Goal: Task Accomplishment & Management: Complete application form

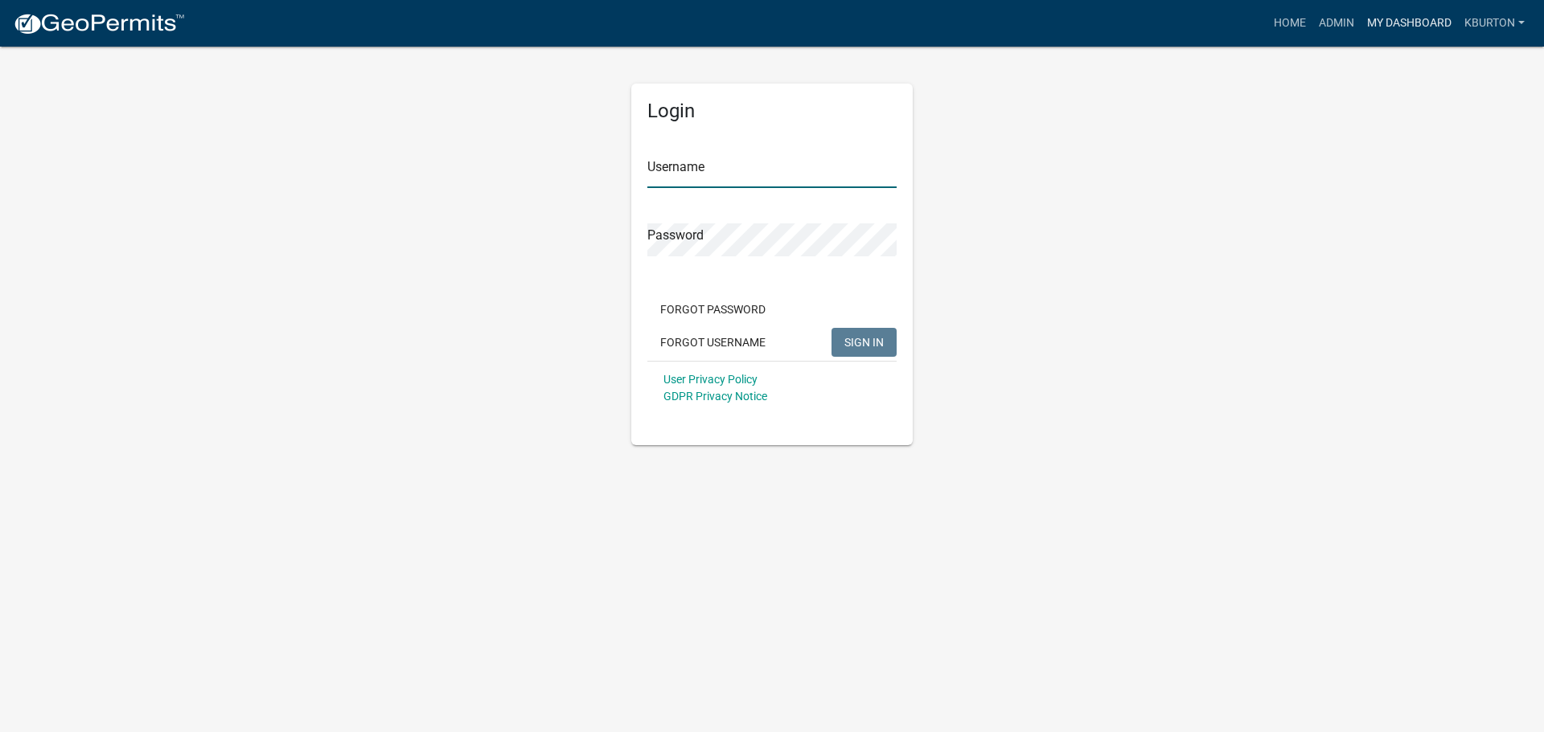
type input "kburton"
click at [1396, 23] on link "My Dashboard" at bounding box center [1408, 23] width 97 height 31
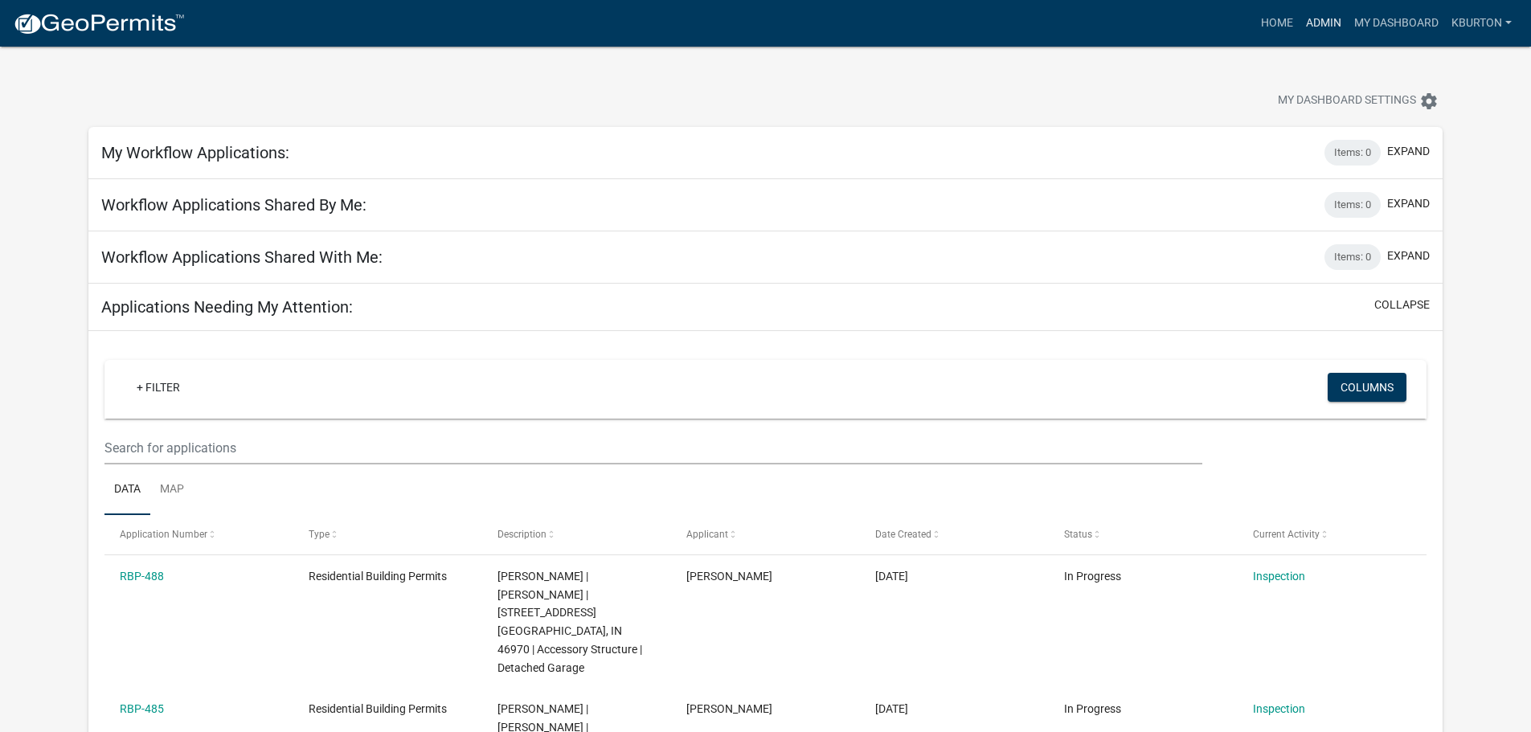
click at [1317, 27] on link "Admin" at bounding box center [1324, 23] width 48 height 31
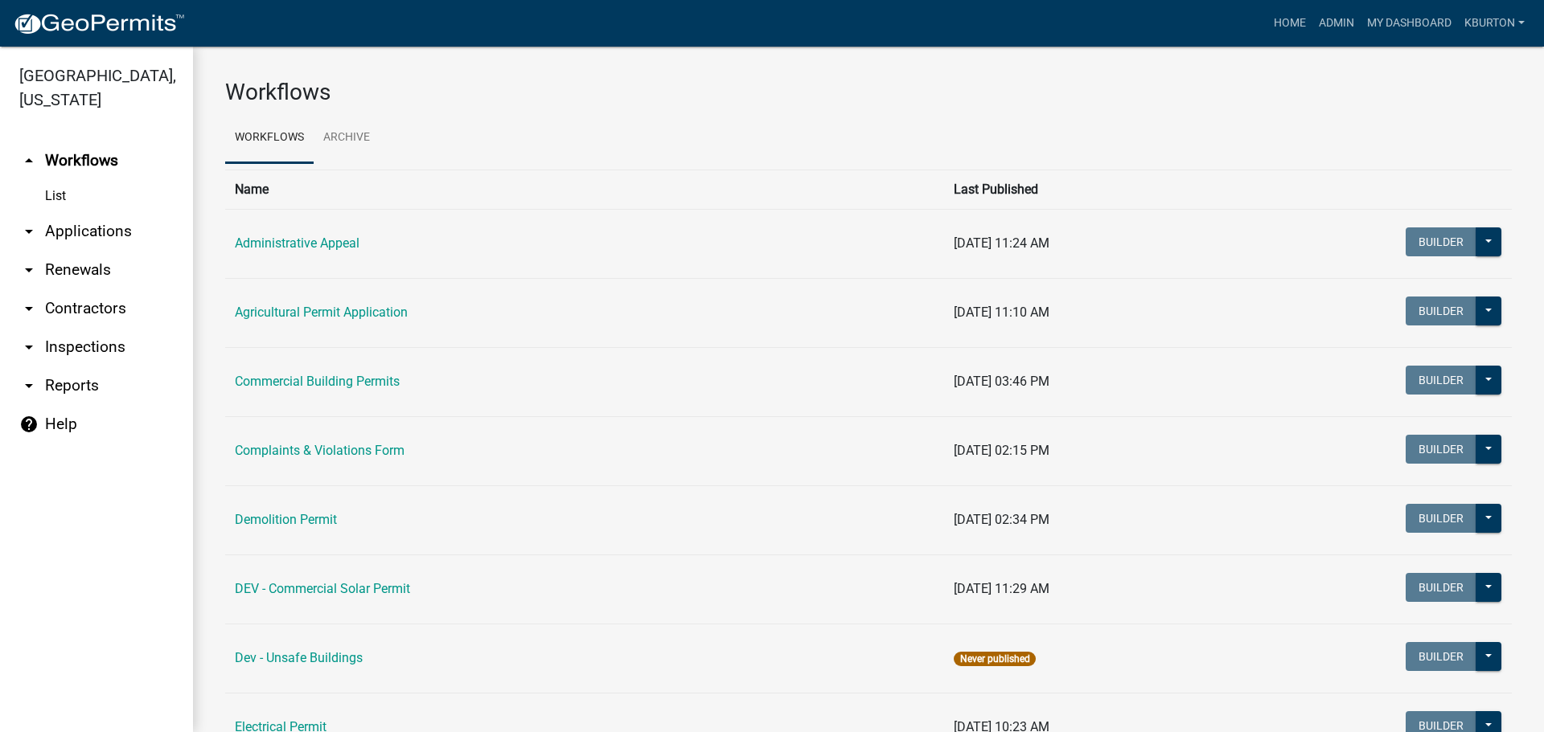
click at [116, 328] on link "arrow_drop_down Inspections" at bounding box center [96, 347] width 193 height 39
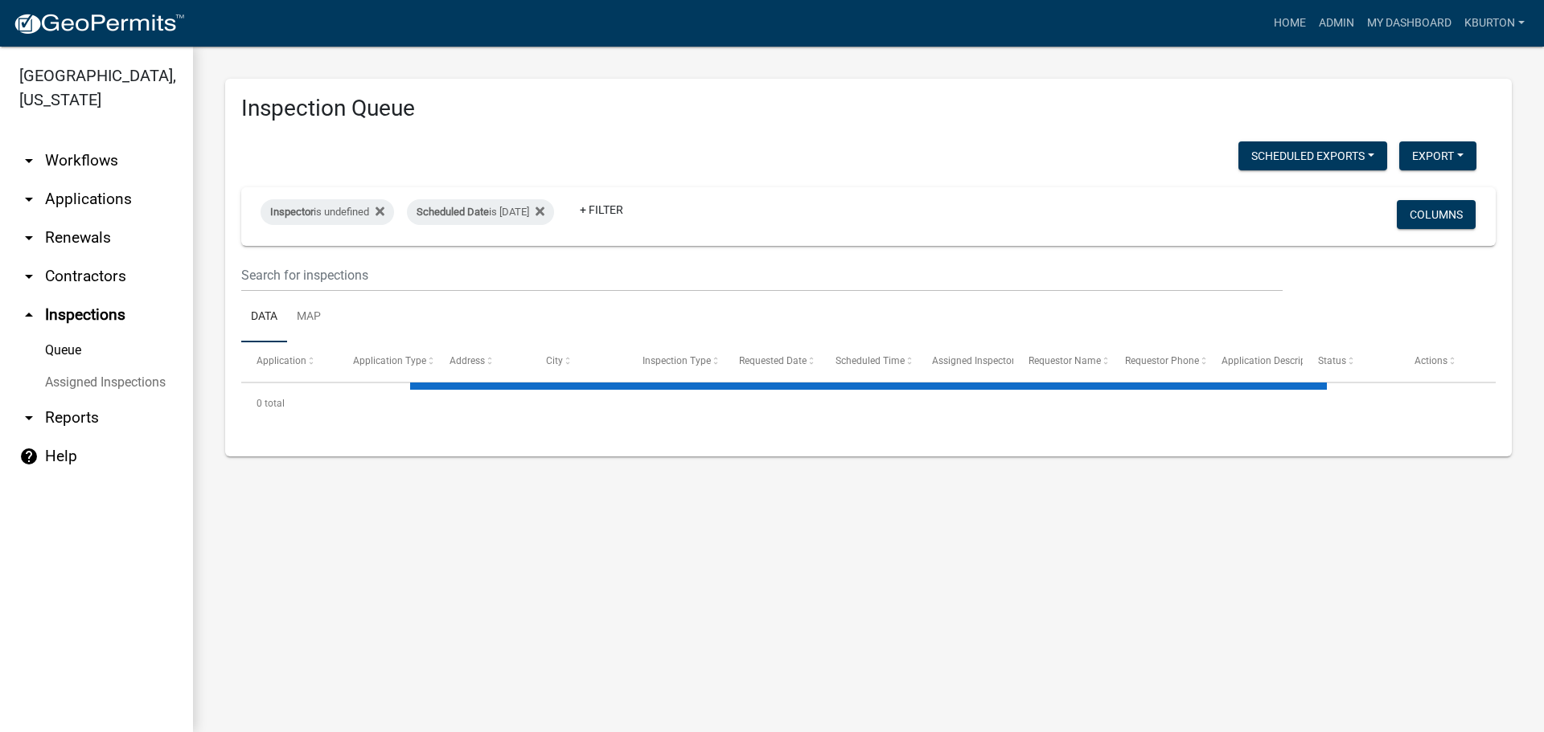
select select "1: 25"
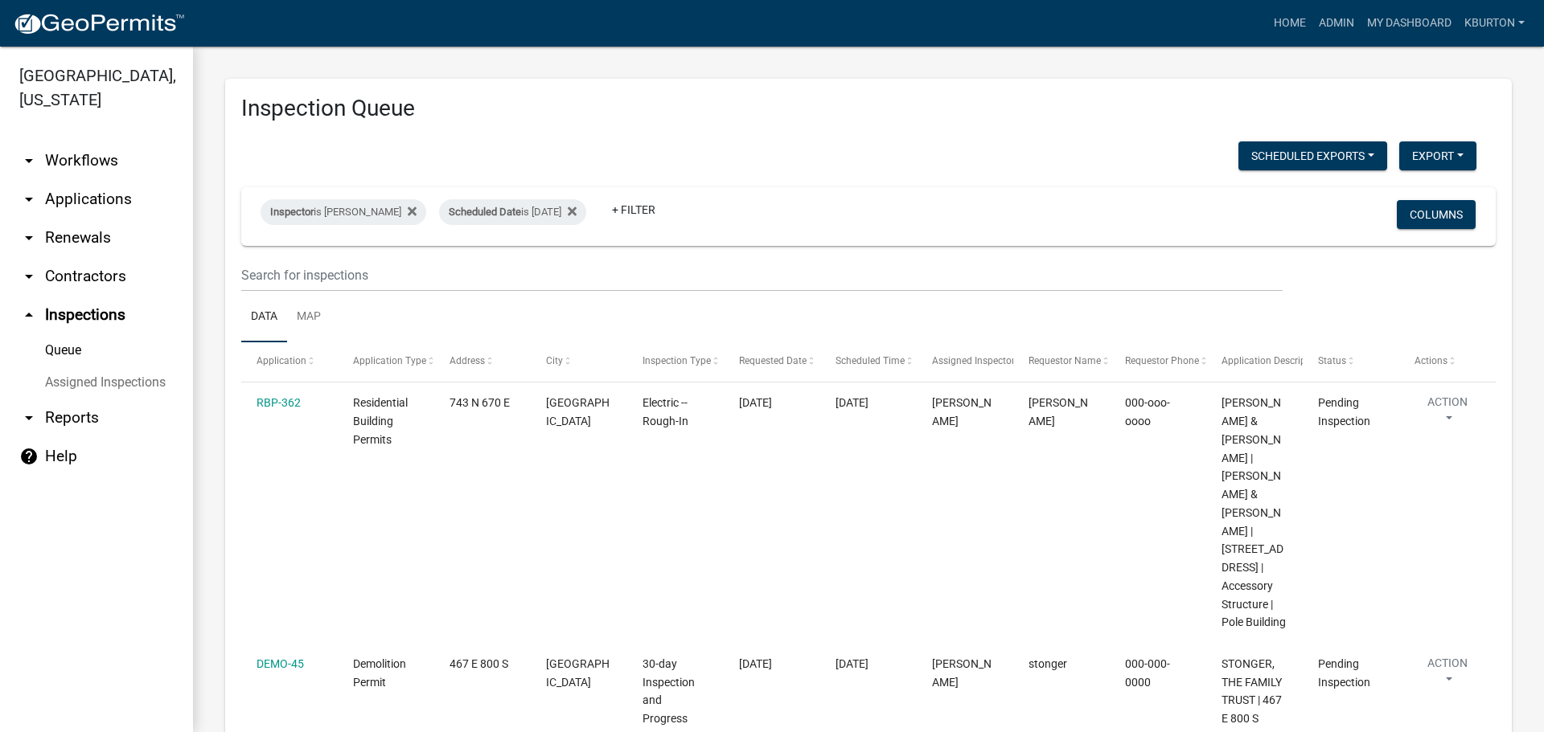
click at [155, 367] on link "Assigned Inspections" at bounding box center [96, 383] width 193 height 32
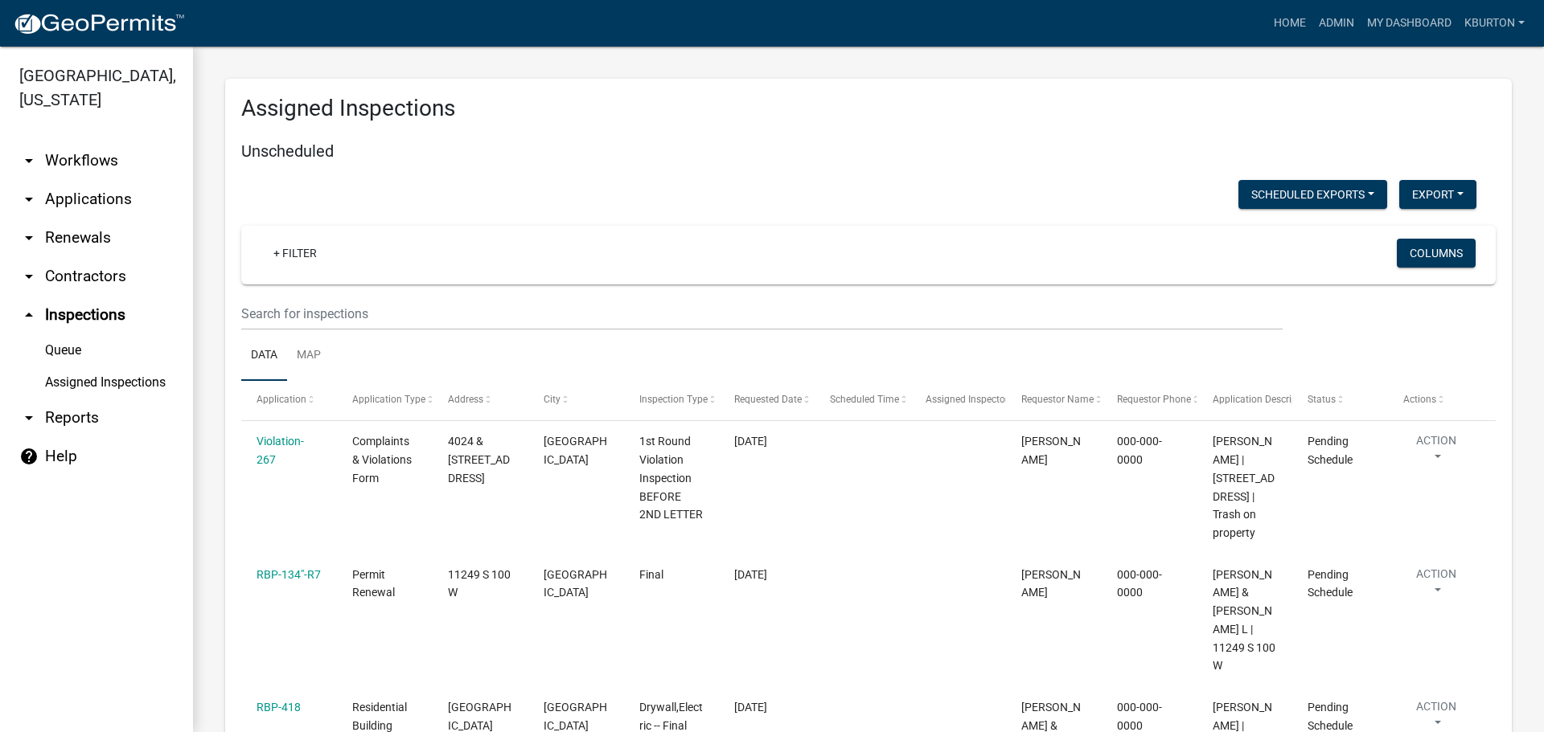
click at [74, 334] on link "Queue" at bounding box center [96, 350] width 193 height 32
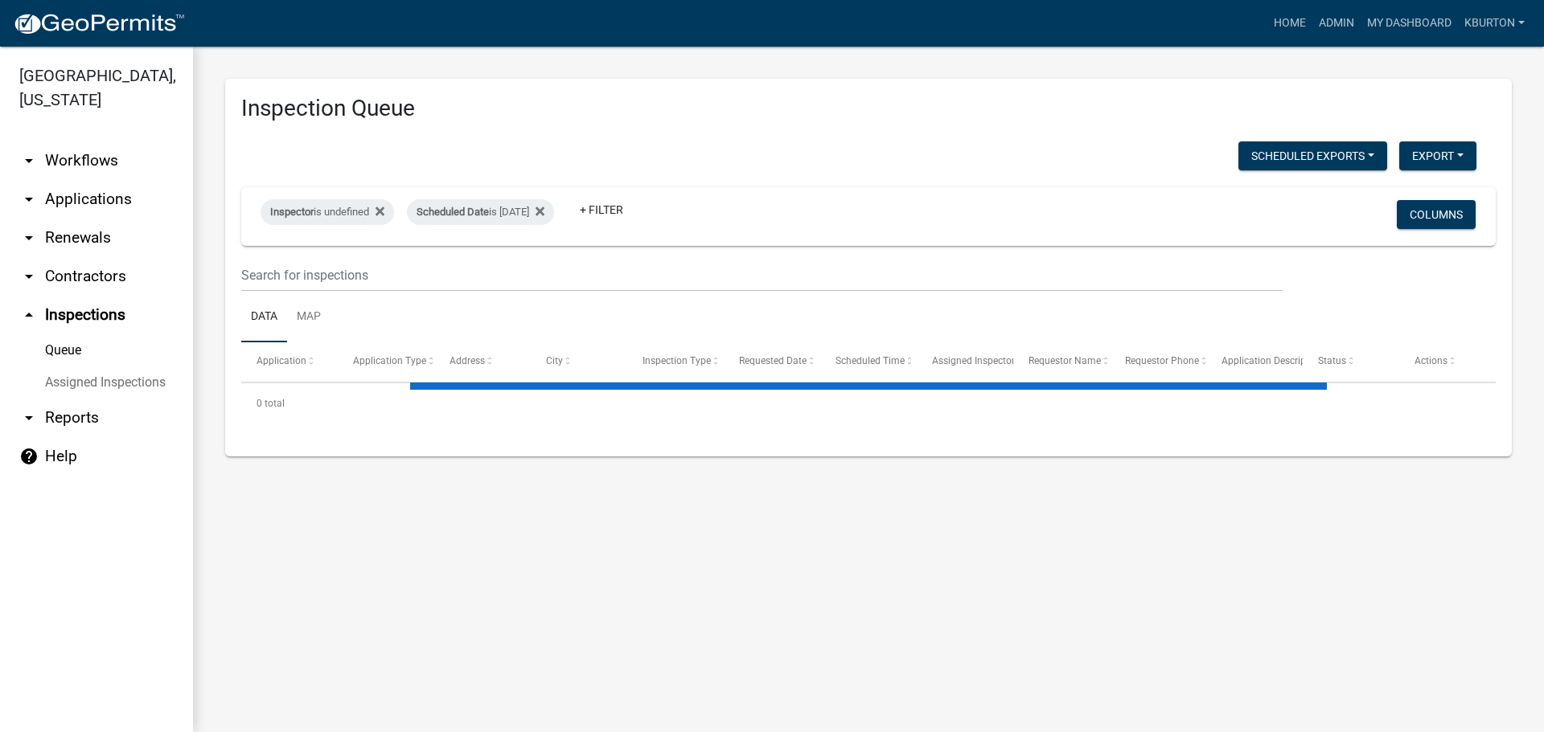
select select "1: 25"
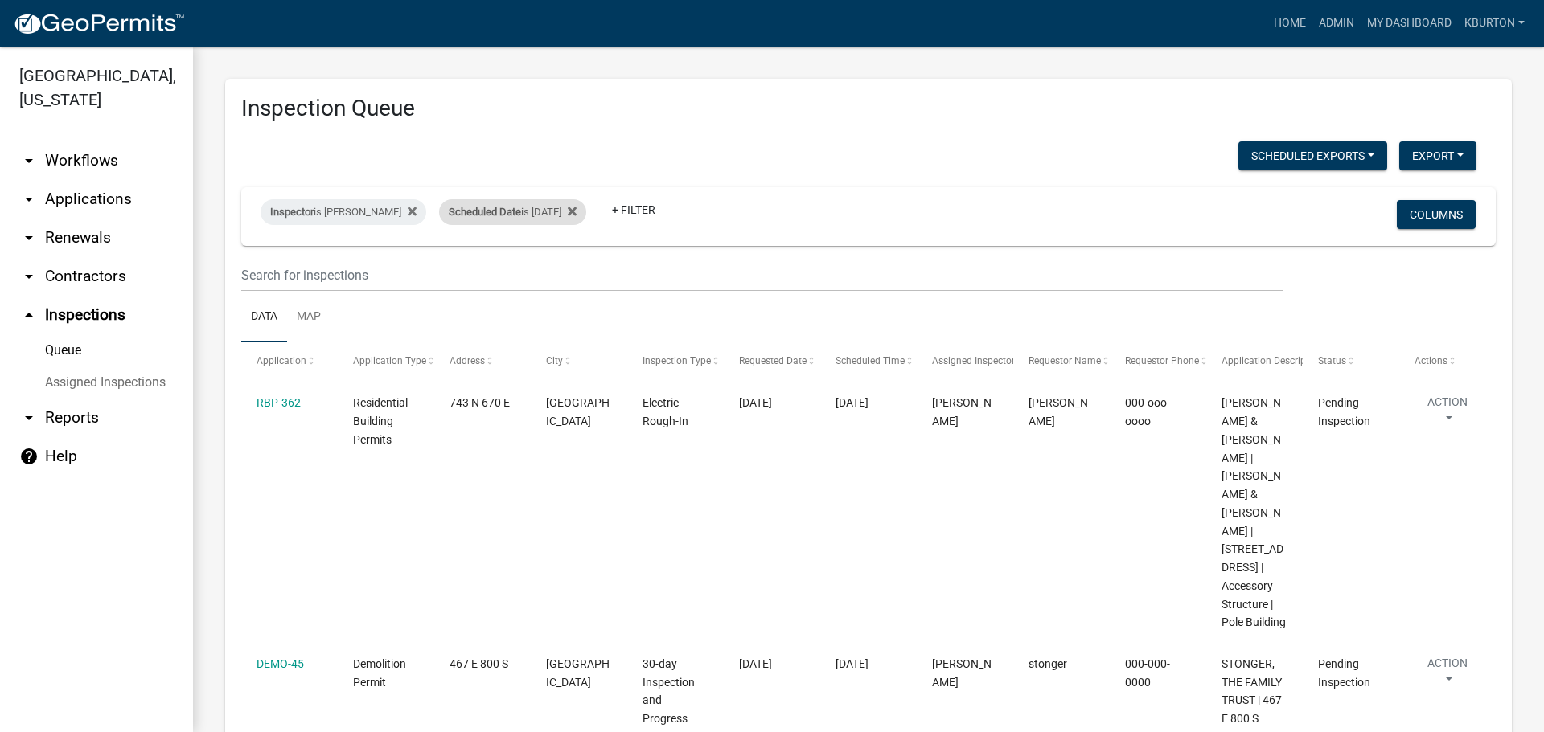
click at [531, 212] on div "Scheduled Date is [DATE]" at bounding box center [512, 212] width 147 height 26
click at [563, 273] on input "[DATE]" at bounding box center [515, 272] width 113 height 33
click at [531, 323] on button "Done" at bounding box center [515, 319] width 113 height 29
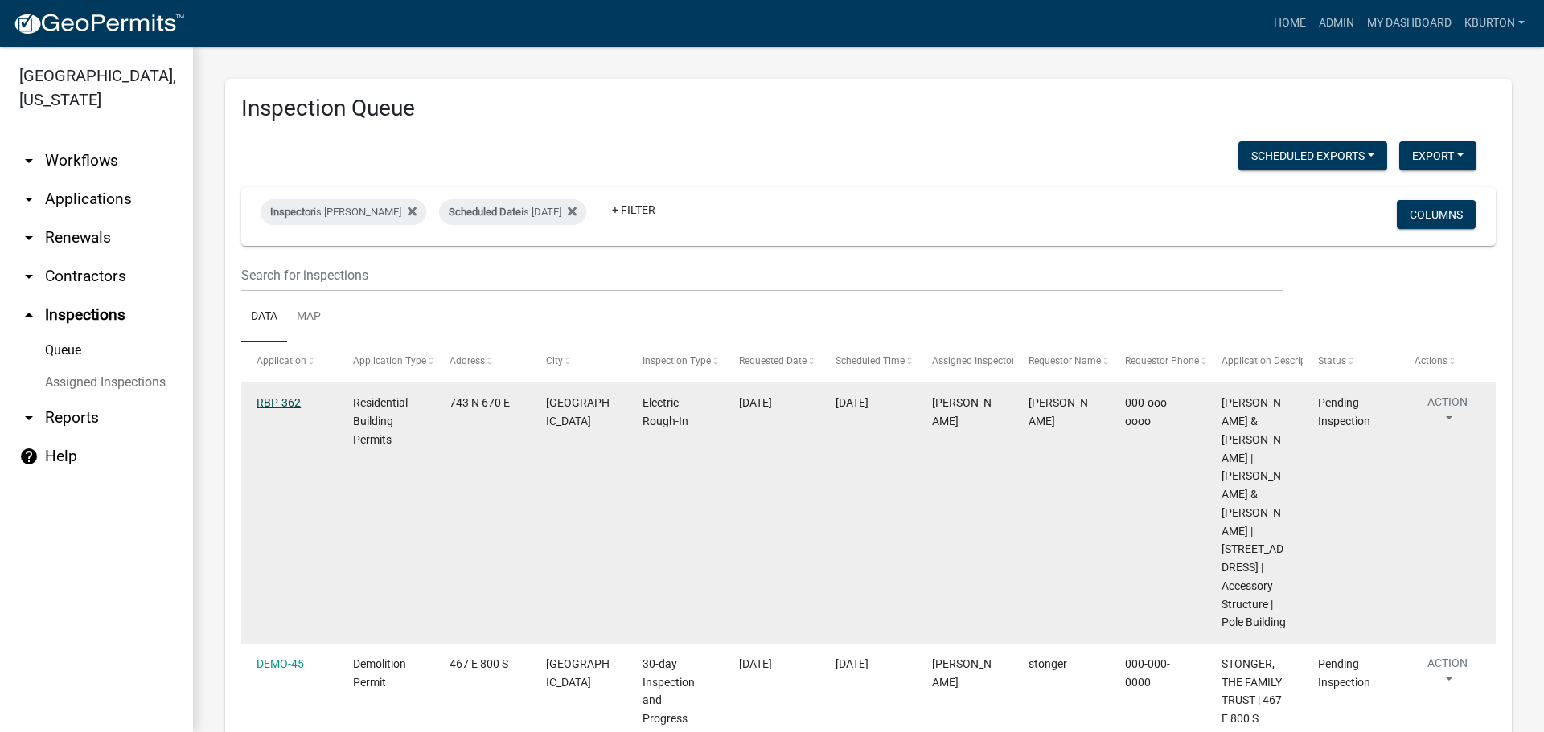
click at [285, 404] on link "RBP-362" at bounding box center [278, 402] width 44 height 13
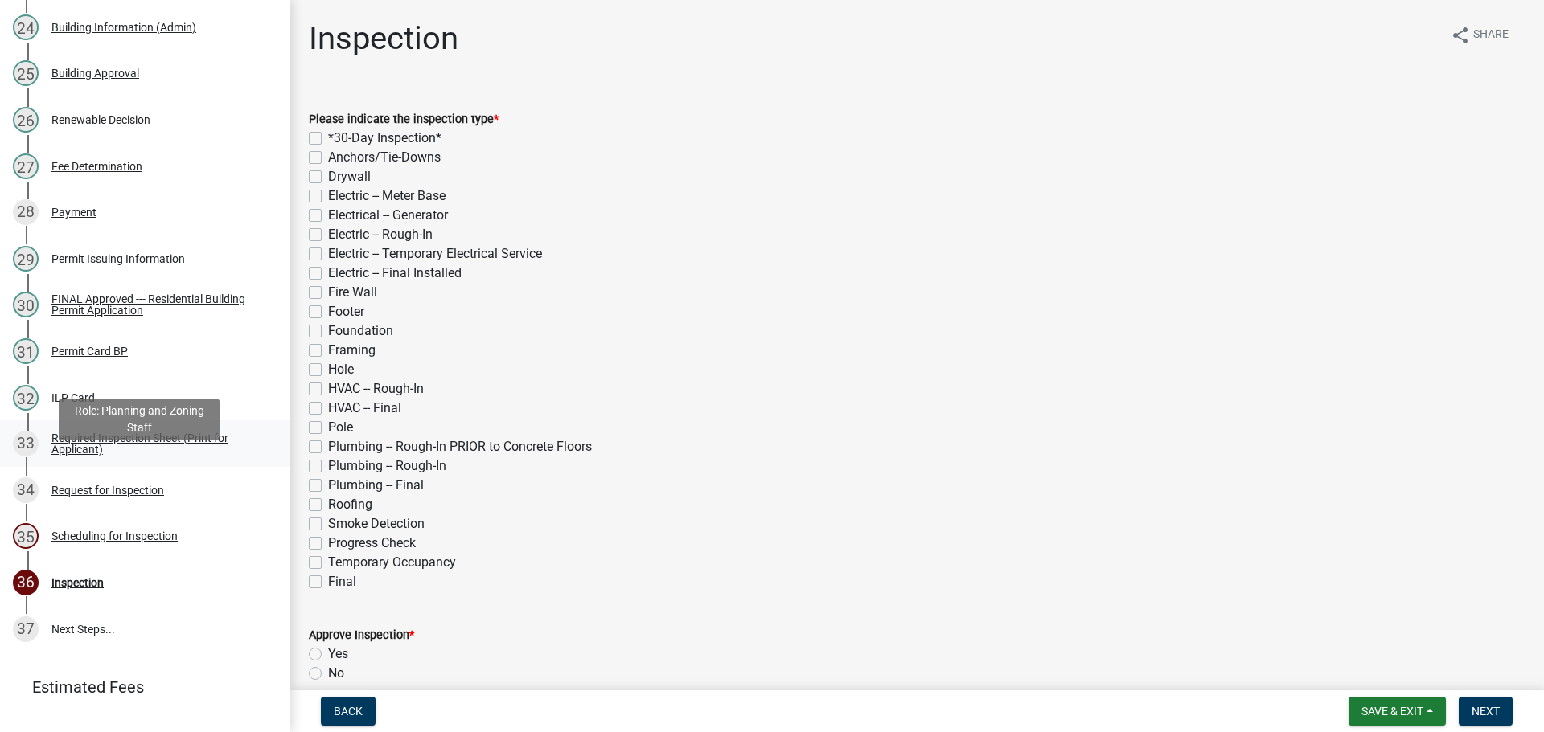
scroll to position [1429, 0]
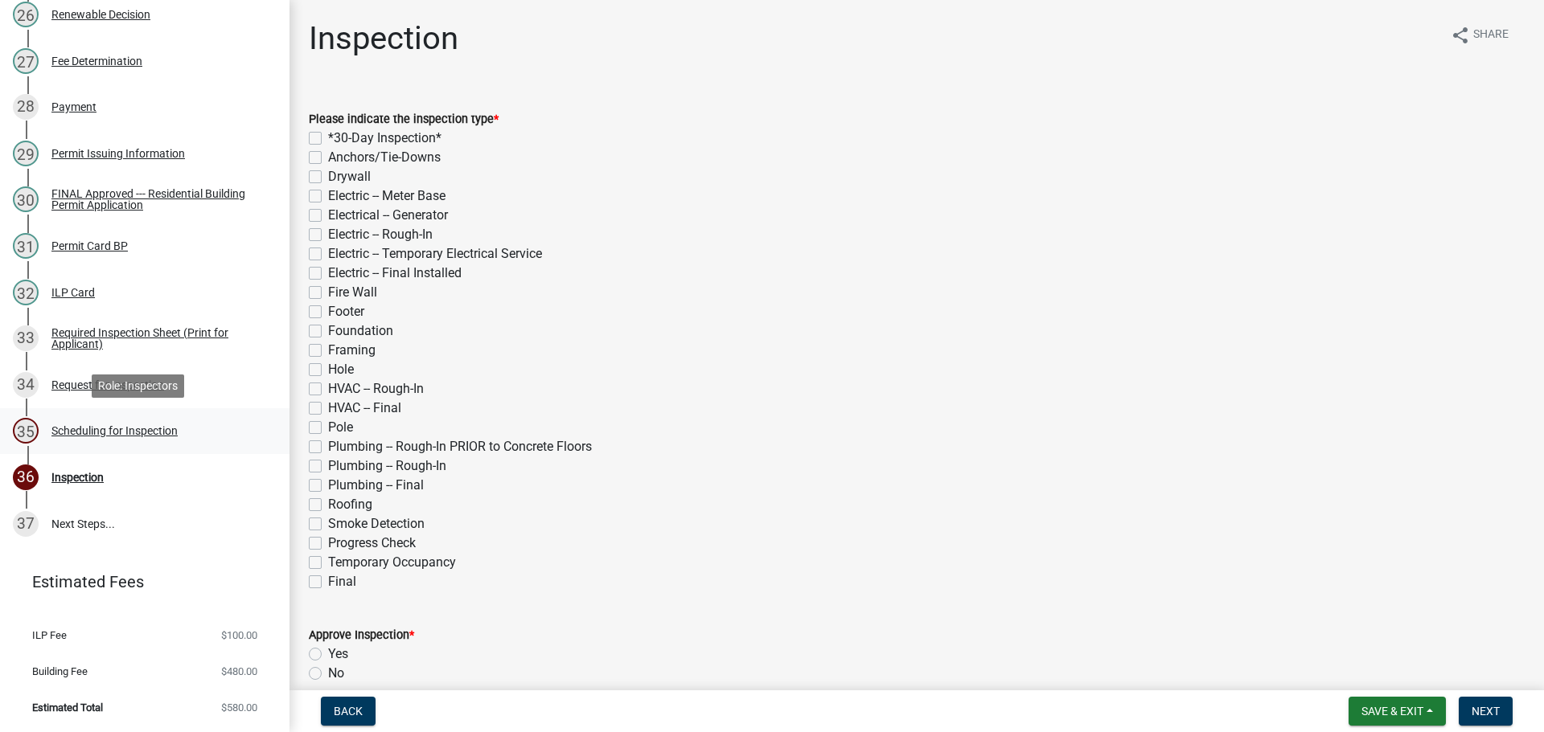
click at [141, 433] on div "Scheduling for Inspection" at bounding box center [114, 430] width 126 height 11
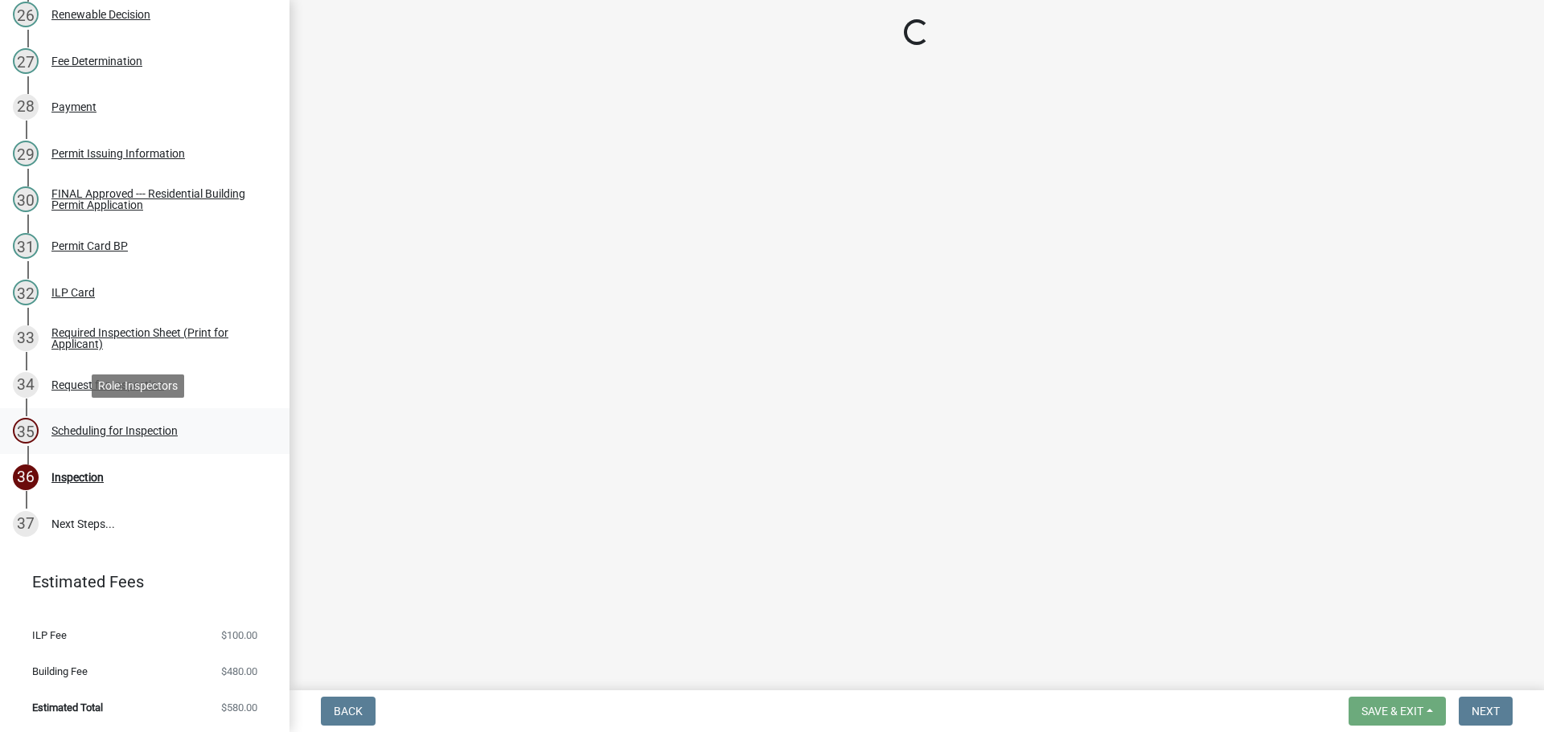
select select "25b75ae6-03c7-4280-9b34-fcf63005d5e5"
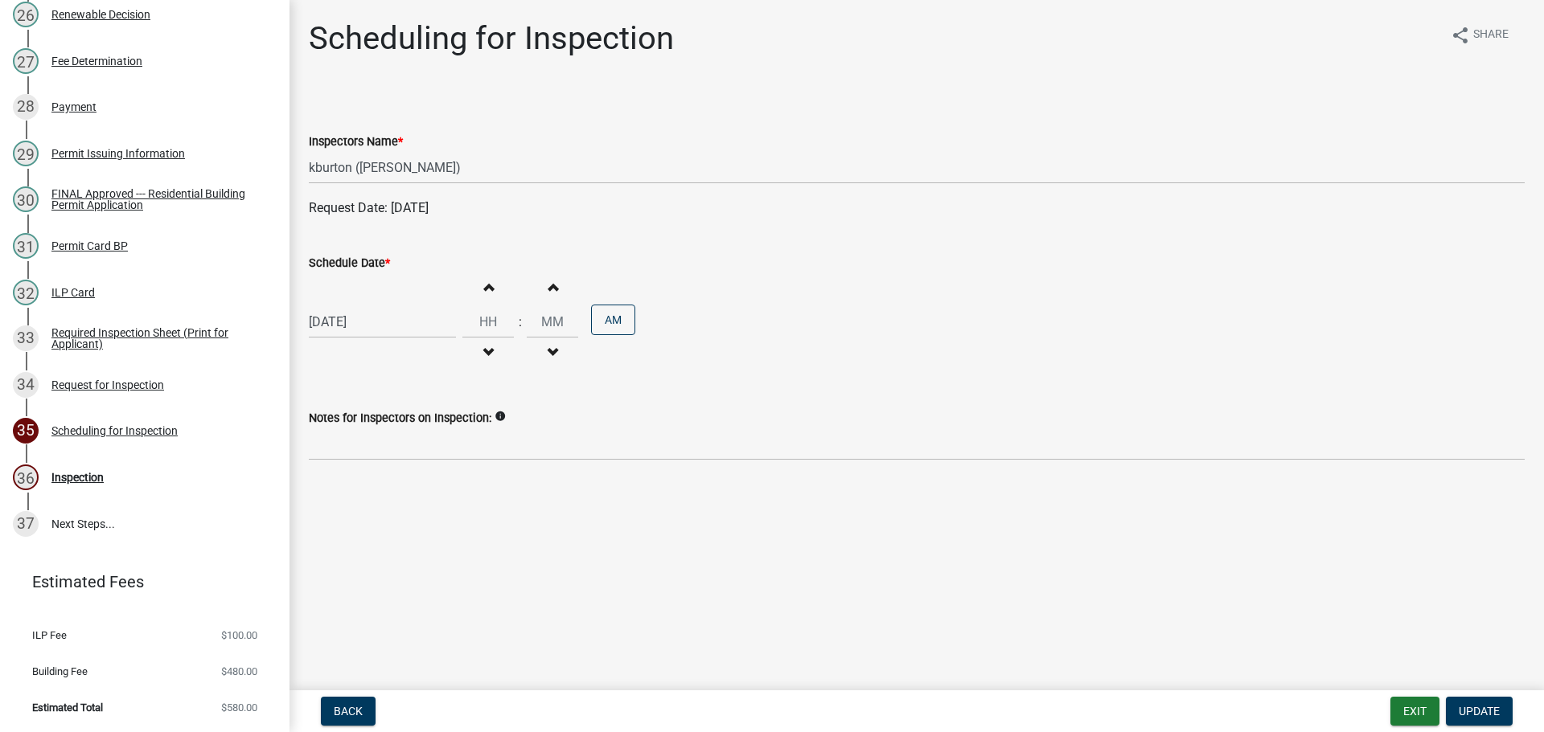
click at [341, 262] on label "Schedule Date *" at bounding box center [349, 263] width 81 height 11
click at [341, 305] on input "[DATE]" at bounding box center [382, 321] width 147 height 33
select select "8"
select select "2025"
click at [357, 486] on div "19" at bounding box center [351, 485] width 26 height 26
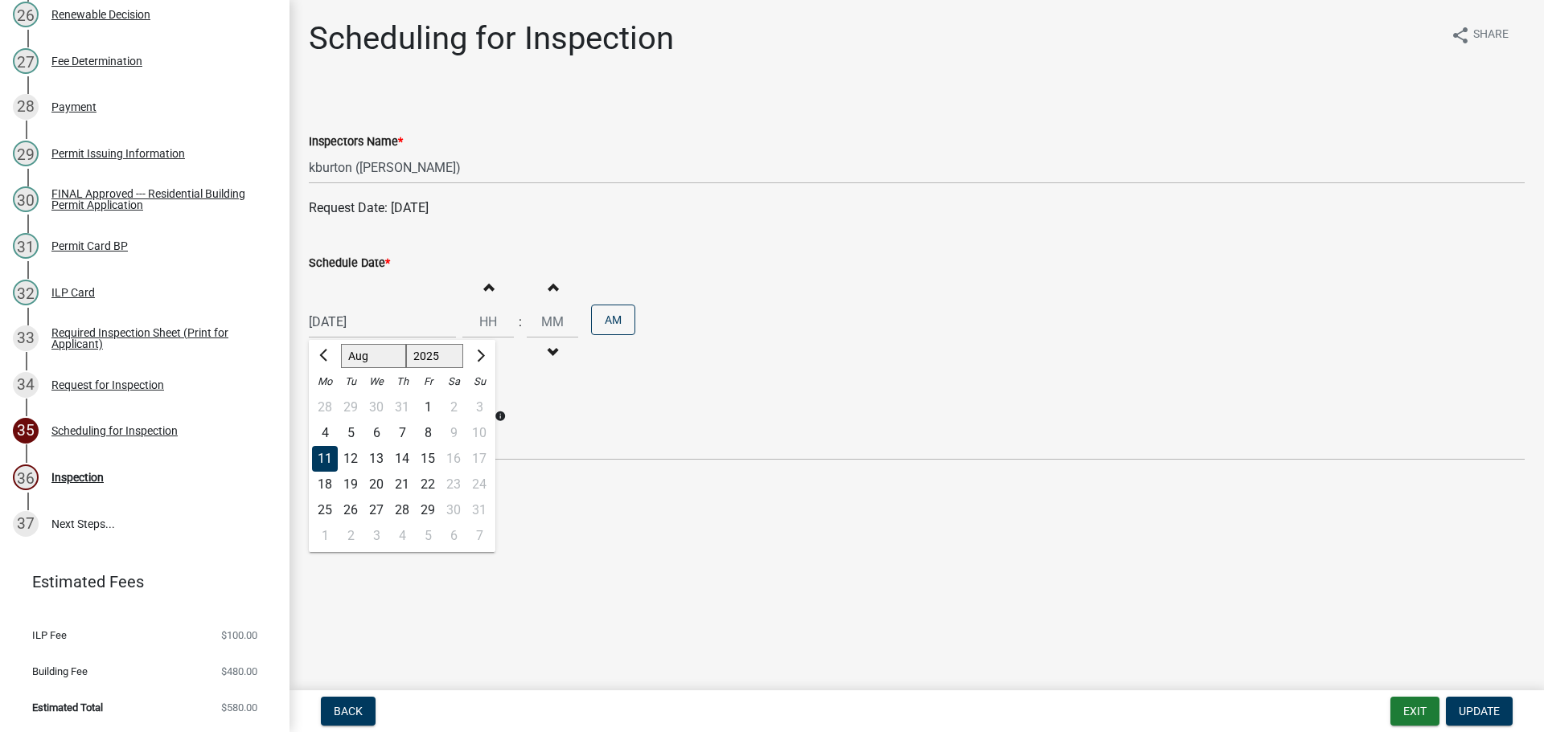
type input "[DATE]"
click at [1476, 707] on span "Update" at bounding box center [1478, 711] width 41 height 13
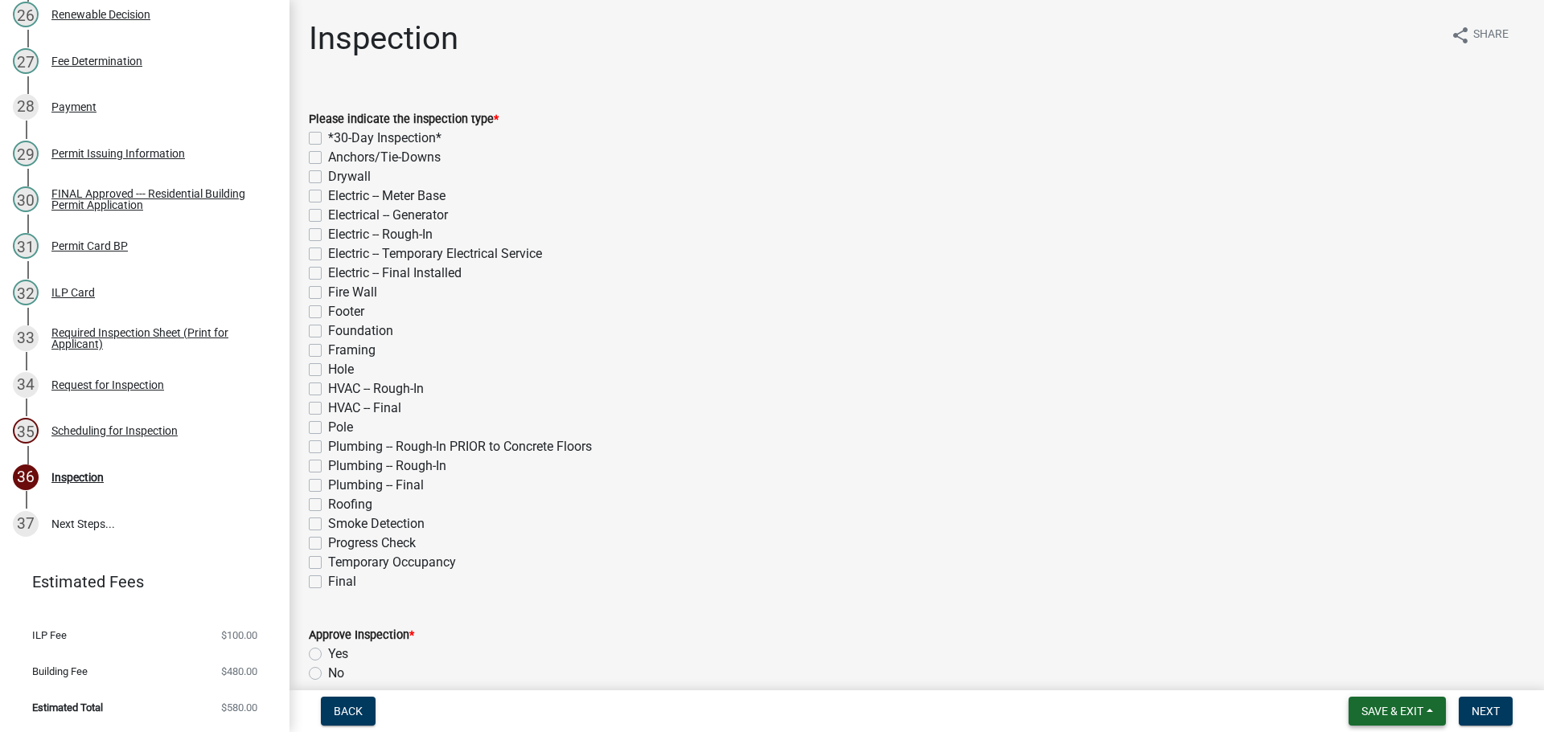
click at [1416, 709] on span "Save & Exit" at bounding box center [1392, 711] width 62 height 13
click at [1388, 677] on button "Save & Exit" at bounding box center [1381, 669] width 129 height 39
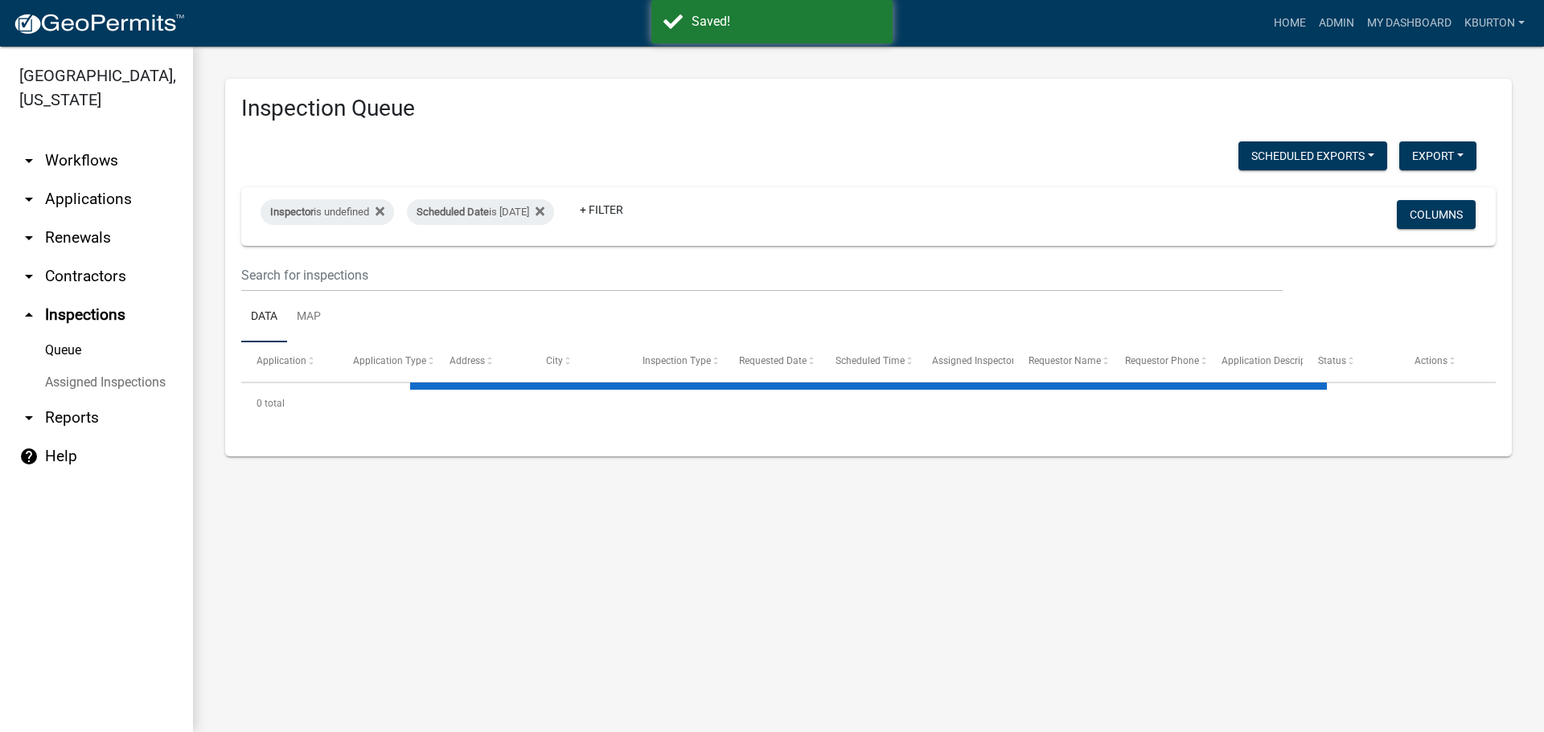
select select "1: 25"
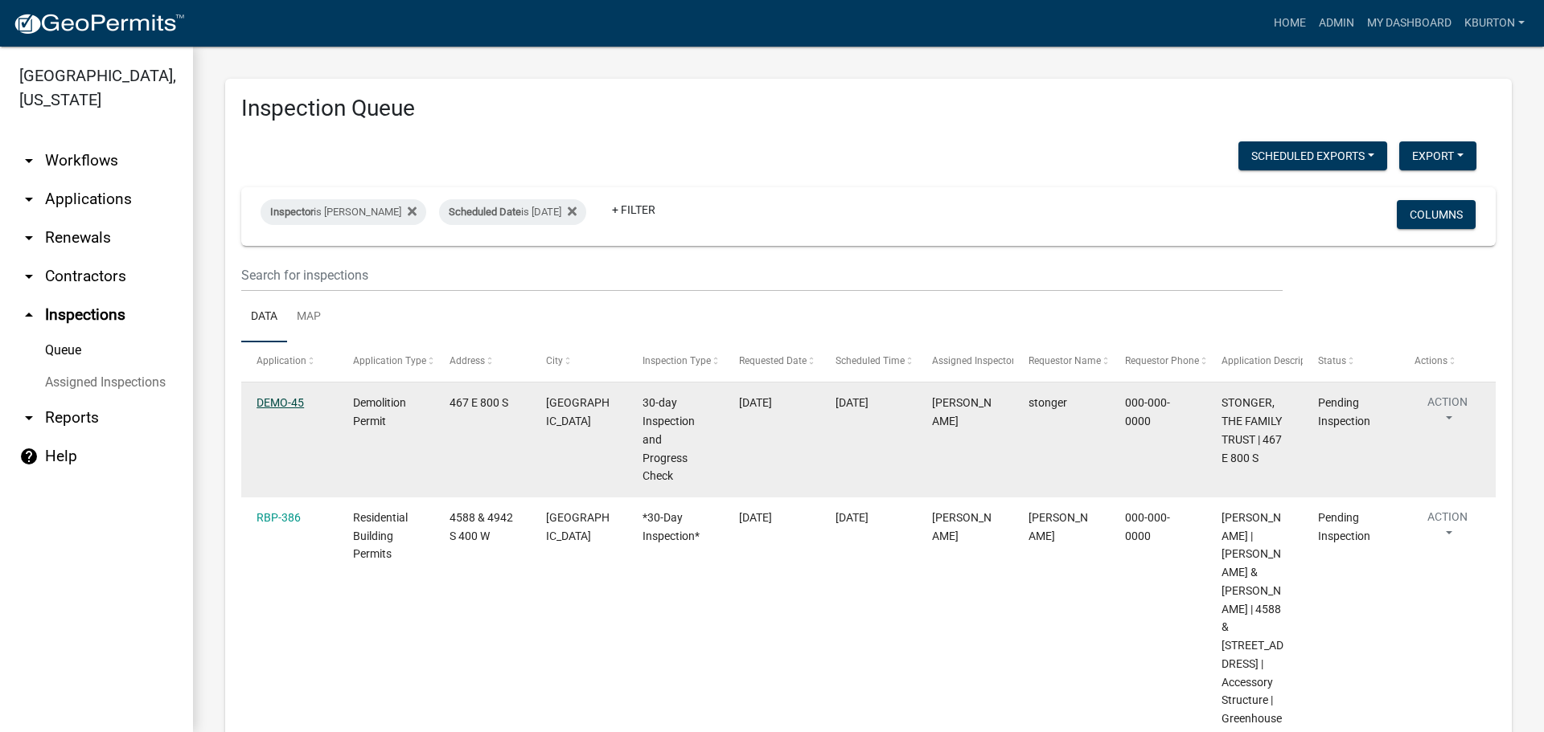
click at [288, 398] on link "DEMO-45" at bounding box center [279, 402] width 47 height 13
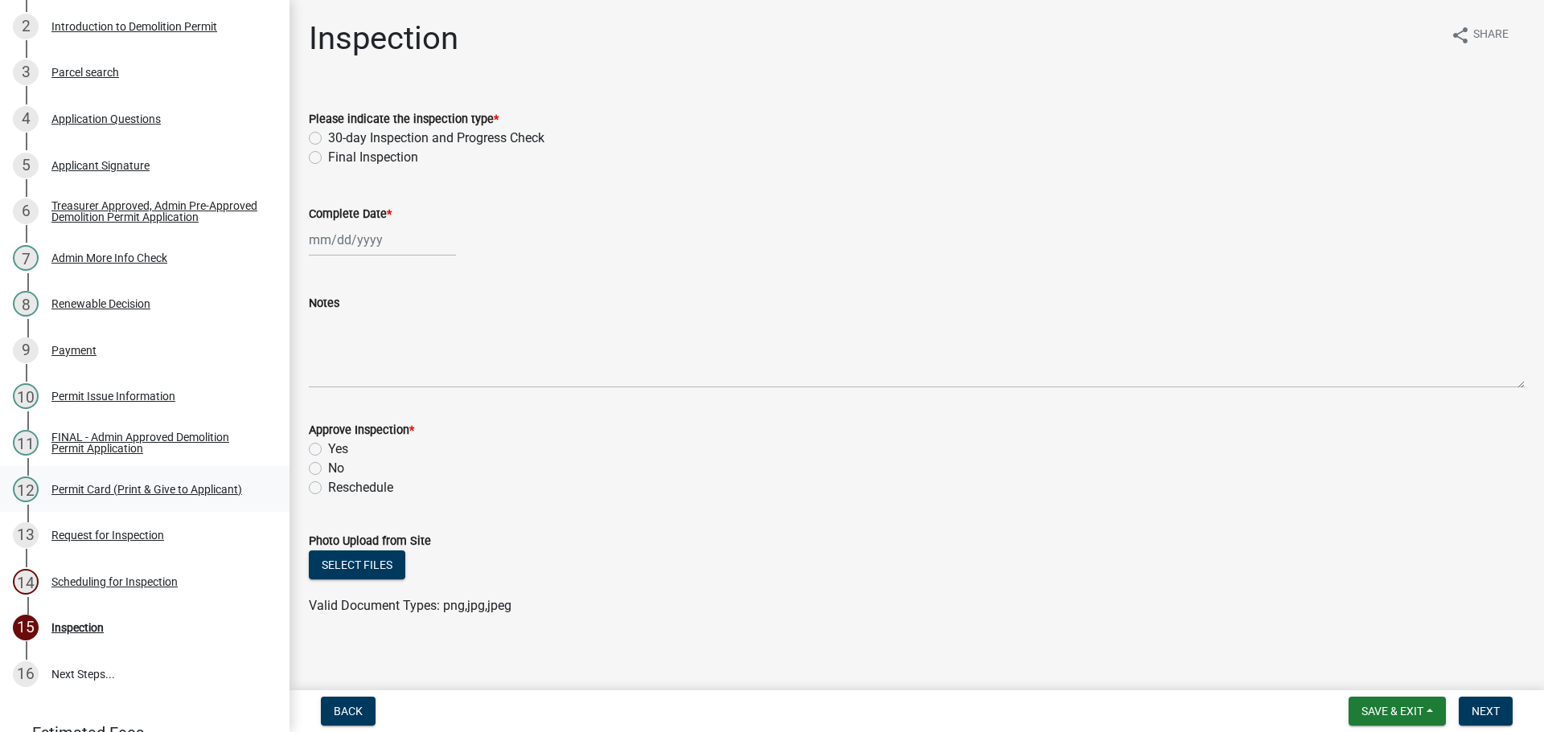
scroll to position [397, 0]
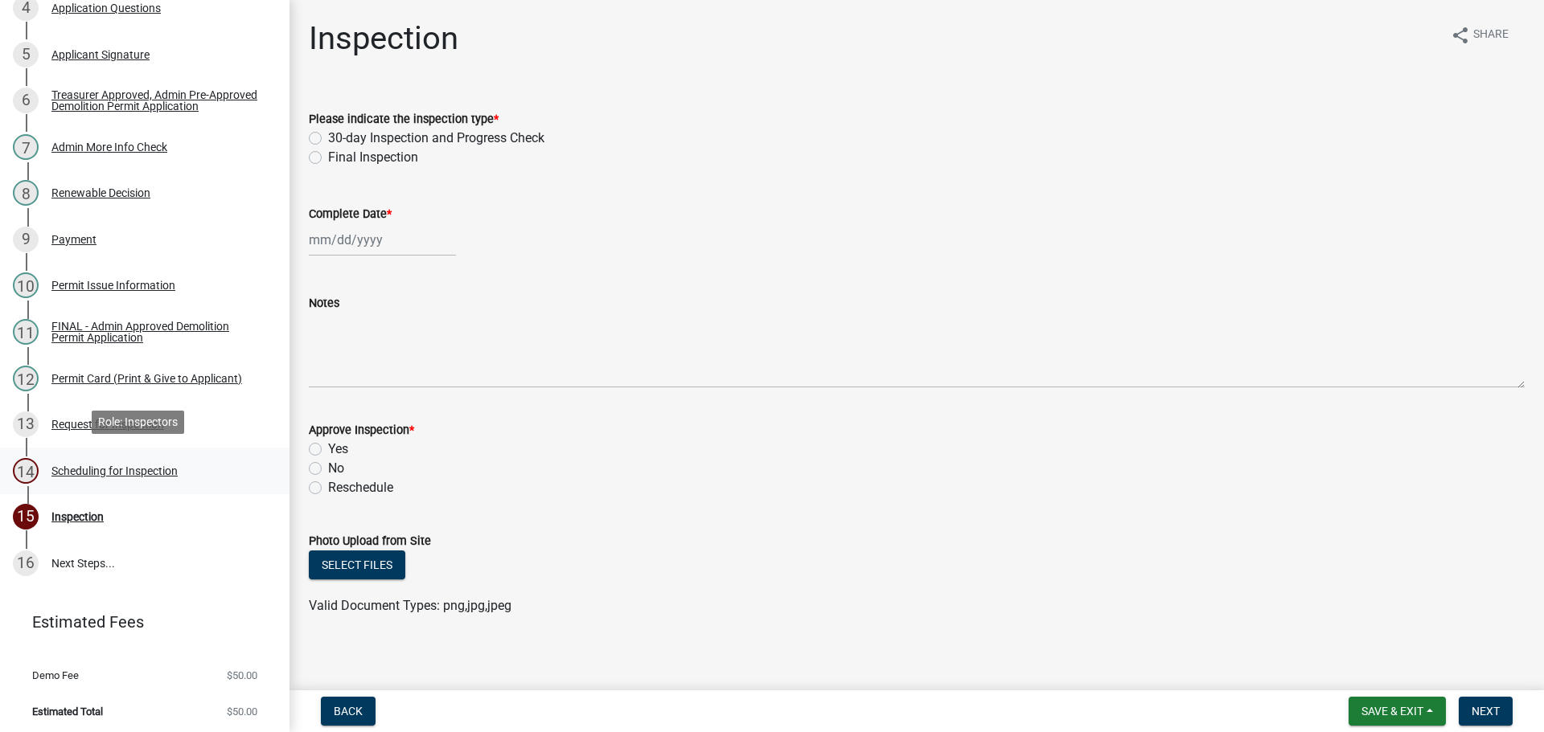
click at [150, 466] on div "Scheduling for Inspection" at bounding box center [114, 470] width 126 height 11
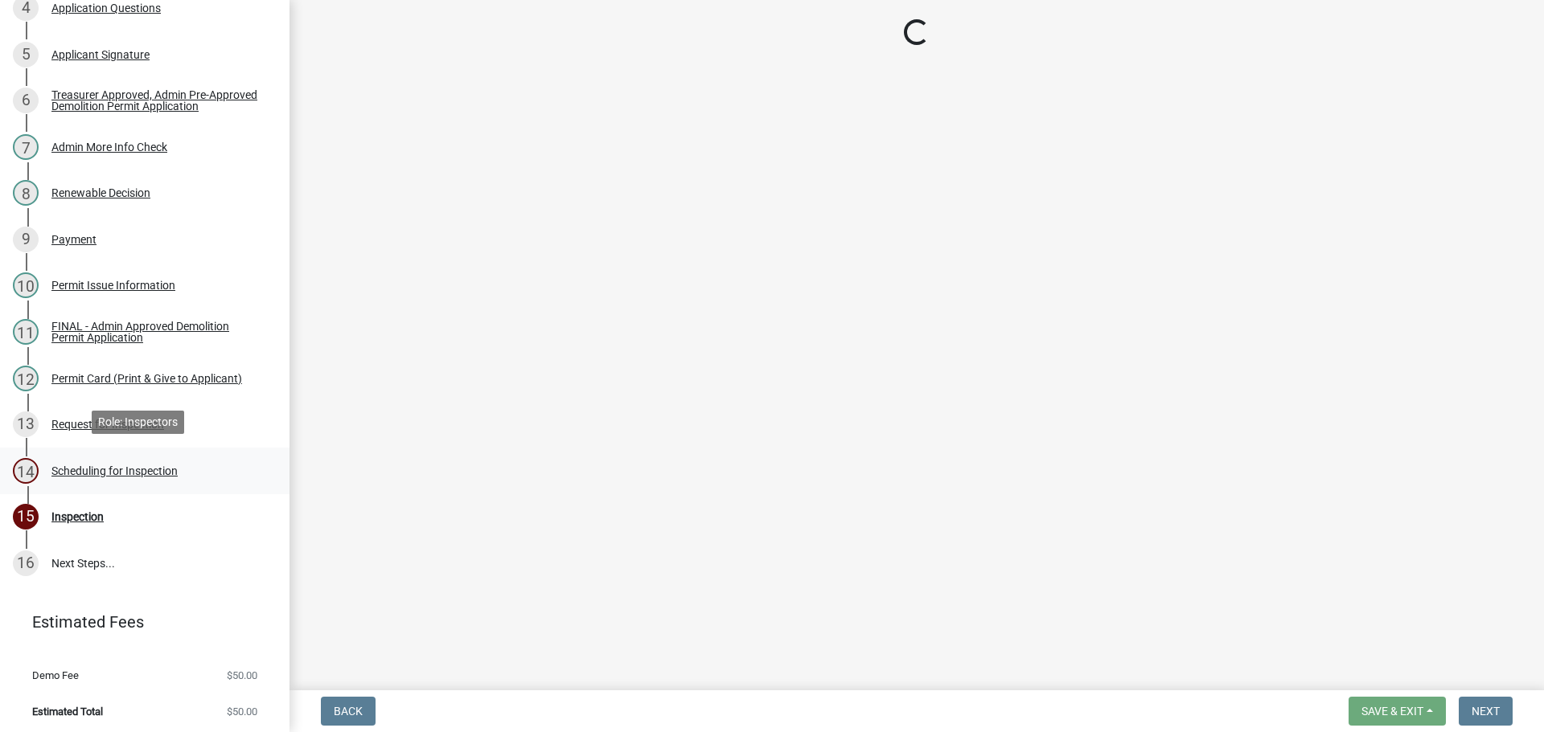
select select "25b75ae6-03c7-4280-9b34-fcf63005d5e5"
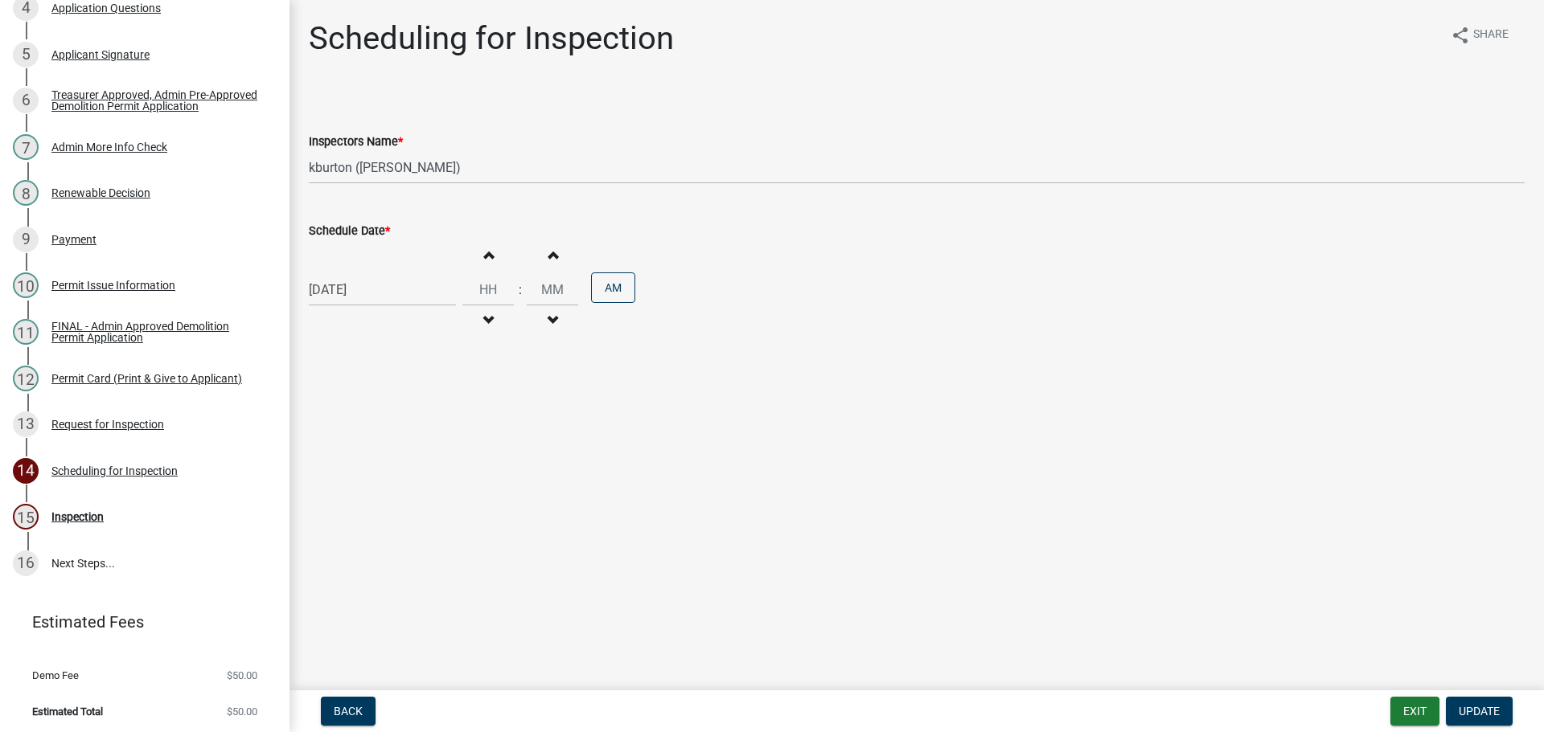
click at [362, 232] on label "Schedule Date *" at bounding box center [349, 231] width 81 height 11
click at [362, 273] on input "[DATE]" at bounding box center [382, 289] width 147 height 33
select select "8"
select select "2025"
click at [367, 326] on select "Jan Feb Mar Apr May Jun [DATE] Aug Sep Oct Nov Dec" at bounding box center [373, 324] width 65 height 24
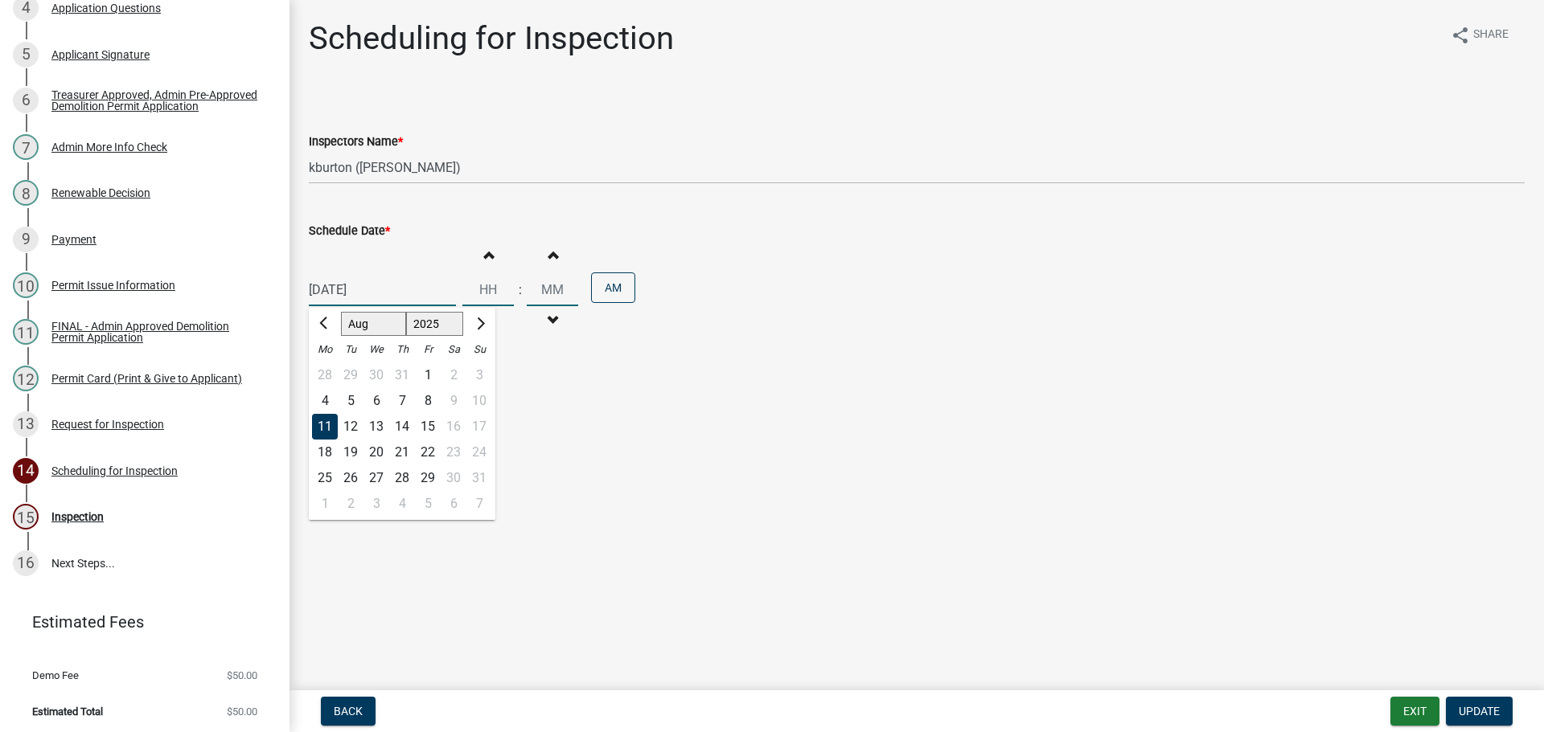
select select "9"
click at [341, 312] on select "Jan Feb Mar Apr May Jun [DATE] Aug Sep Oct Nov Dec" at bounding box center [373, 324] width 65 height 24
click at [405, 404] on div "11" at bounding box center [402, 401] width 26 height 26
type input "[DATE]"
click at [1470, 706] on span "Update" at bounding box center [1478, 711] width 41 height 13
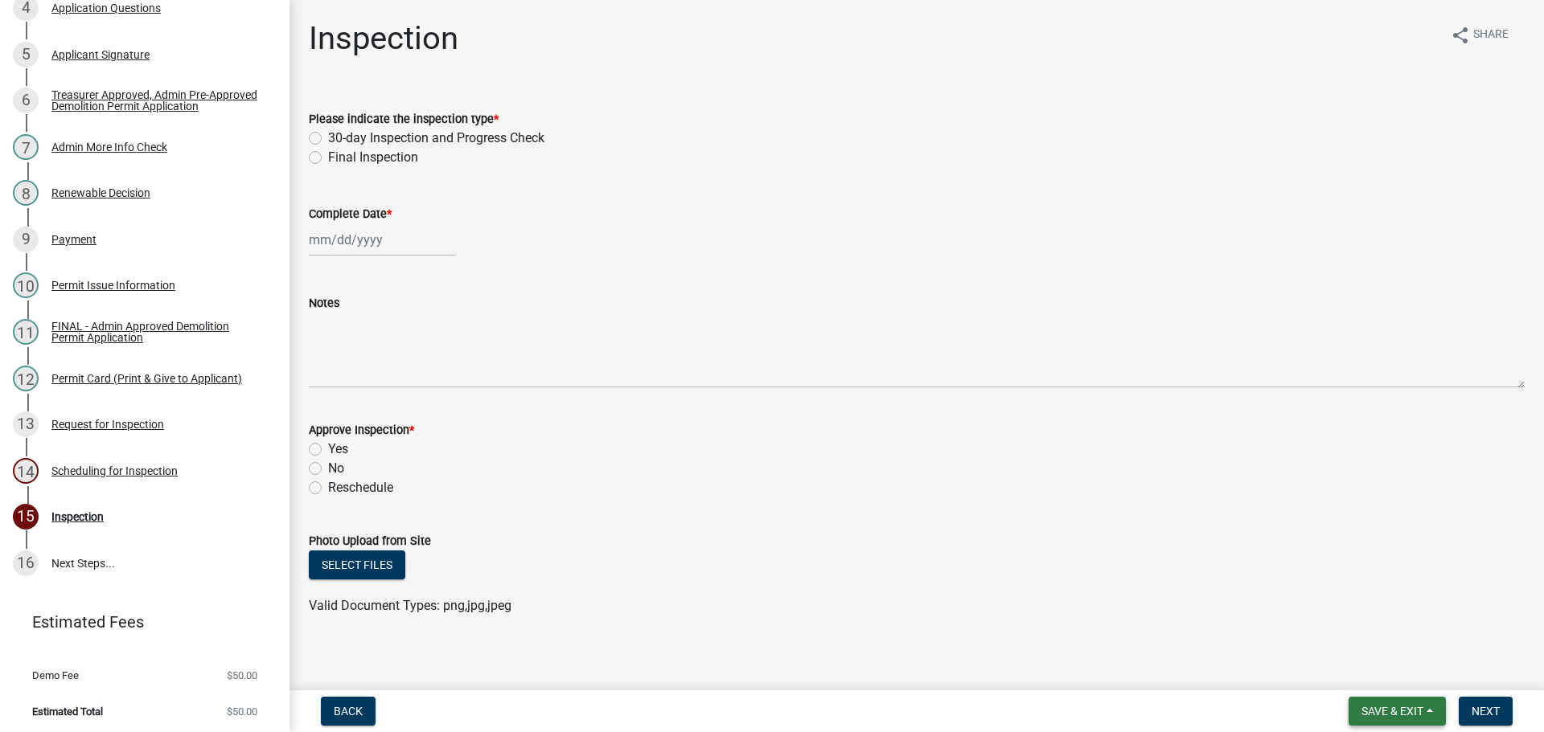
click at [1397, 707] on span "Save & Exit" at bounding box center [1392, 711] width 62 height 13
click at [1391, 675] on button "Save & Exit" at bounding box center [1381, 669] width 129 height 39
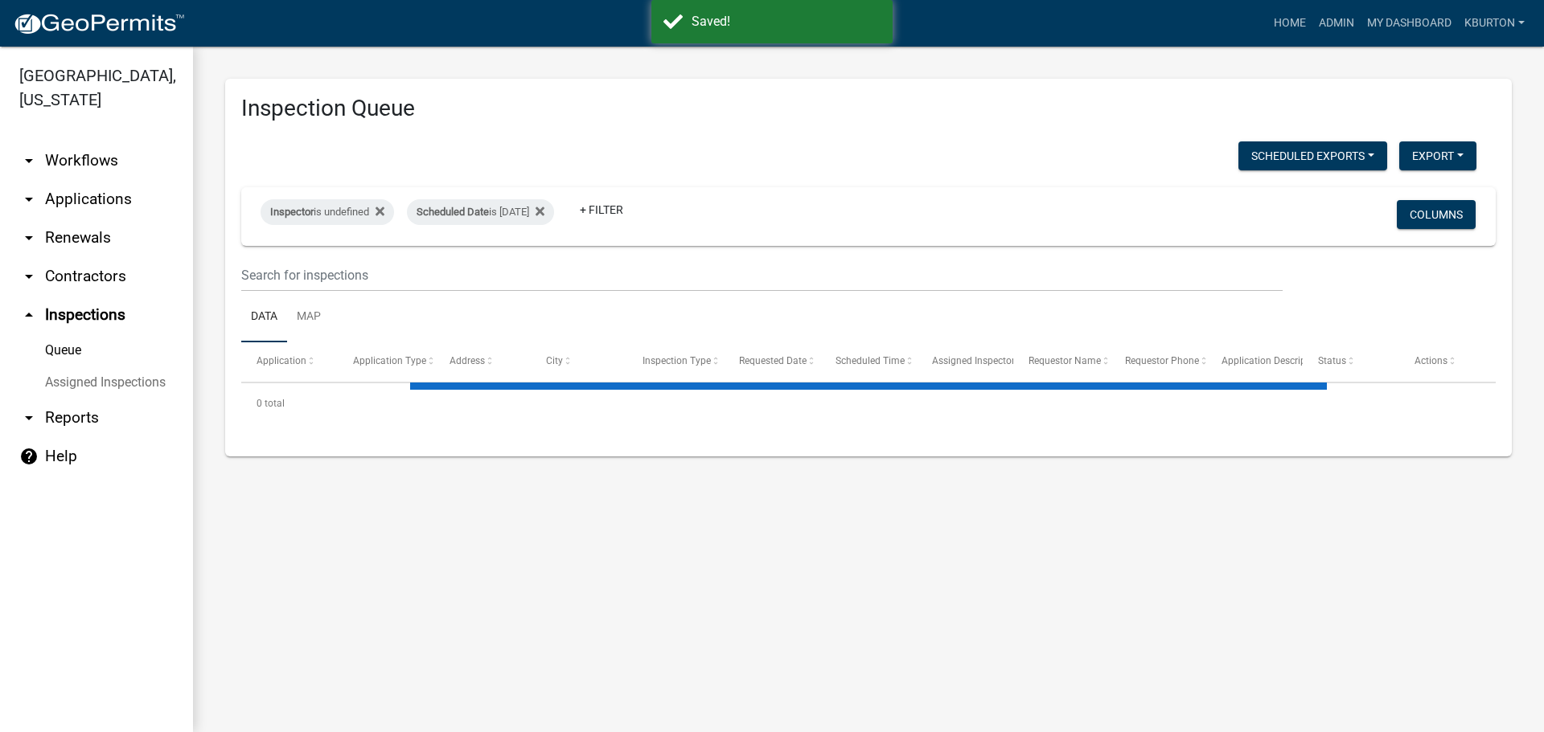
select select "1: 25"
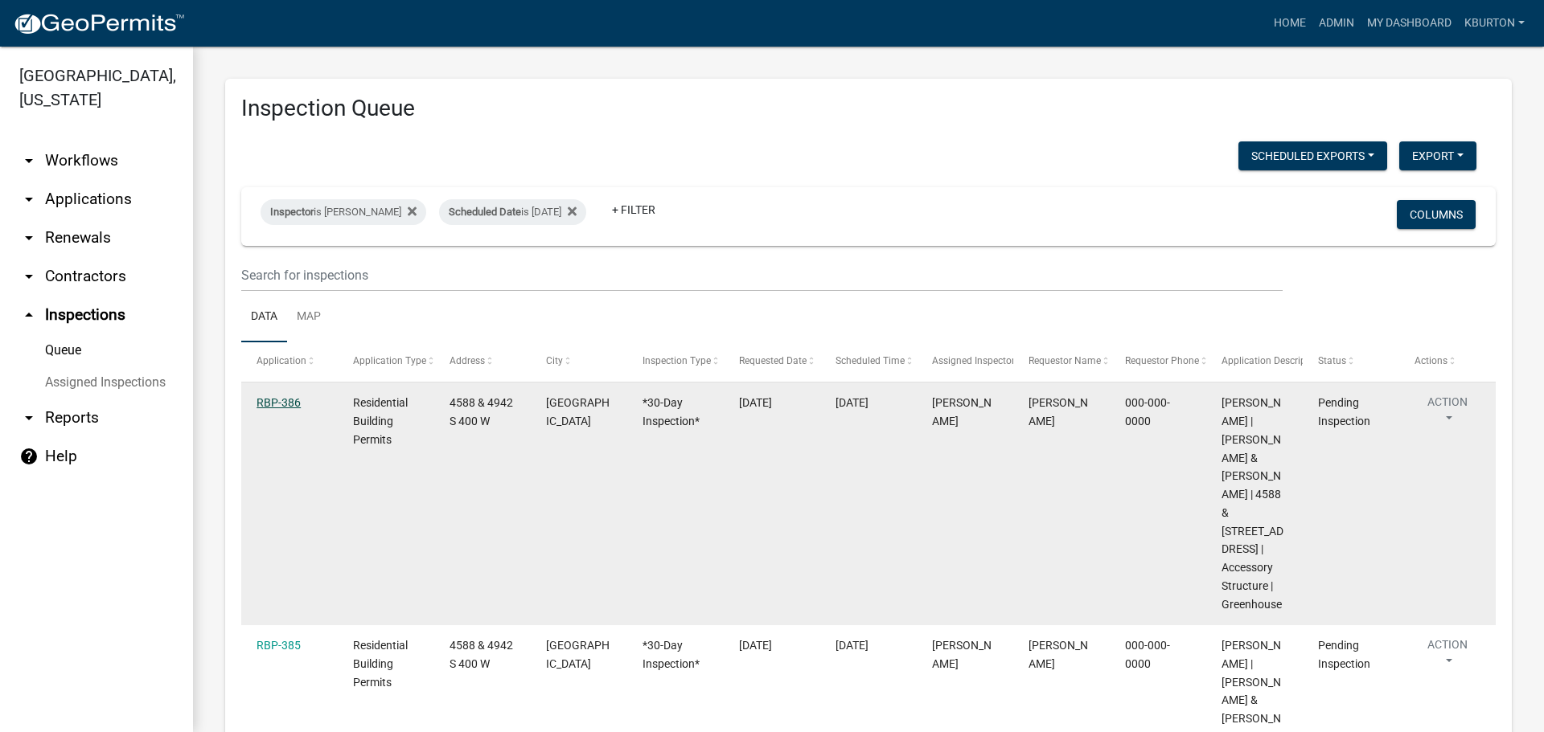
click at [282, 407] on link "RBP-386" at bounding box center [278, 402] width 44 height 13
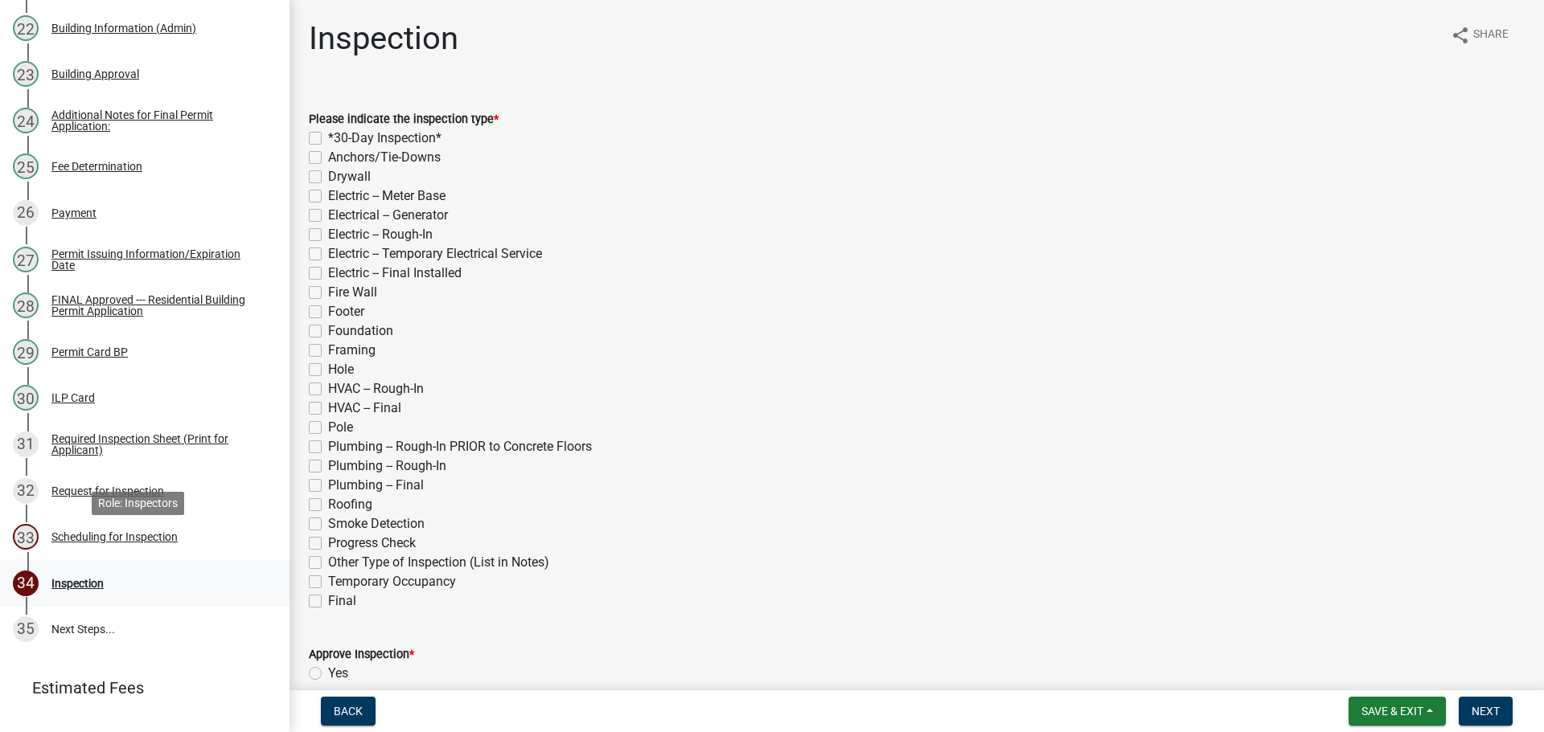
scroll to position [1336, 0]
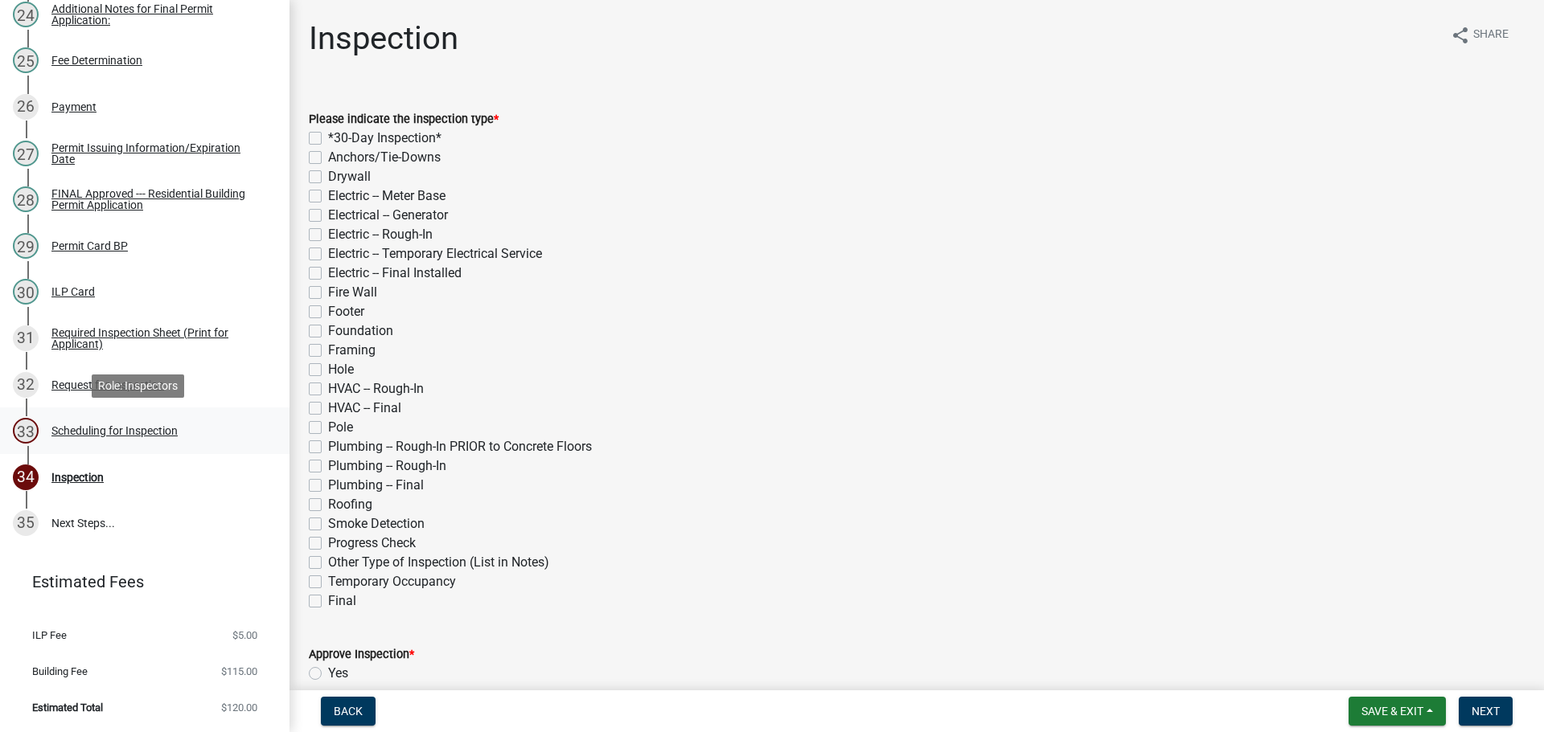
click at [146, 432] on div "Scheduling for Inspection" at bounding box center [114, 430] width 126 height 11
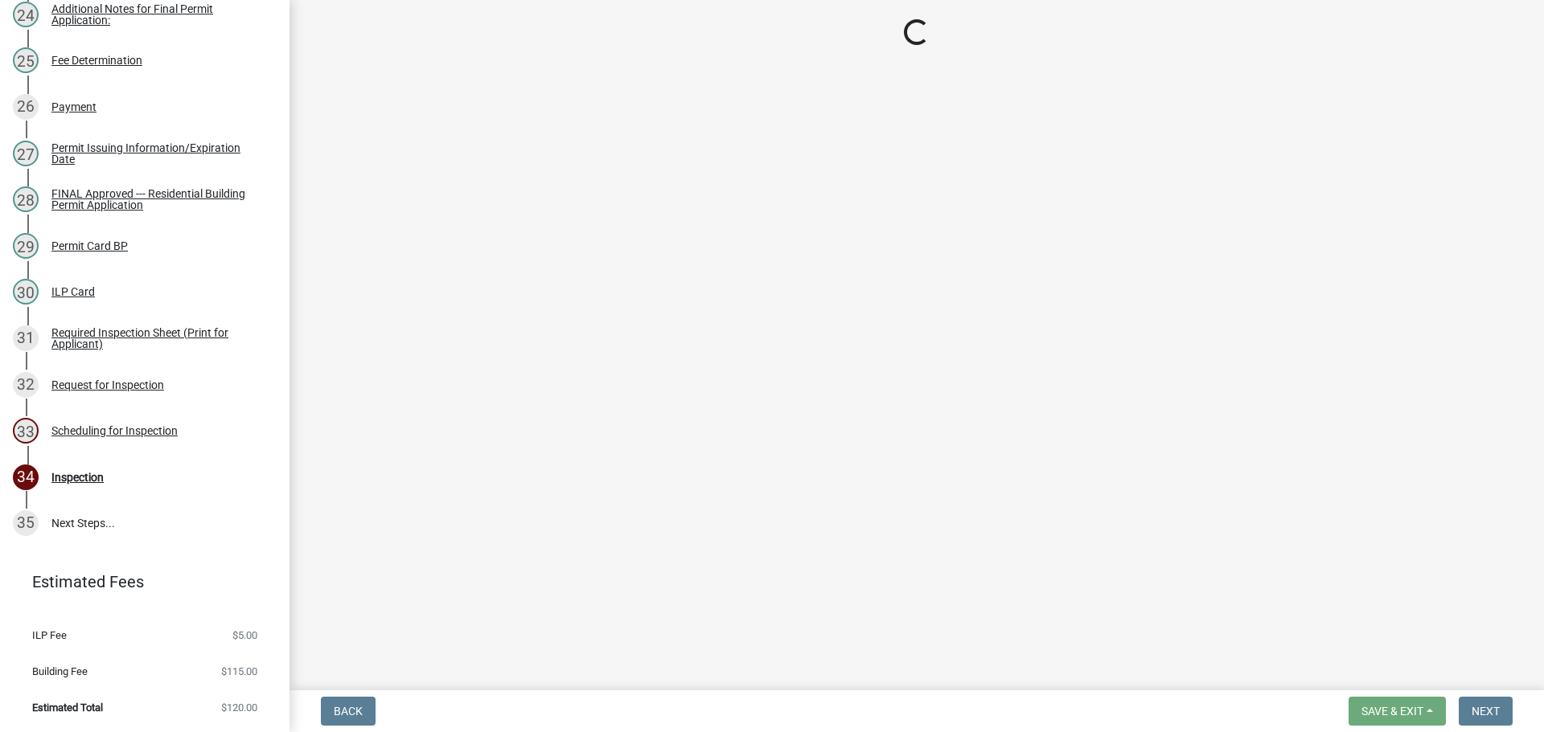
select select "25b75ae6-03c7-4280-9b34-fcf63005d5e5"
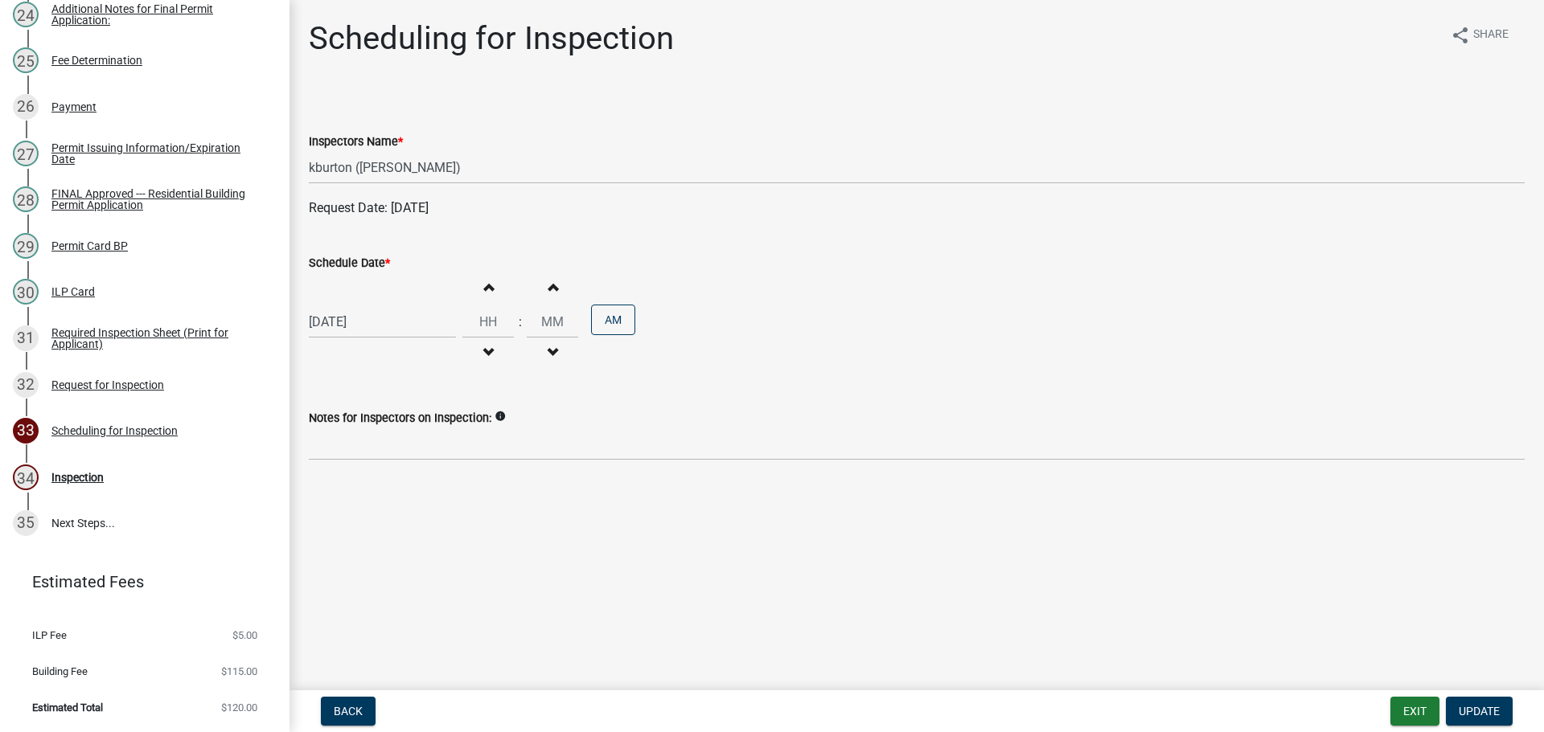
click at [348, 264] on label "Schedule Date *" at bounding box center [349, 263] width 81 height 11
click at [348, 305] on input "[DATE]" at bounding box center [382, 321] width 147 height 33
select select "8"
select select "2025"
click at [321, 509] on div "25" at bounding box center [325, 511] width 26 height 26
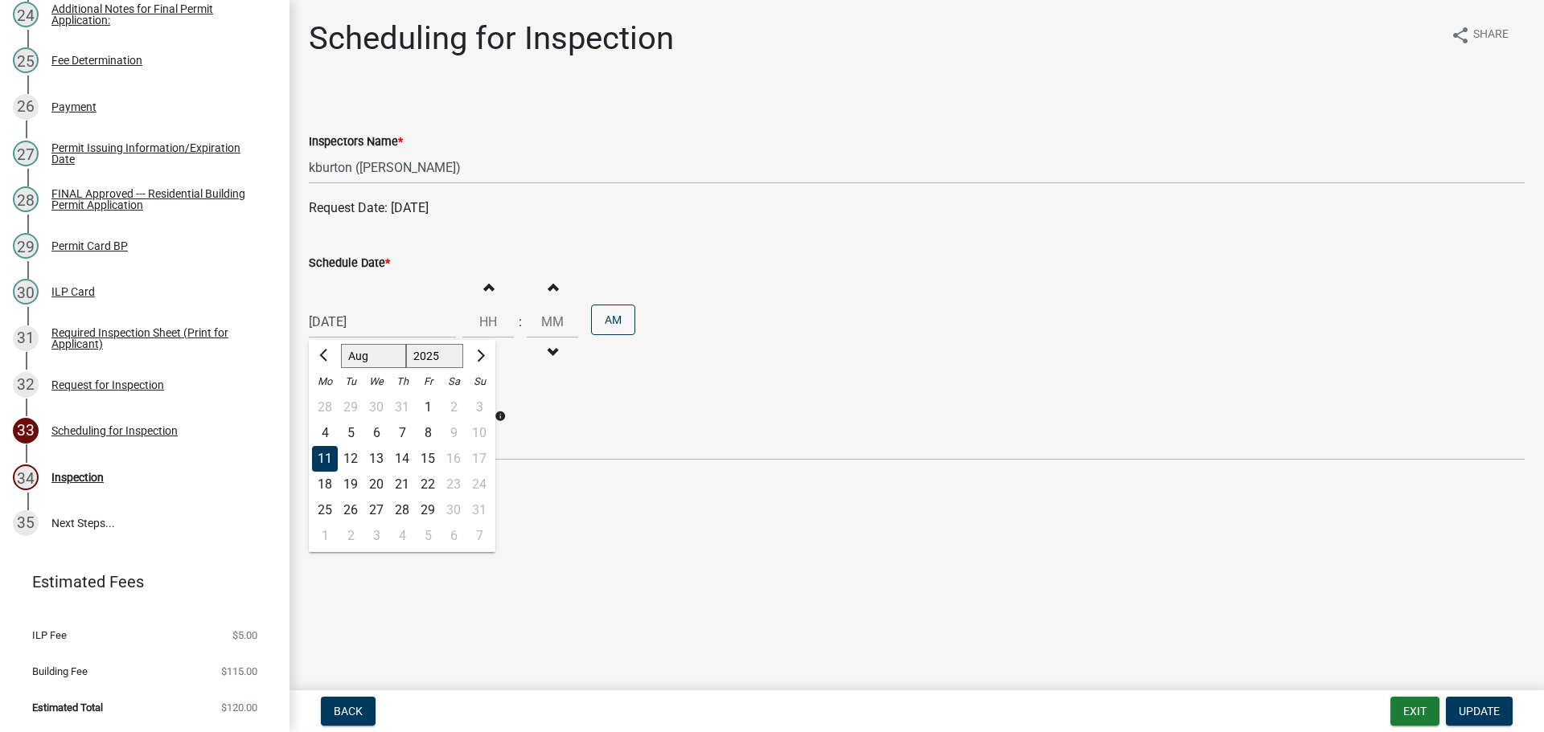
type input "[DATE]"
click at [1474, 703] on button "Update" at bounding box center [1478, 711] width 67 height 29
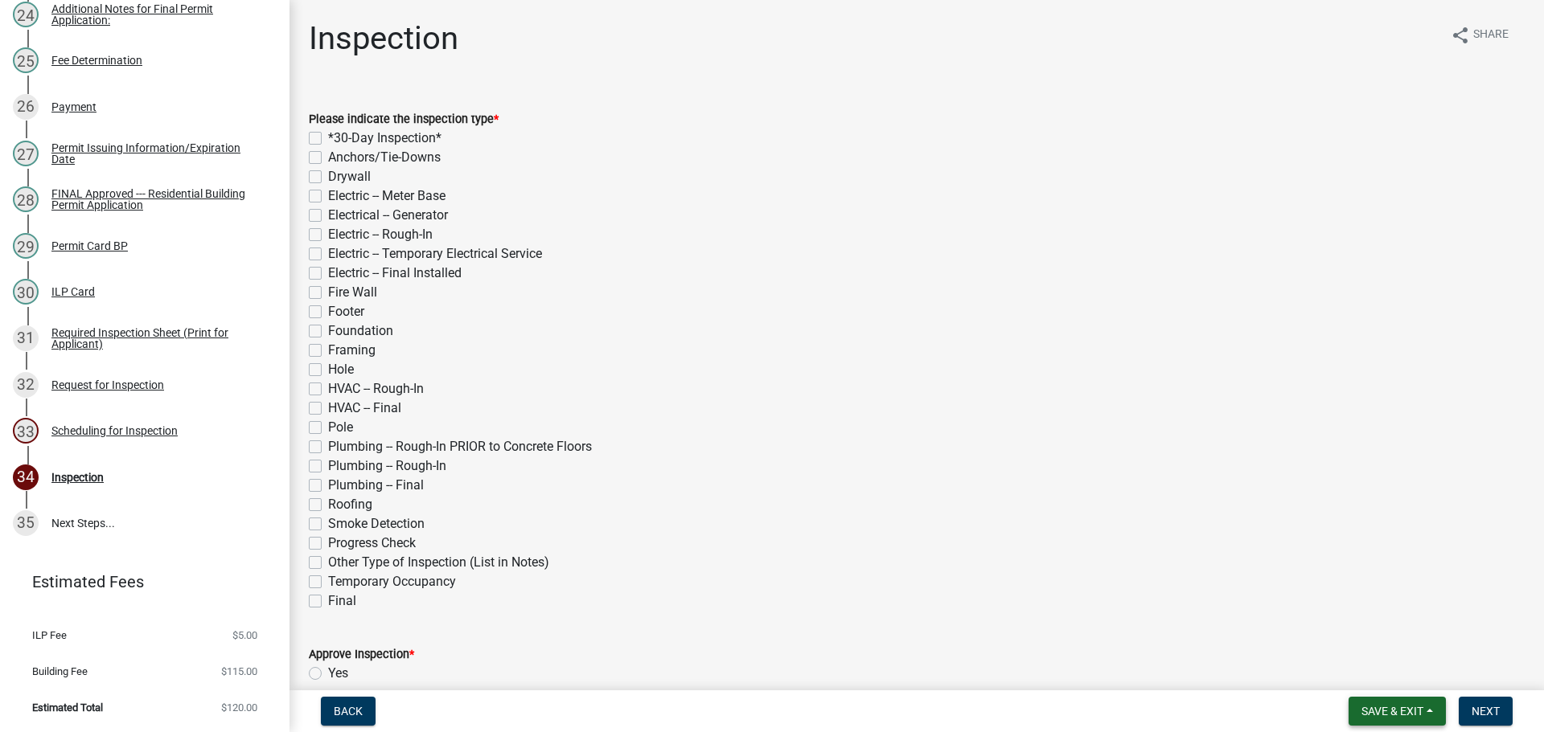
click at [1413, 707] on span "Save & Exit" at bounding box center [1392, 711] width 62 height 13
click at [1395, 675] on button "Save & Exit" at bounding box center [1381, 669] width 129 height 39
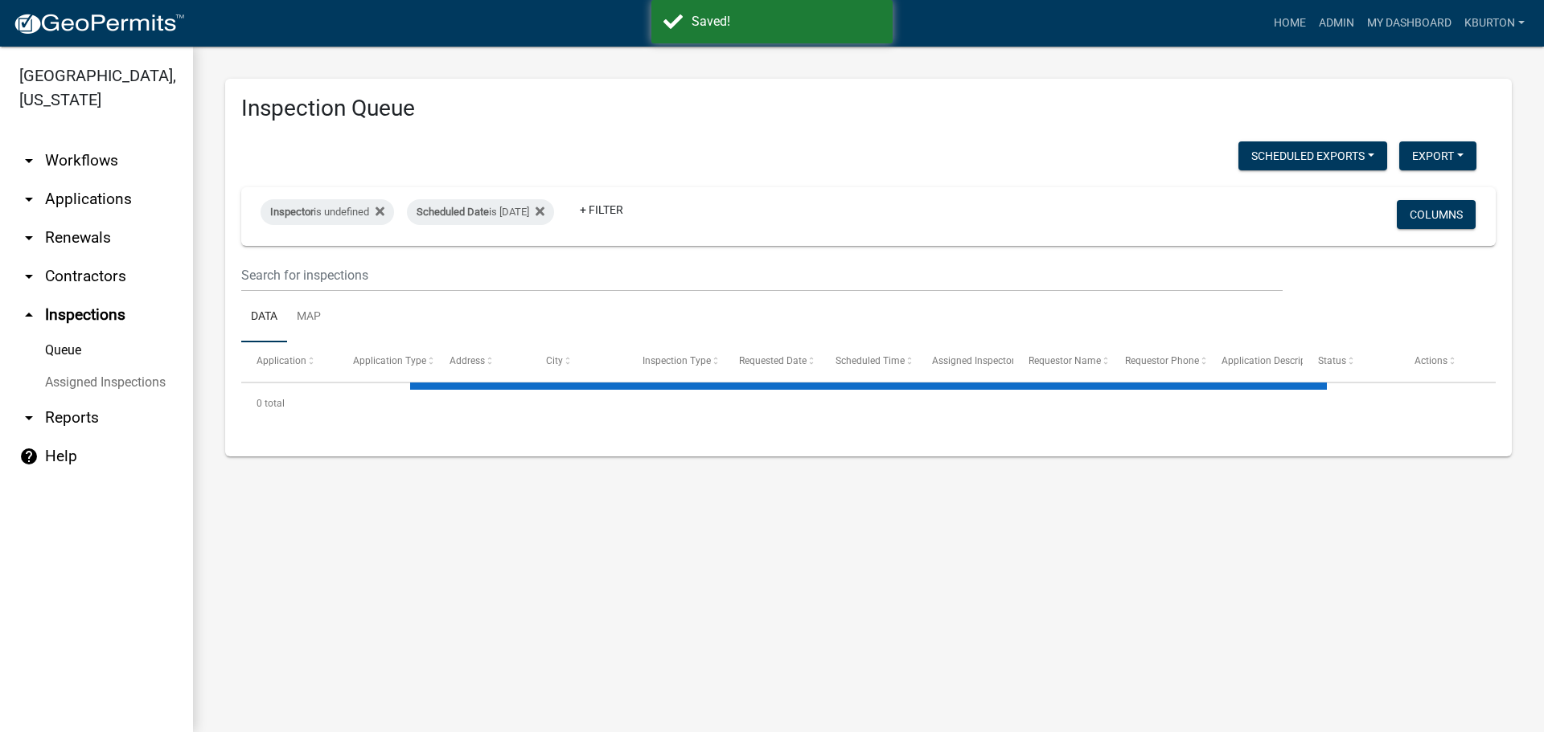
select select "1: 25"
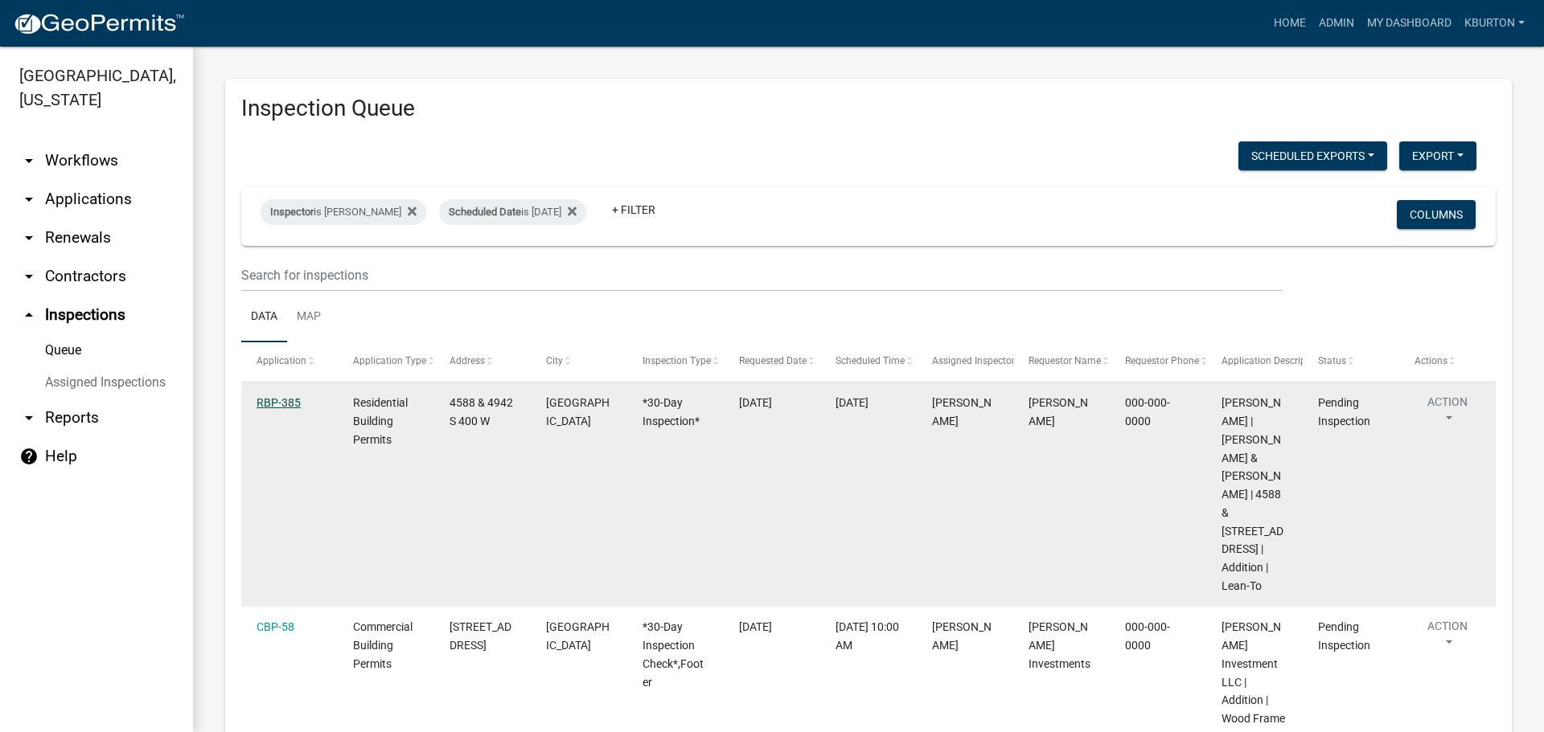
click at [280, 403] on link "RBP-385" at bounding box center [278, 402] width 44 height 13
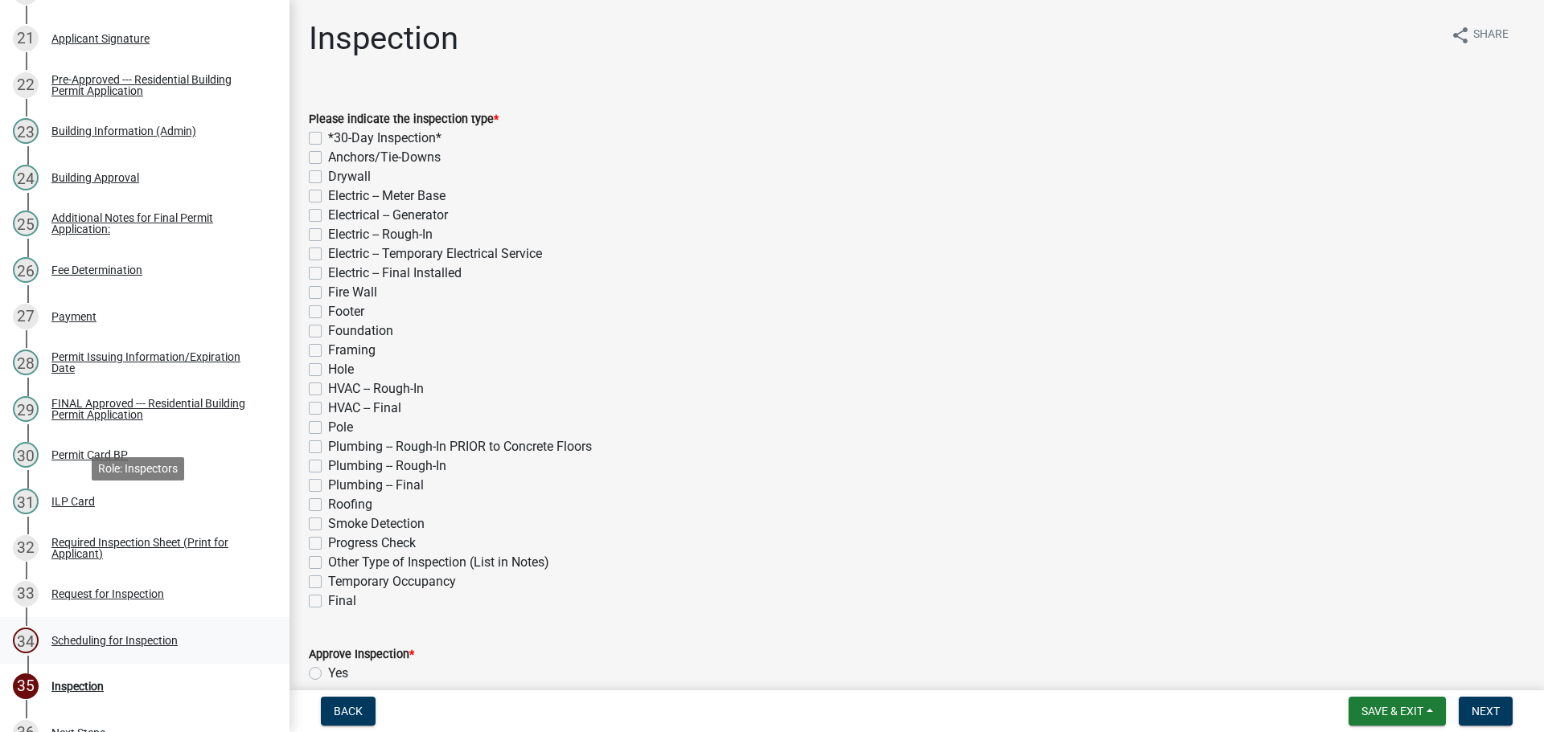
scroll to position [1367, 0]
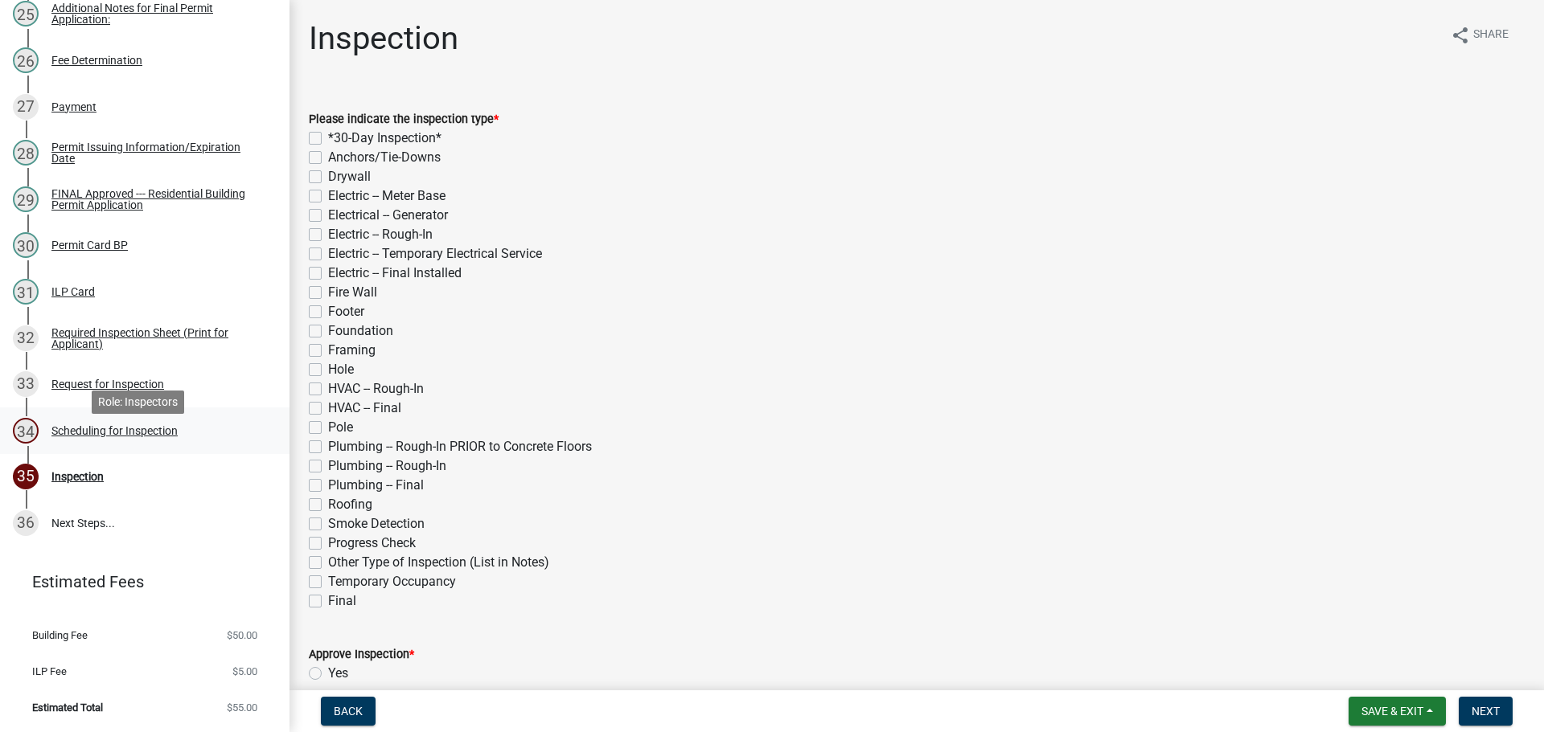
click at [160, 437] on div "Scheduling for Inspection" at bounding box center [114, 430] width 126 height 11
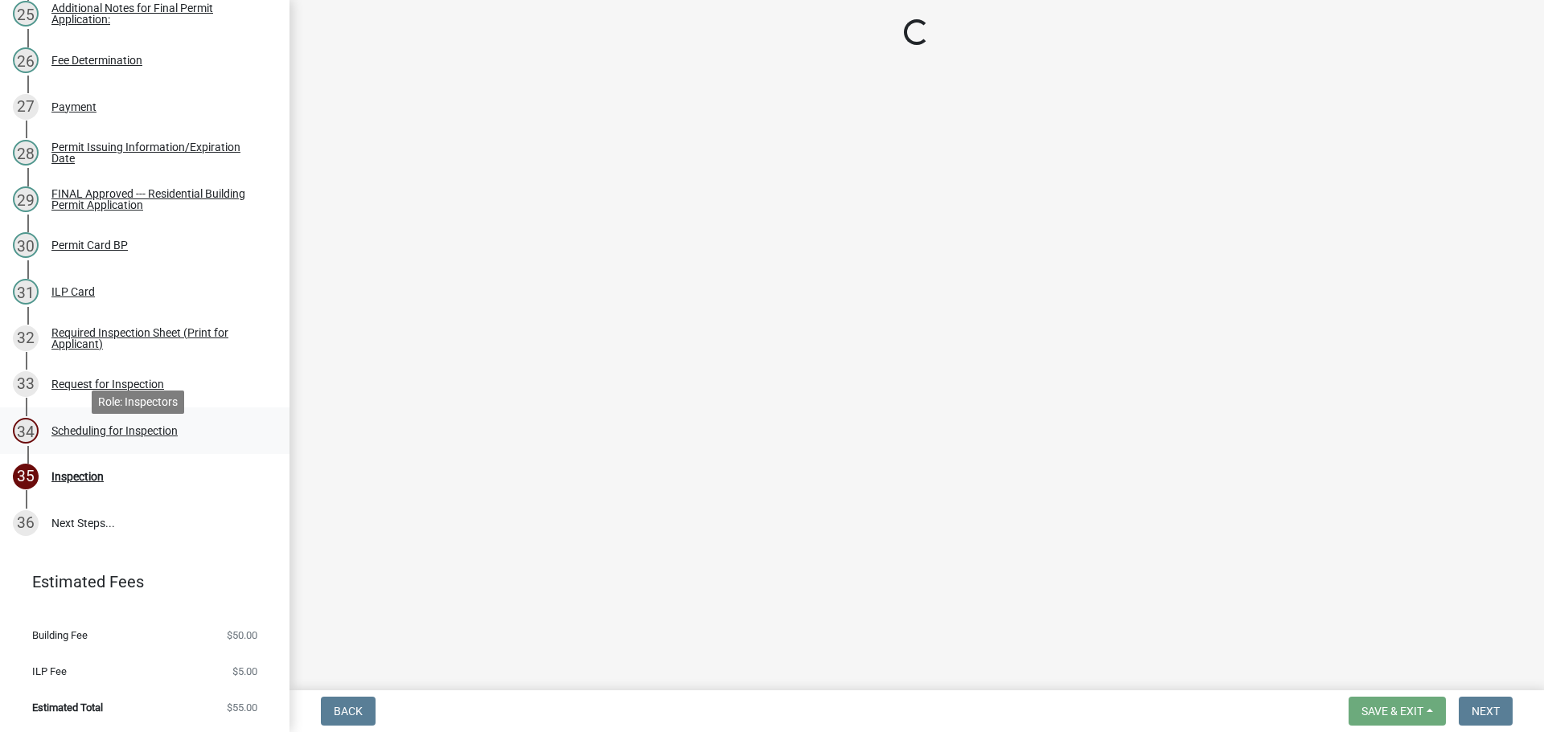
select select "25b75ae6-03c7-4280-9b34-fcf63005d5e5"
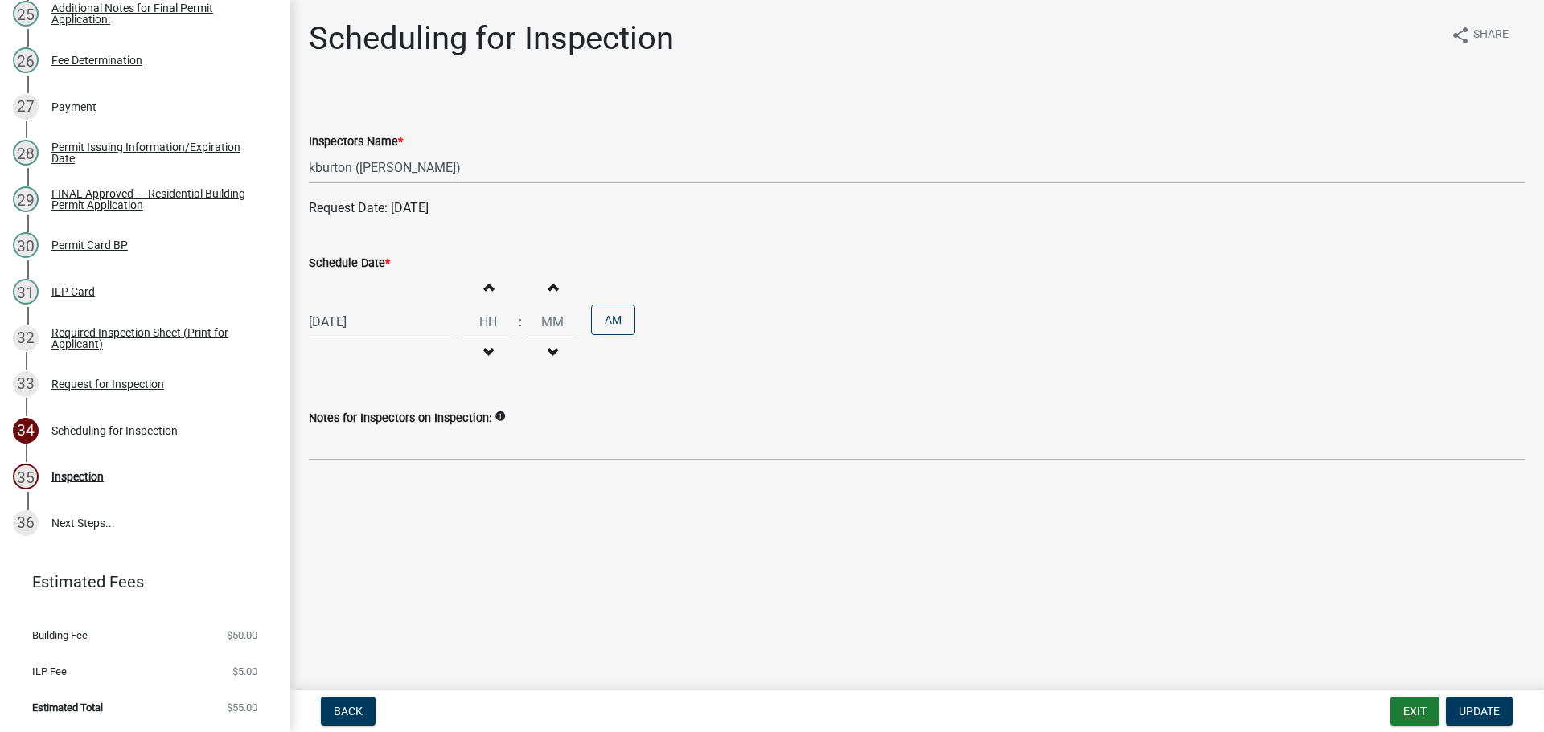
click at [382, 269] on label "Schedule Date *" at bounding box center [349, 263] width 81 height 11
click at [382, 305] on input "[DATE]" at bounding box center [382, 321] width 147 height 33
select select "8"
select select "2025"
click at [328, 513] on div "25" at bounding box center [325, 511] width 26 height 26
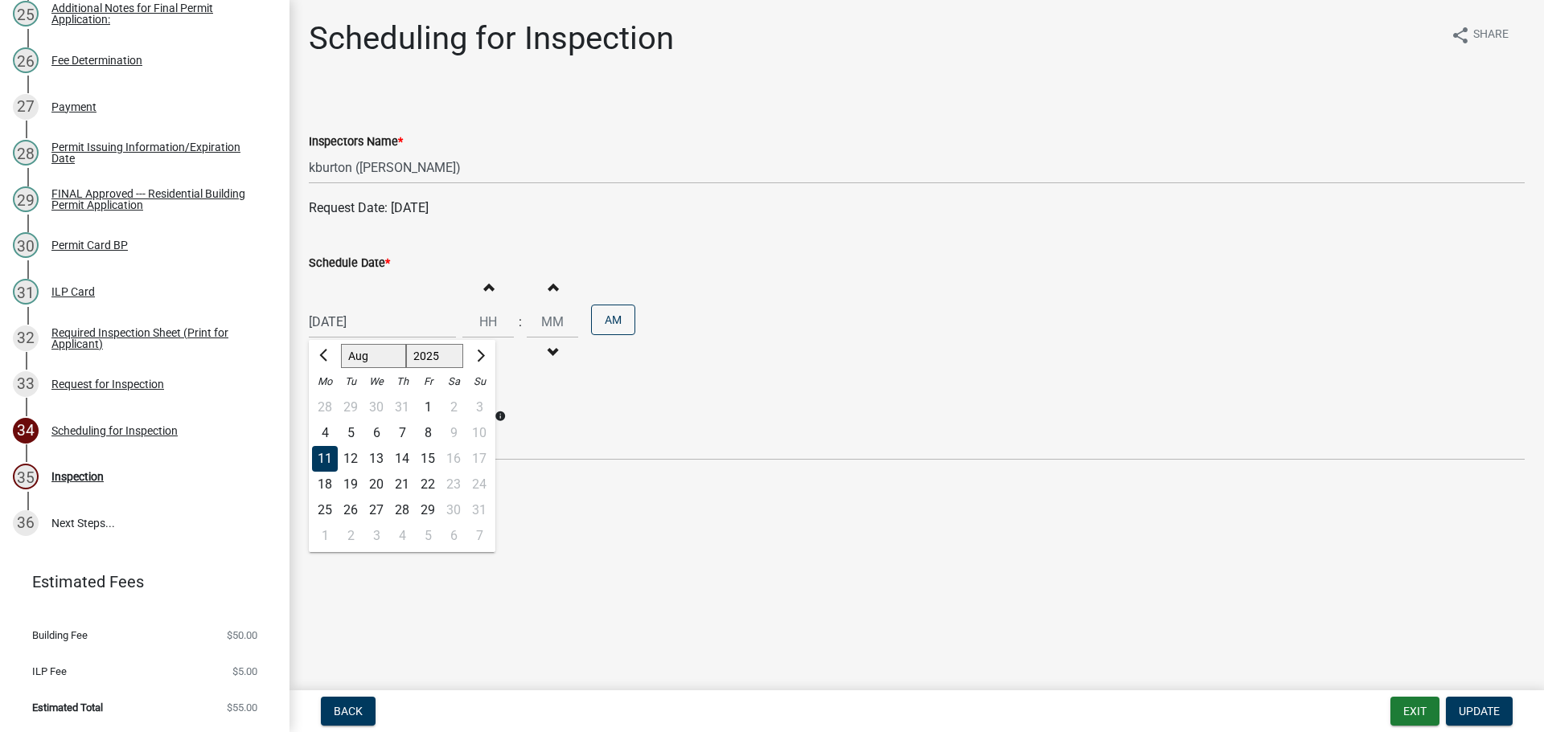
type input "[DATE]"
click at [1466, 702] on button "Update" at bounding box center [1478, 711] width 67 height 29
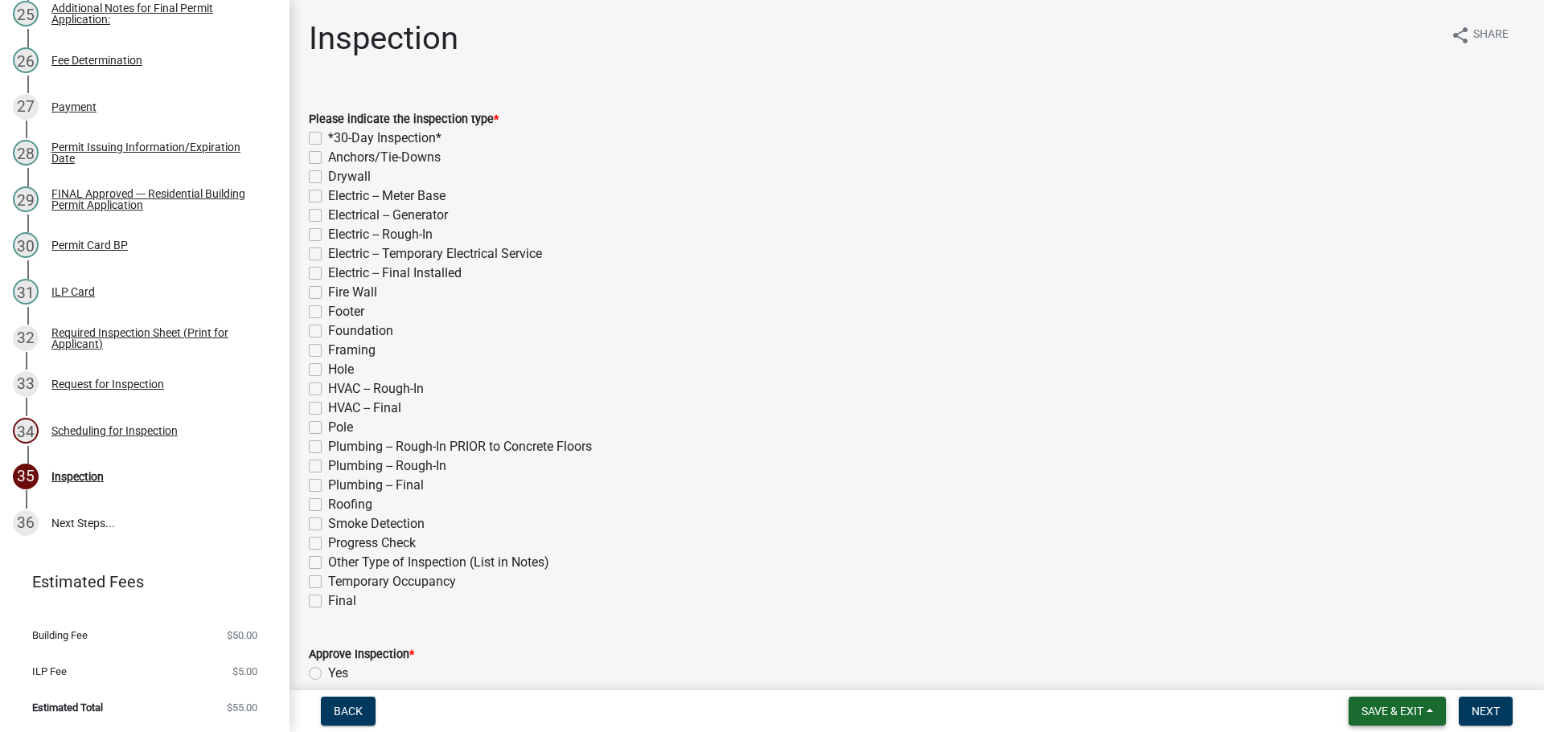
click at [1406, 709] on span "Save & Exit" at bounding box center [1392, 711] width 62 height 13
click at [1390, 677] on button "Save & Exit" at bounding box center [1381, 669] width 129 height 39
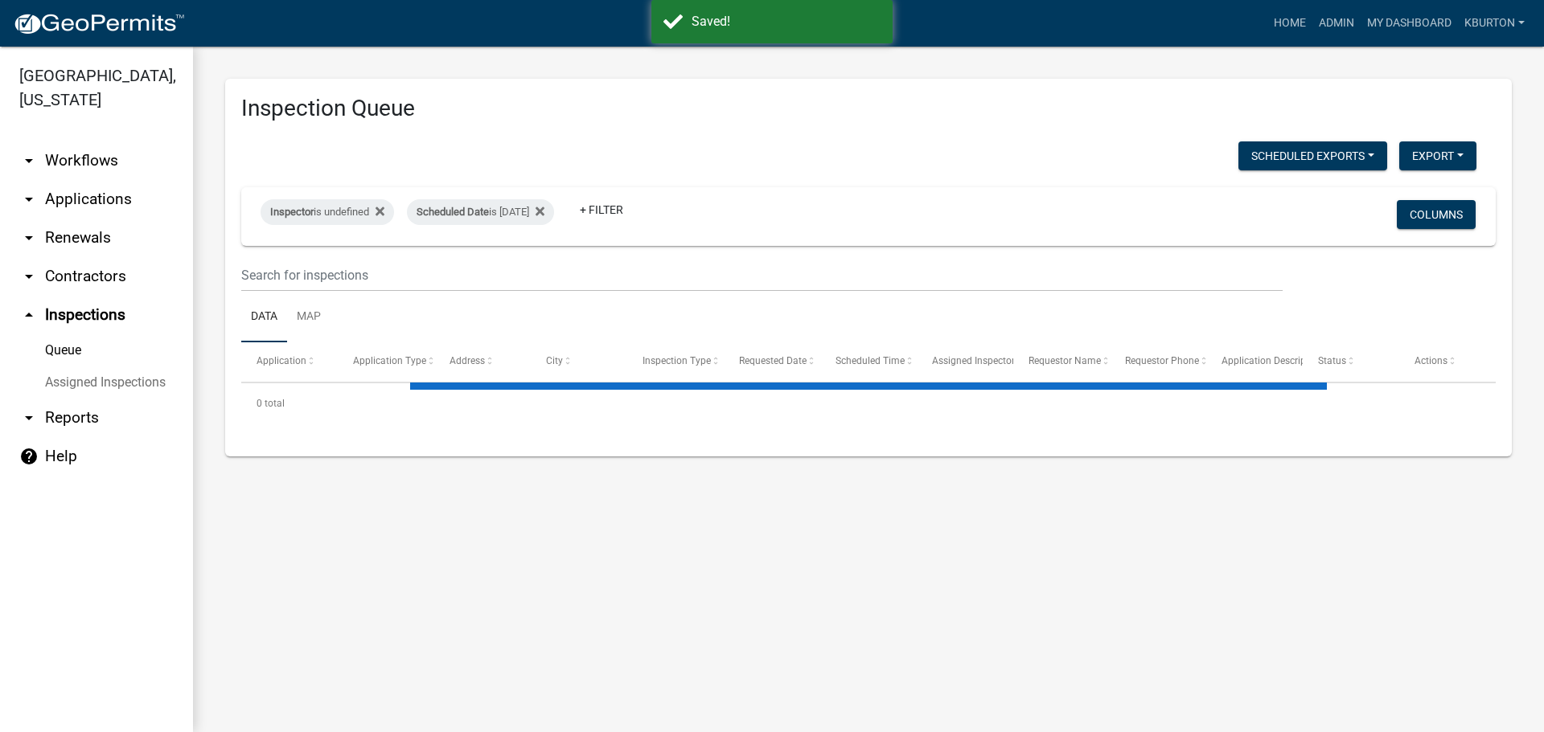
select select "1: 25"
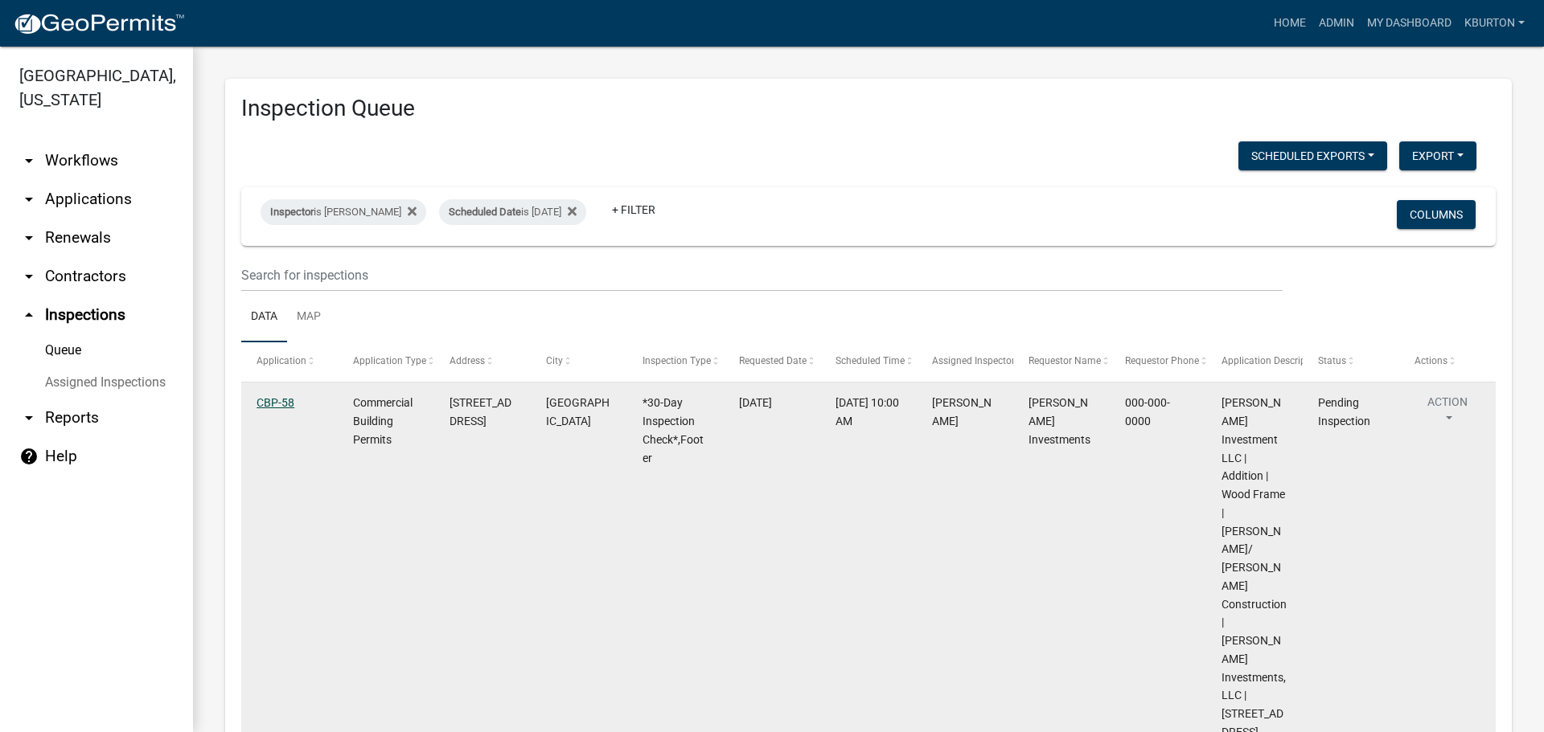
click at [272, 401] on link "CBP-58" at bounding box center [275, 402] width 38 height 13
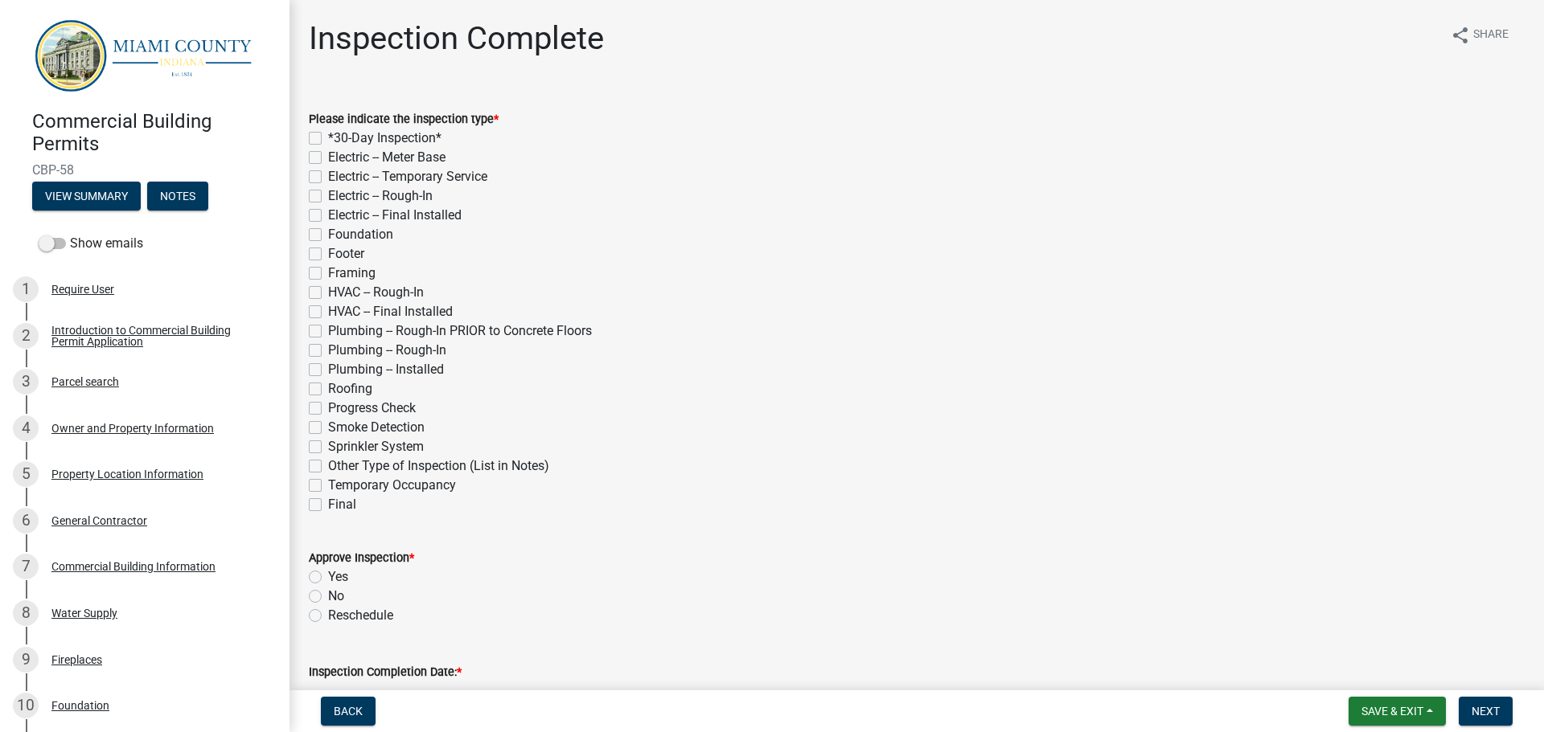
click at [328, 133] on label "*30-Day Inspection*" at bounding box center [384, 138] width 113 height 19
click at [328, 133] on input "*30-Day Inspection*" at bounding box center [333, 134] width 10 height 10
checkbox input "true"
checkbox input "false"
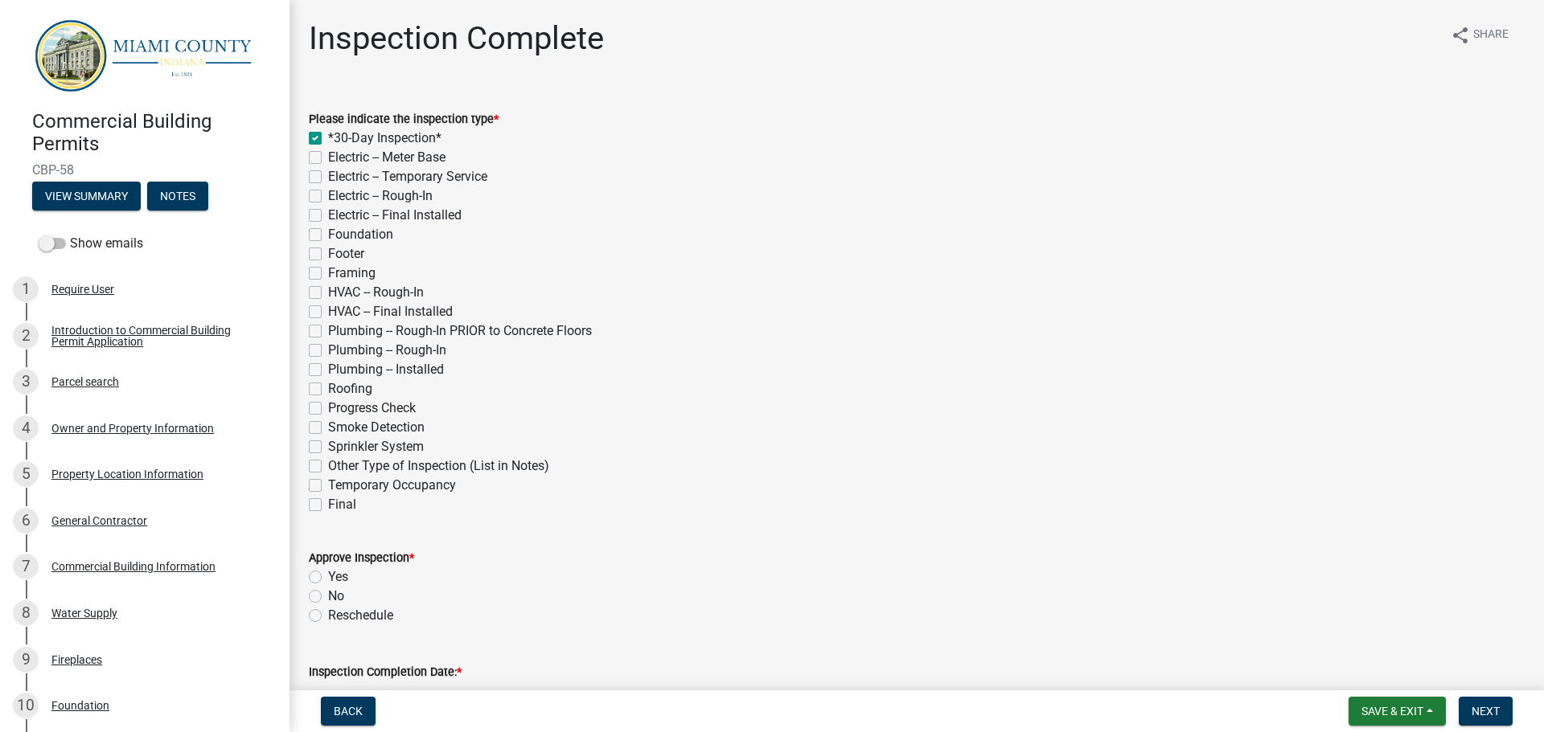
checkbox input "false"
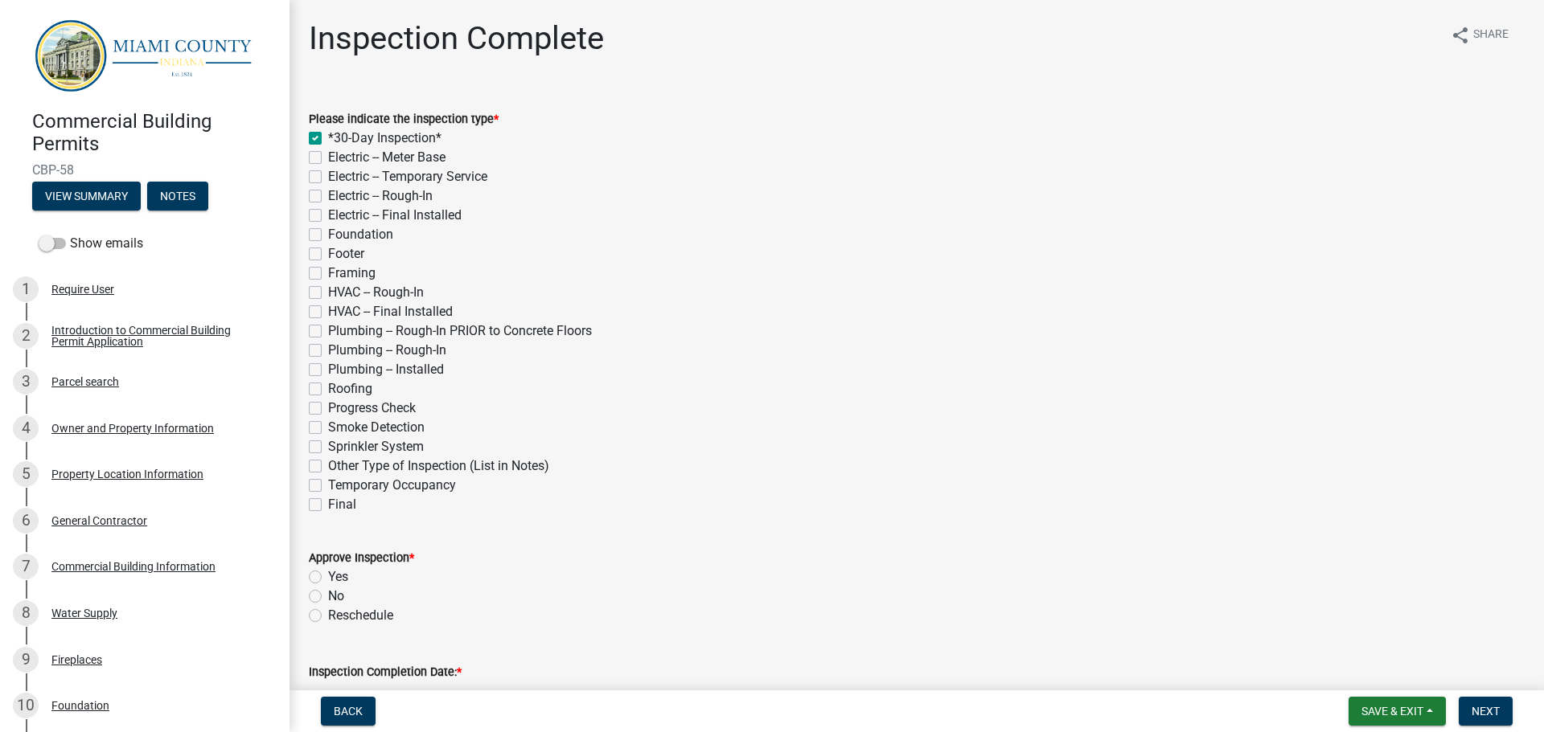
checkbox input "false"
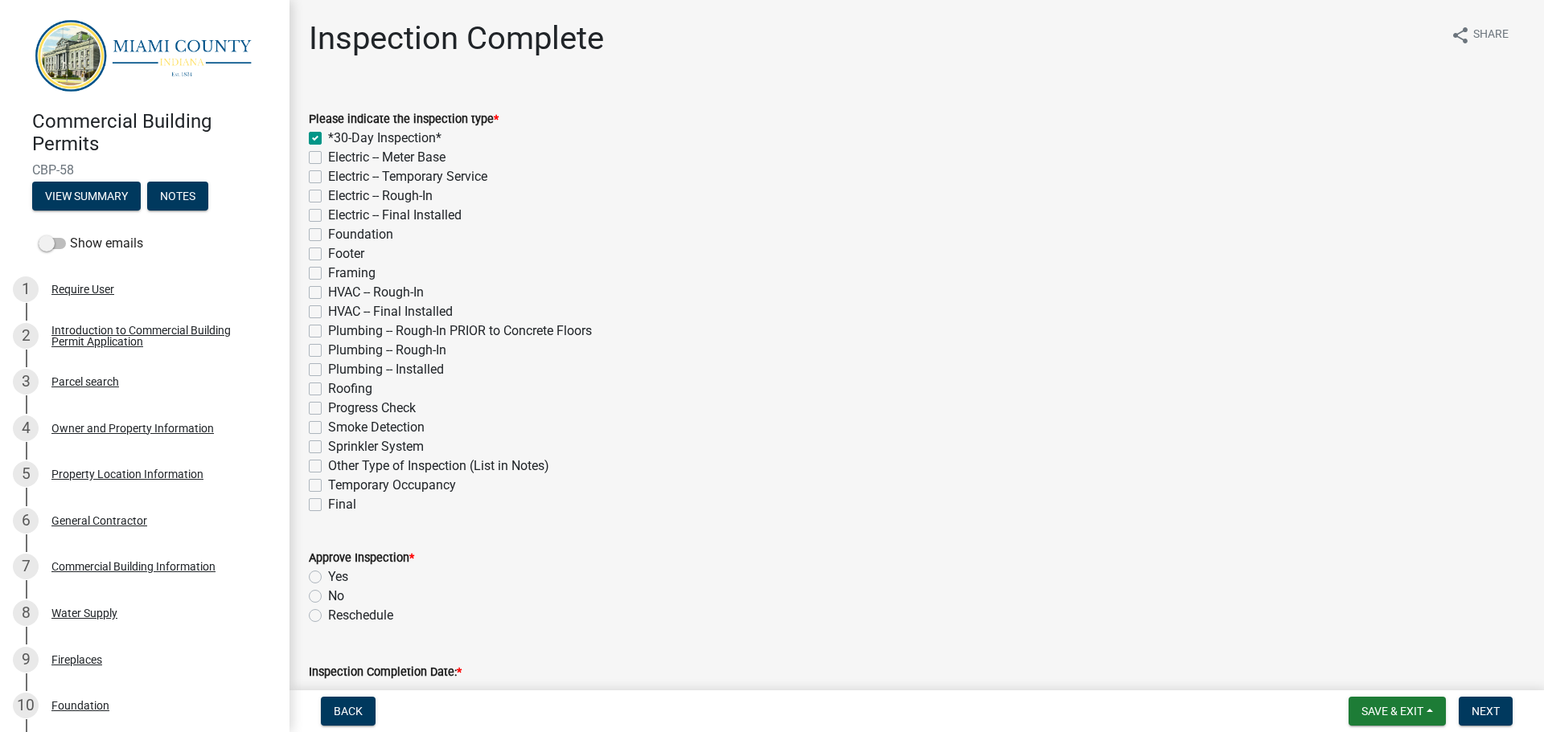
checkbox input "false"
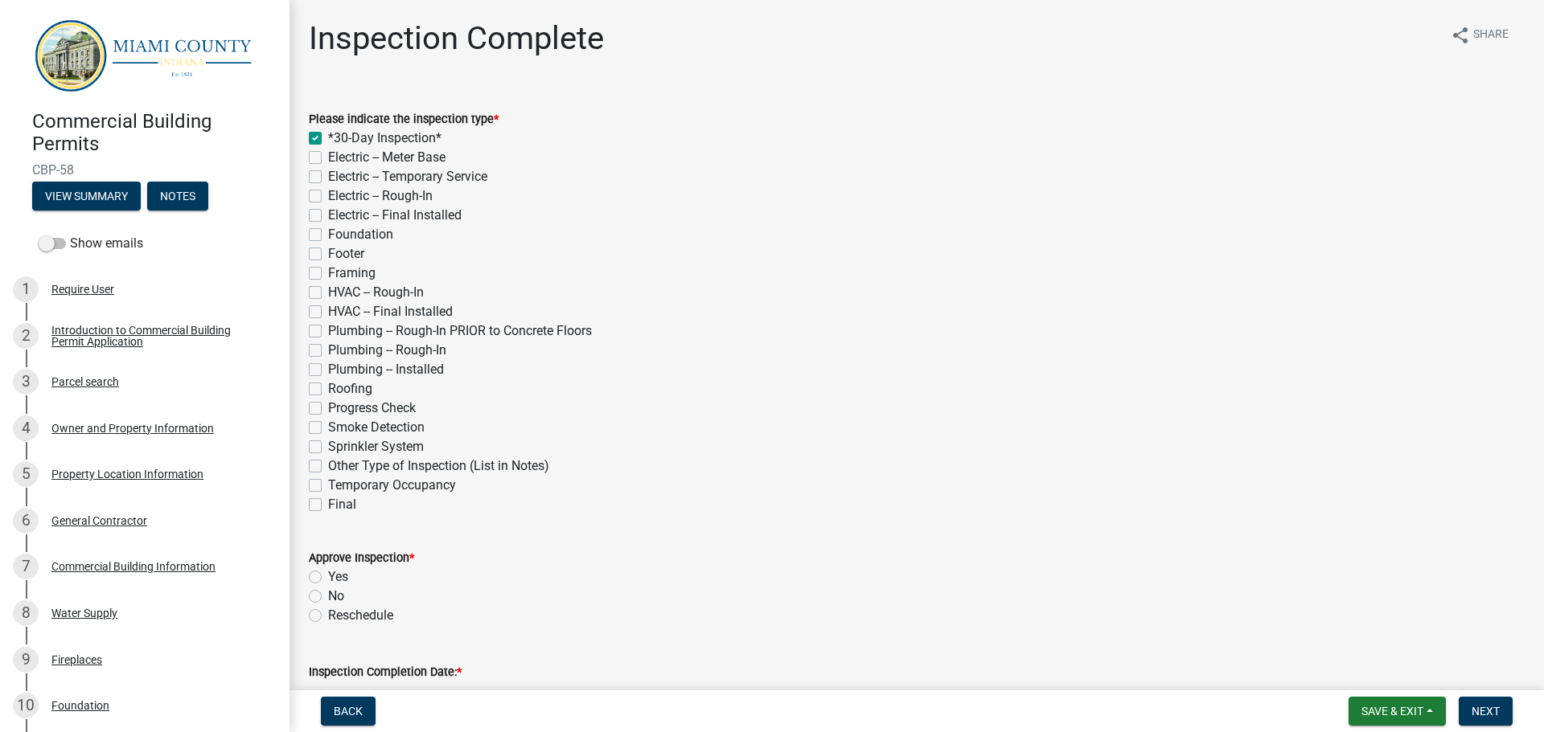
checkbox input "false"
click at [328, 258] on label "Footer" at bounding box center [346, 253] width 36 height 19
click at [328, 255] on input "Footer" at bounding box center [333, 249] width 10 height 10
checkbox input "true"
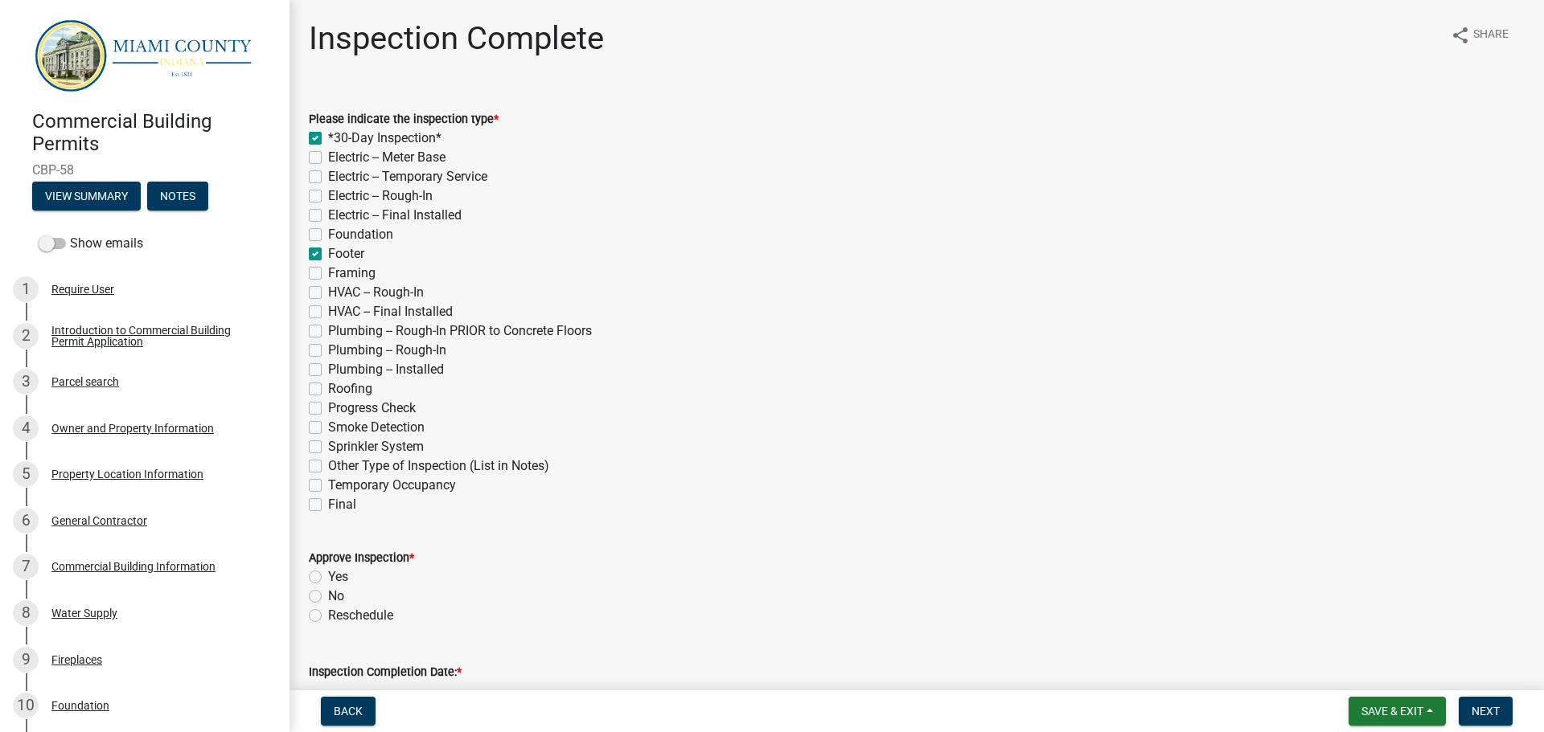
checkbox input "true"
checkbox input "false"
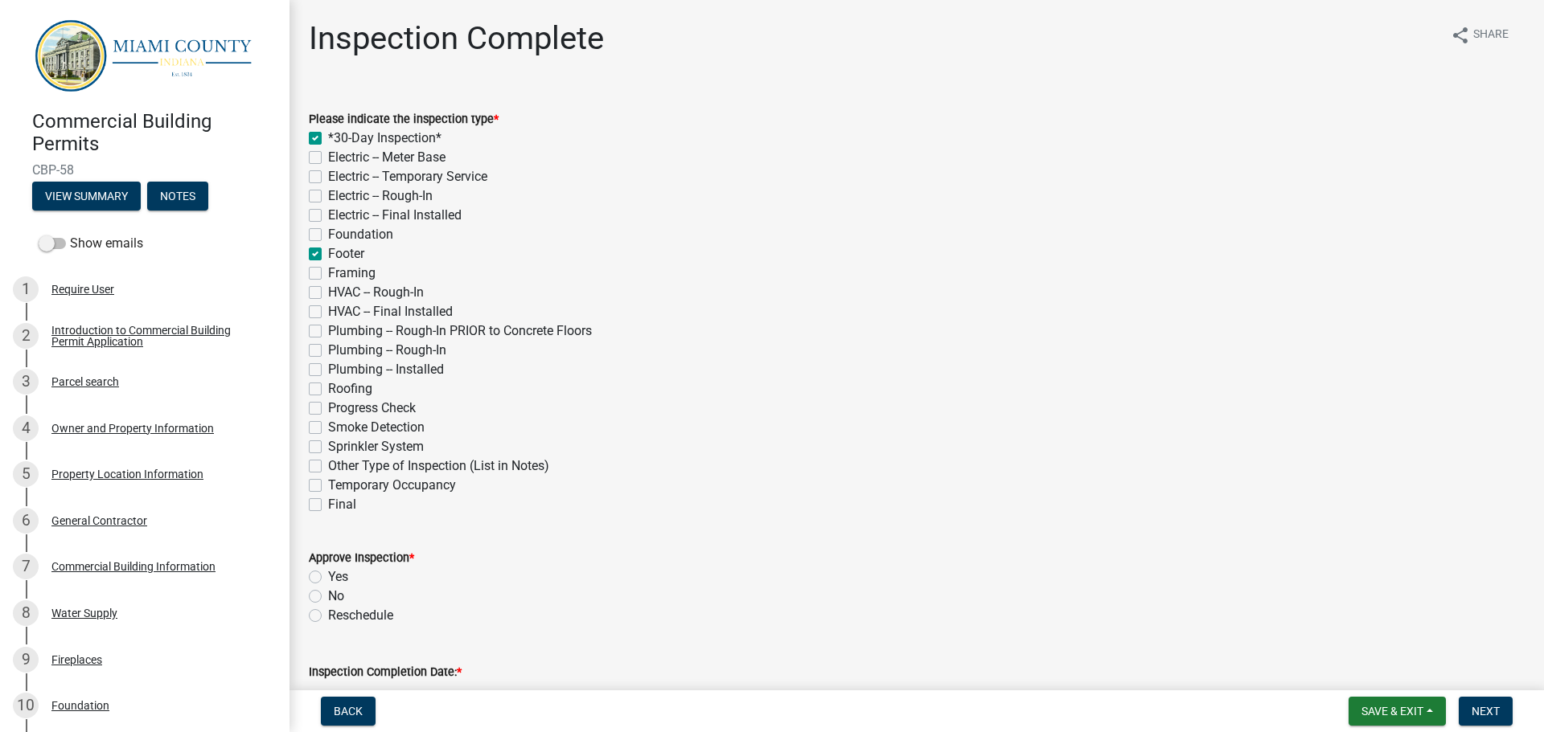
checkbox input "false"
checkbox input "true"
checkbox input "false"
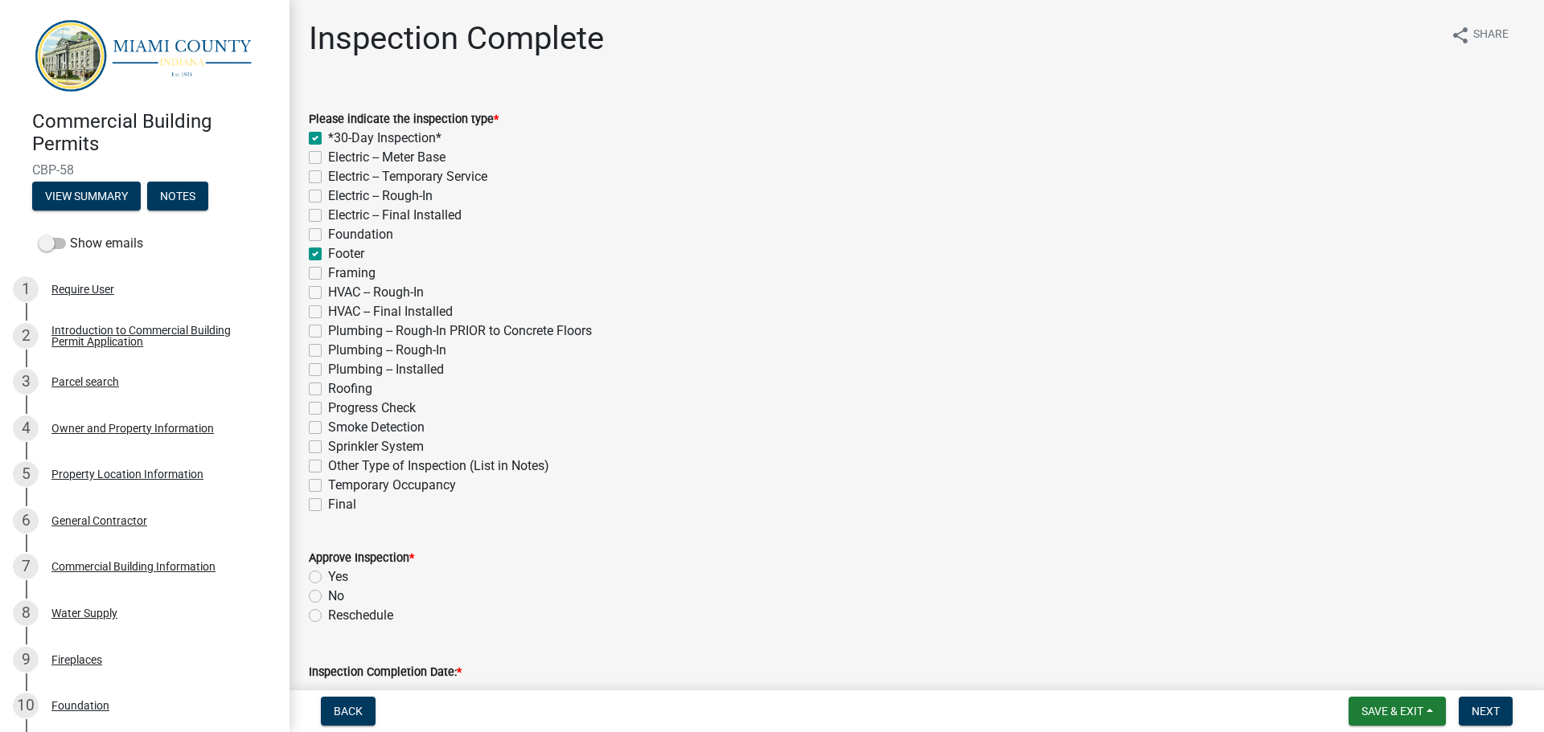
checkbox input "false"
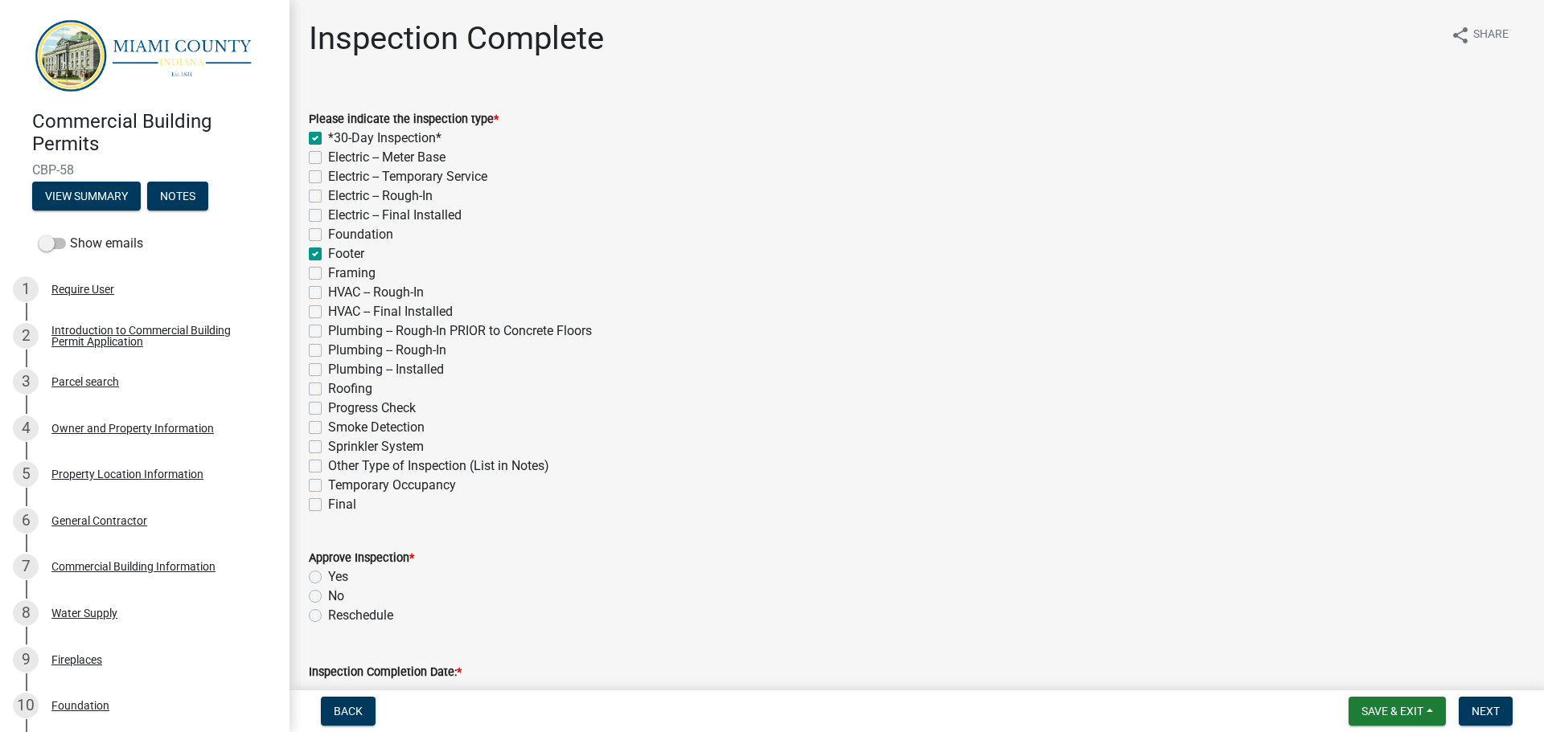
checkbox input "false"
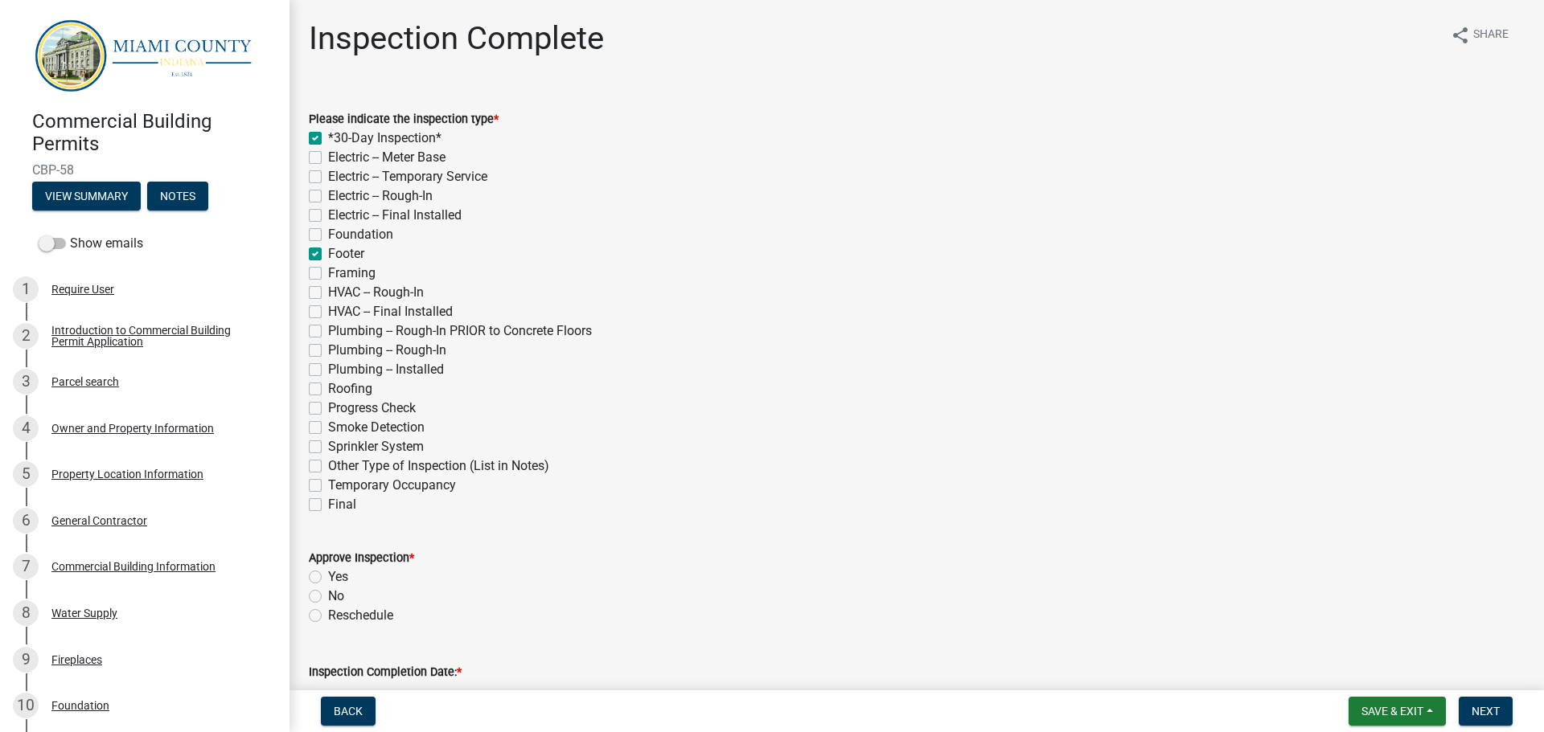
click at [328, 576] on label "Yes" at bounding box center [338, 577] width 20 height 19
click at [328, 576] on input "Yes" at bounding box center [333, 573] width 10 height 10
radio input "true"
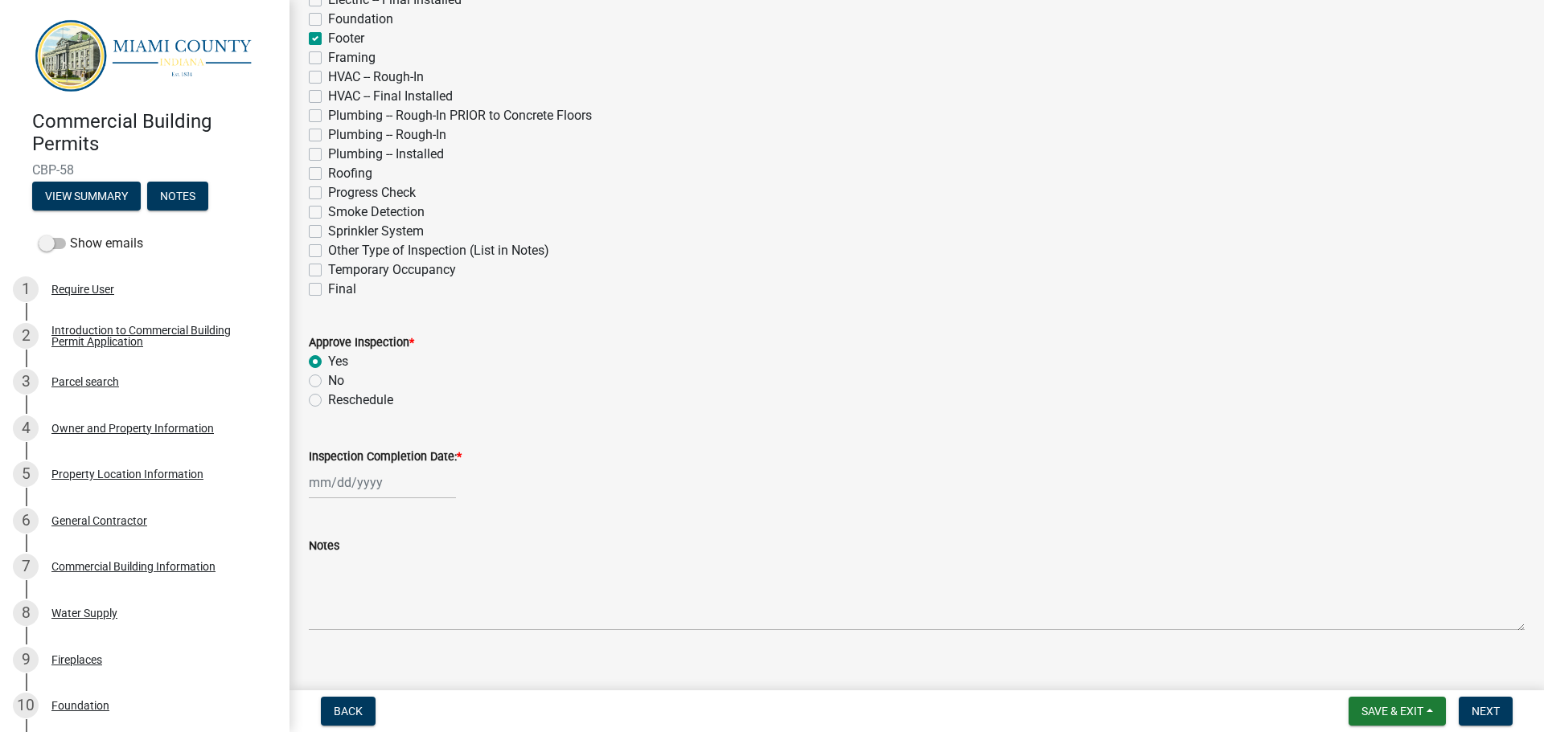
scroll to position [238, 0]
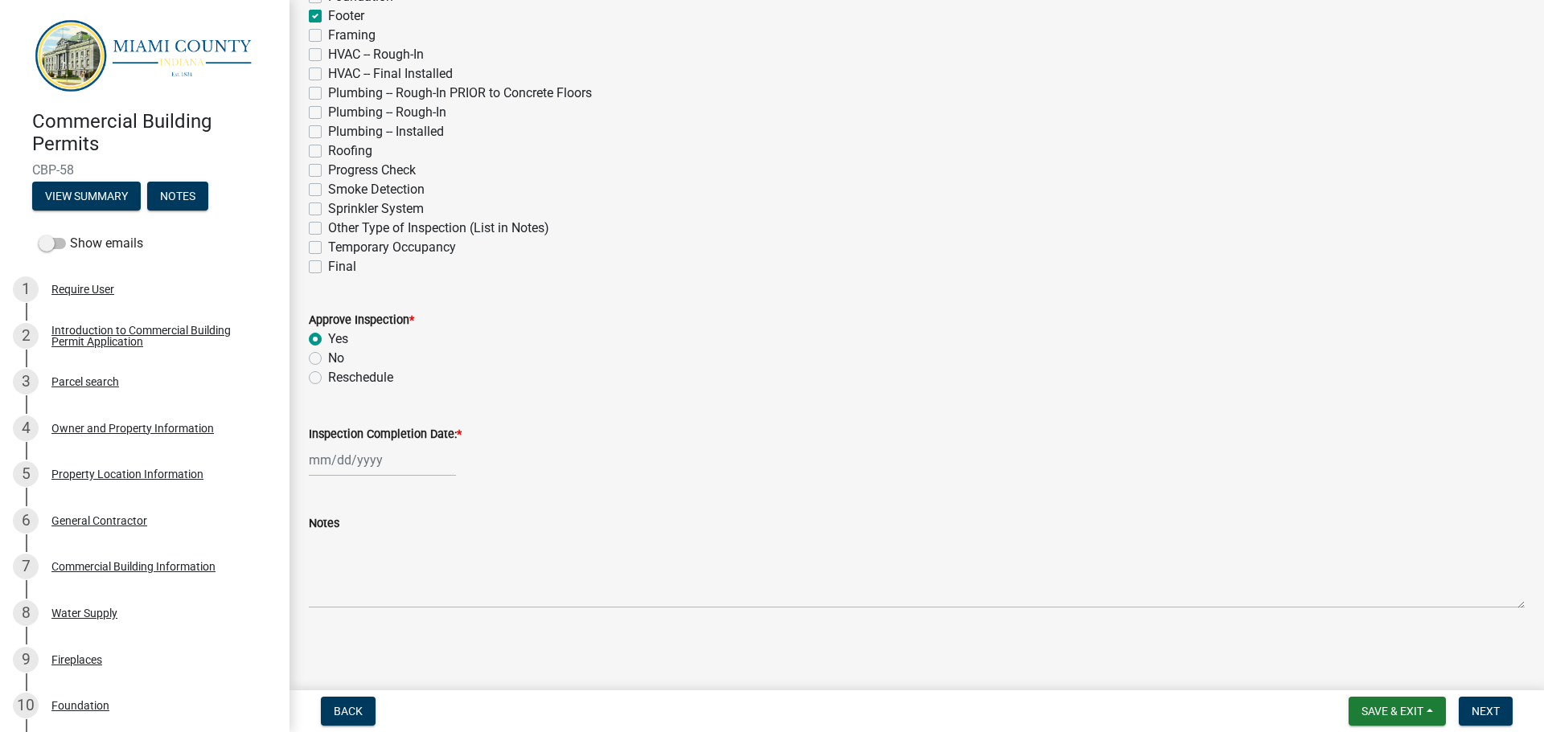
click at [357, 441] on label "Inspection Completion Date: *" at bounding box center [385, 434] width 153 height 11
click at [357, 444] on input "Inspection Completion Date: *" at bounding box center [382, 460] width 147 height 33
select select "8"
select select "2025"
click at [323, 351] on div "11" at bounding box center [325, 349] width 26 height 26
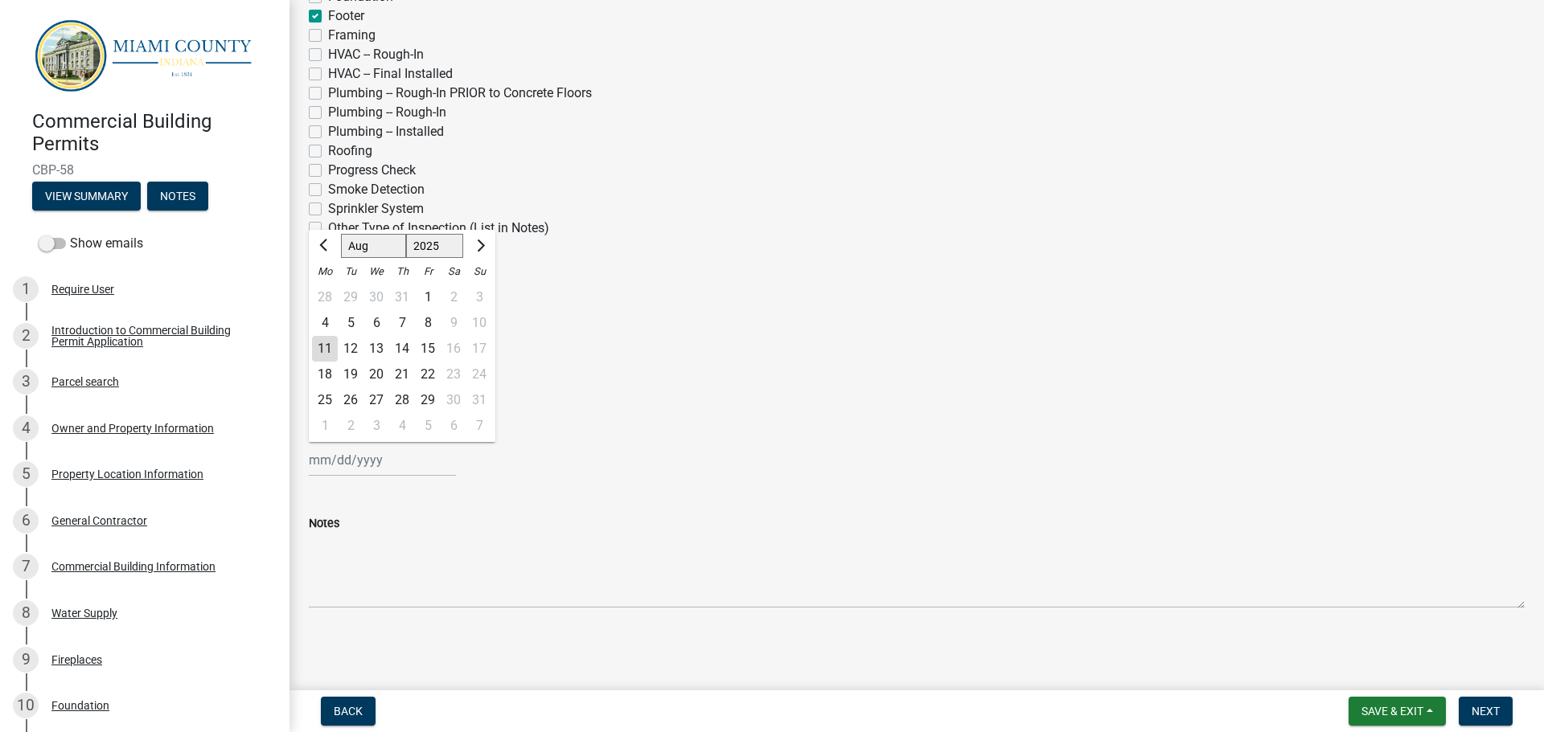
type input "[DATE]"
click at [1495, 714] on span "Next" at bounding box center [1485, 711] width 28 height 13
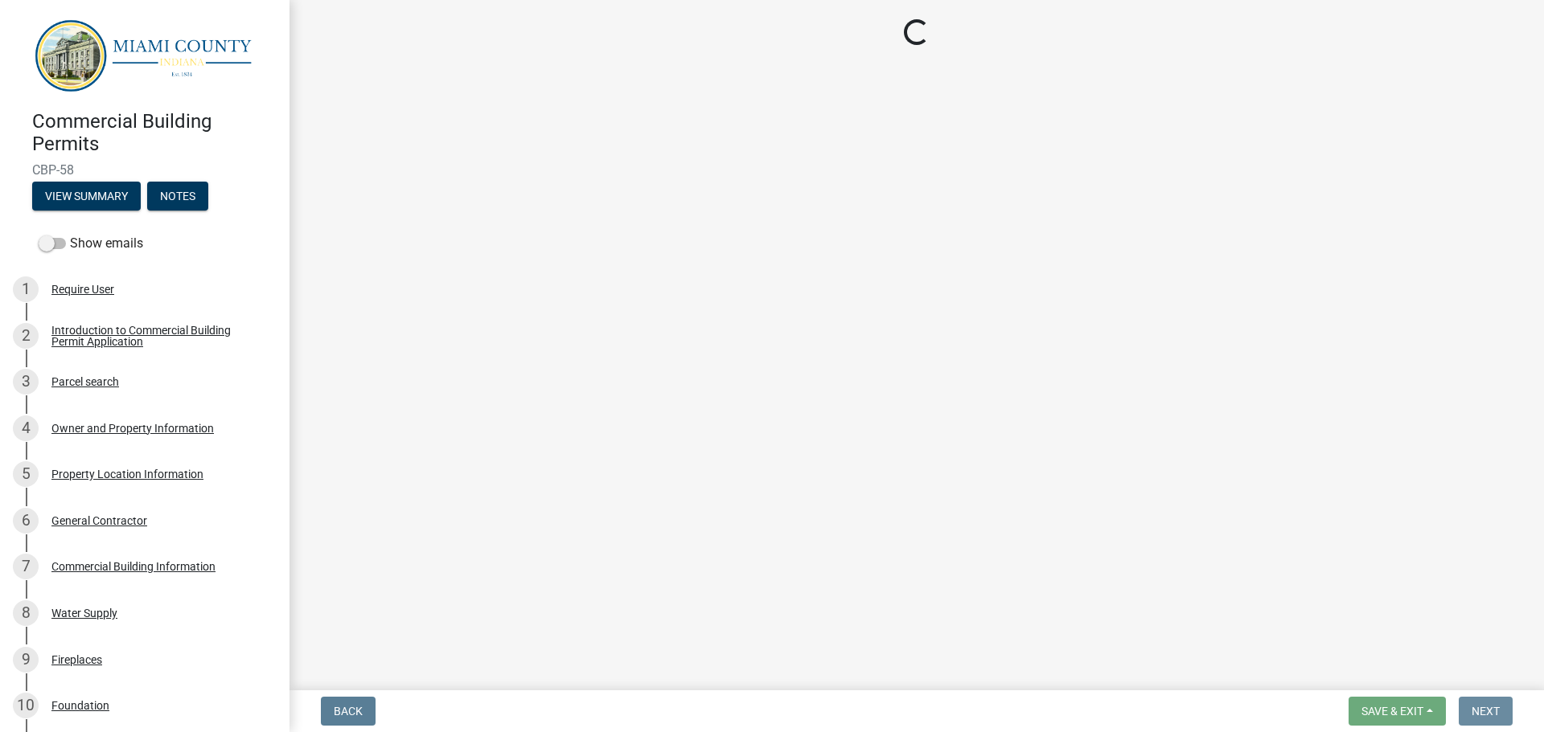
scroll to position [0, 0]
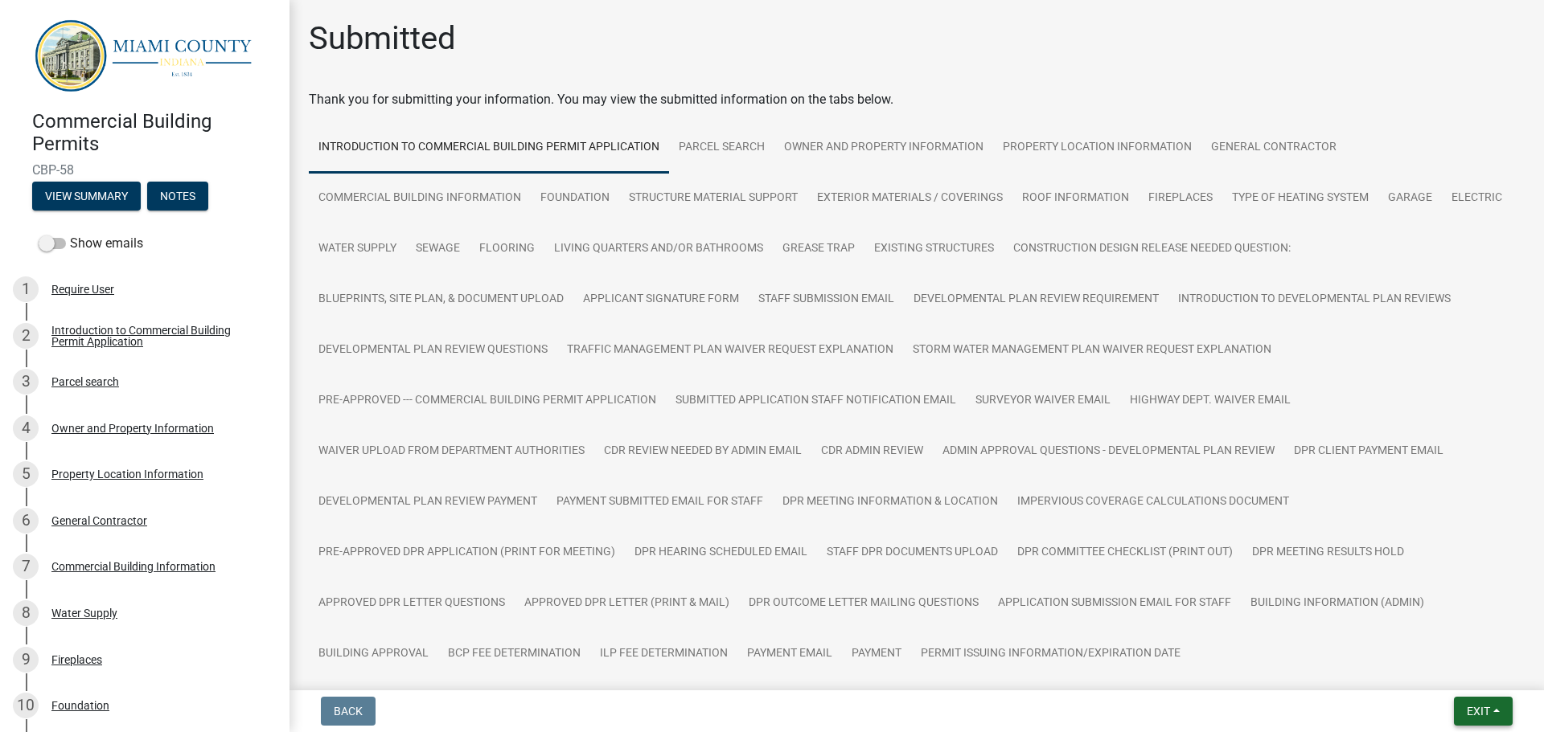
click at [1478, 703] on button "Exit" at bounding box center [1483, 711] width 59 height 29
click at [1444, 660] on button "Save & Exit" at bounding box center [1448, 669] width 129 height 39
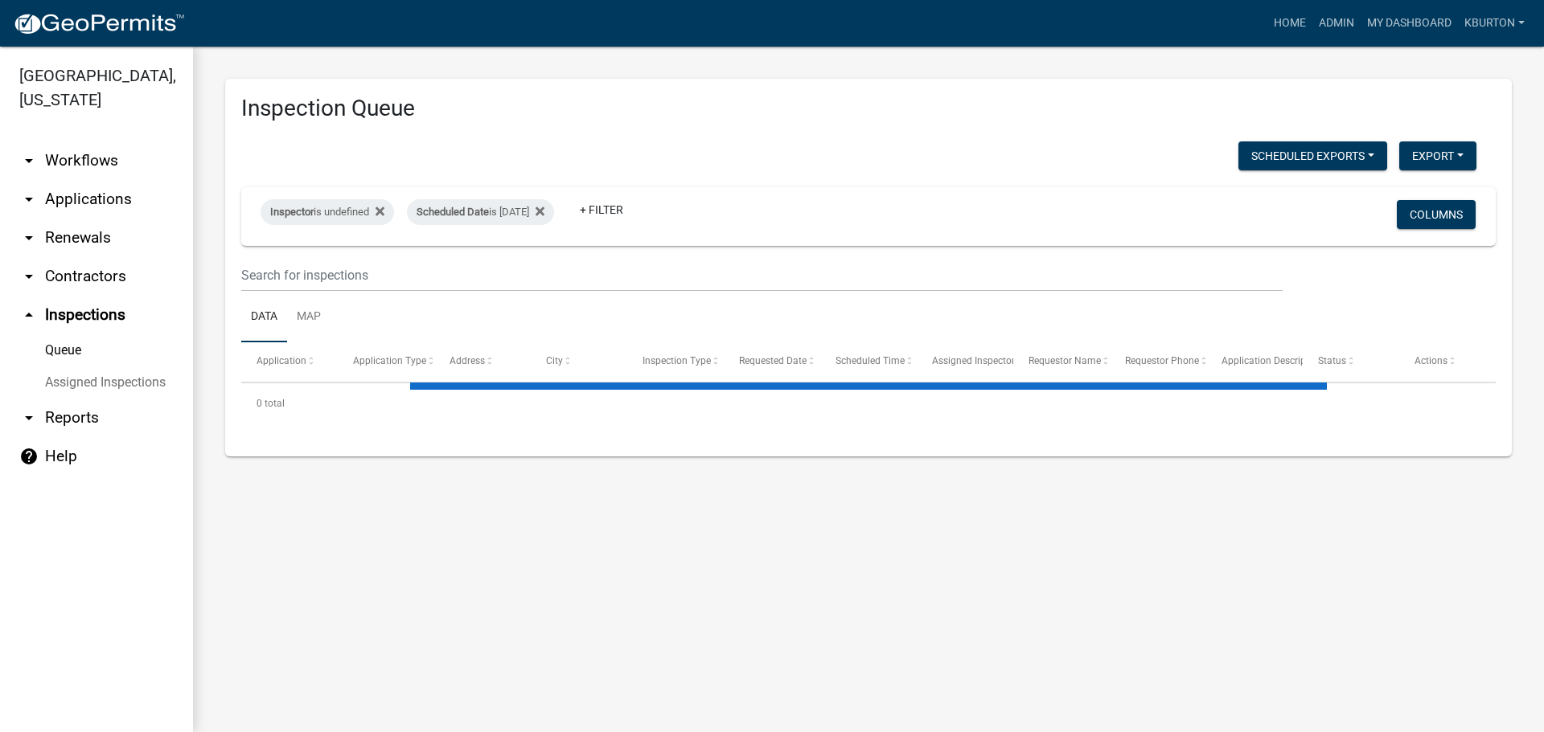
select select "1: 25"
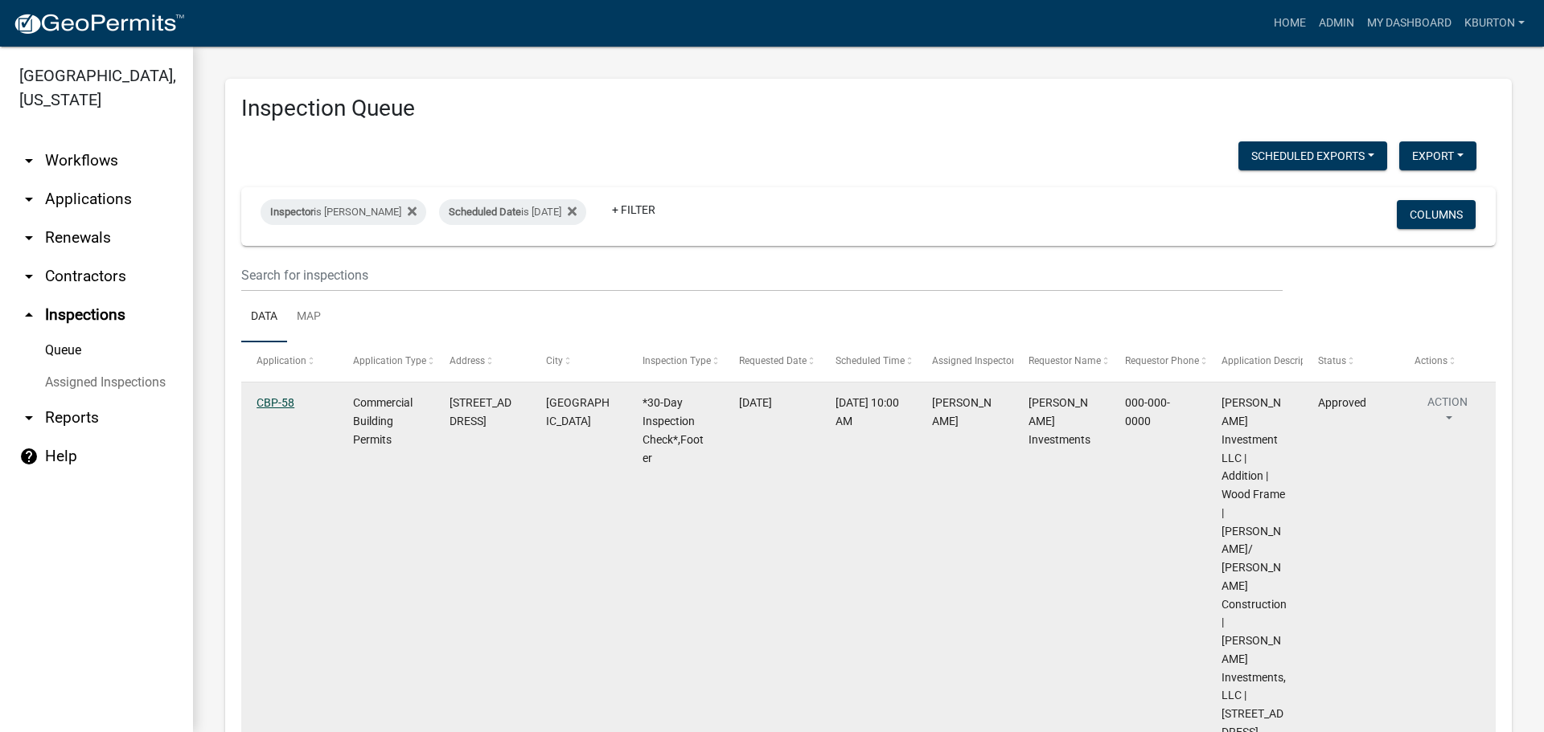
click at [269, 400] on link "CBP-58" at bounding box center [275, 402] width 38 height 13
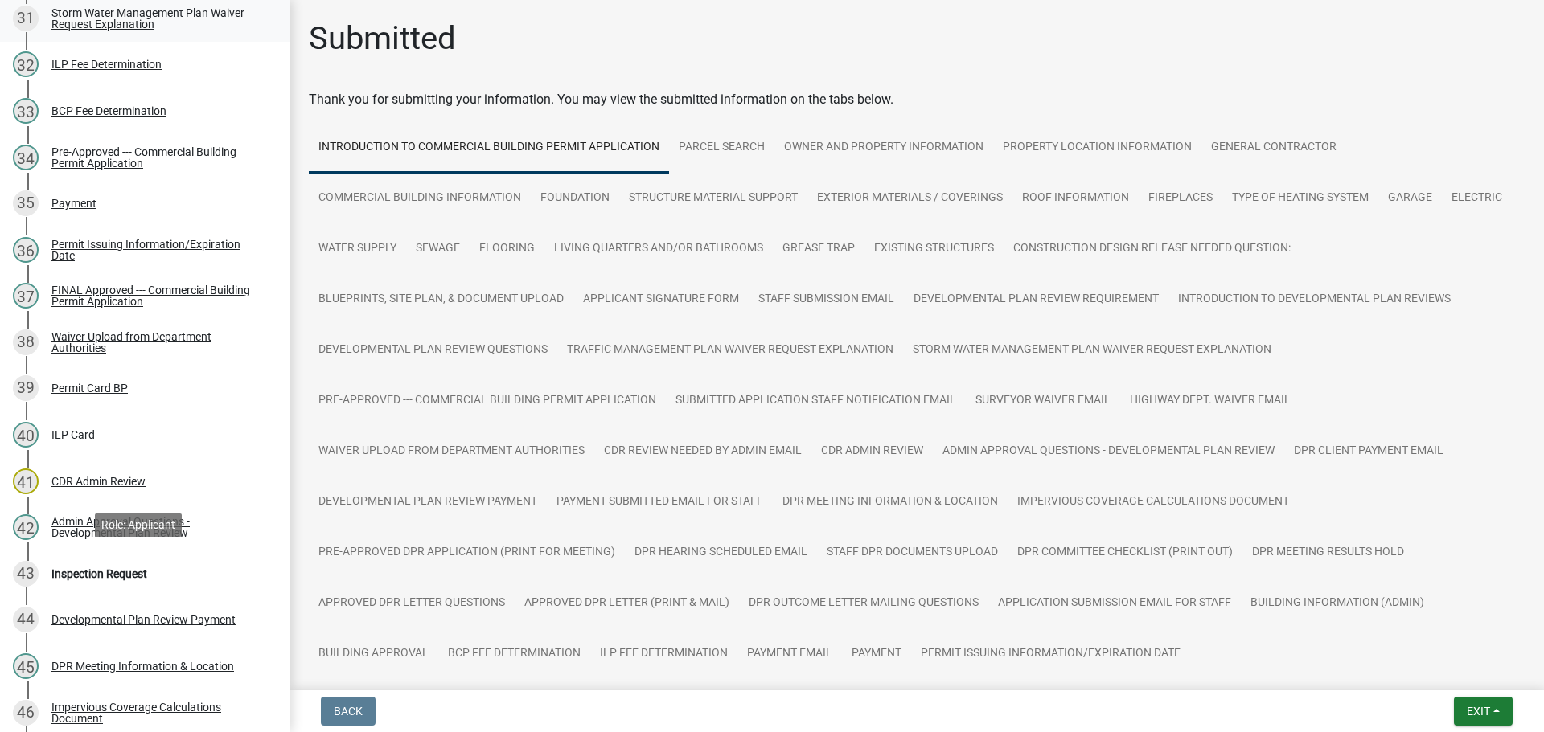
scroll to position [1688, 0]
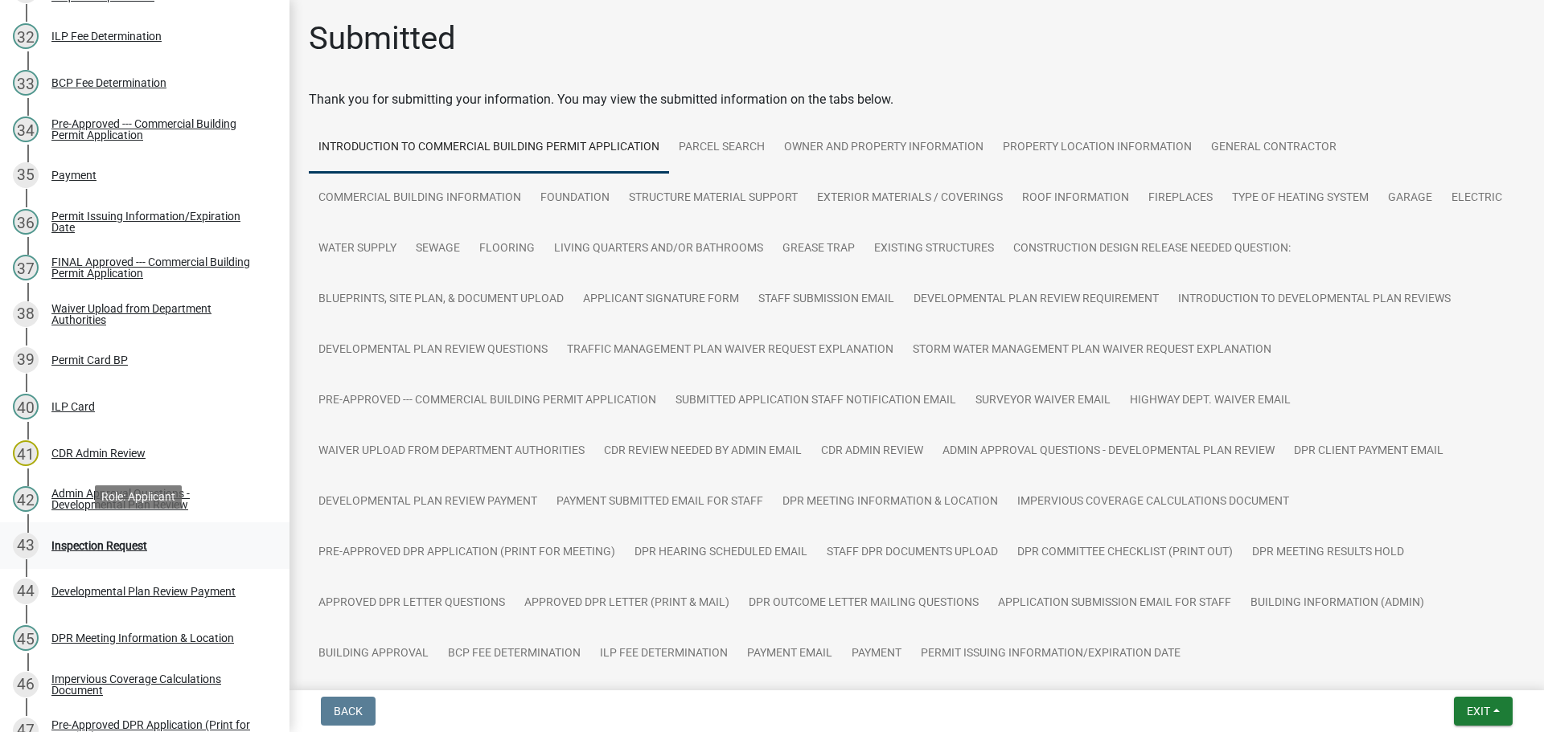
click at [128, 540] on div "Inspection Request" at bounding box center [99, 545] width 96 height 11
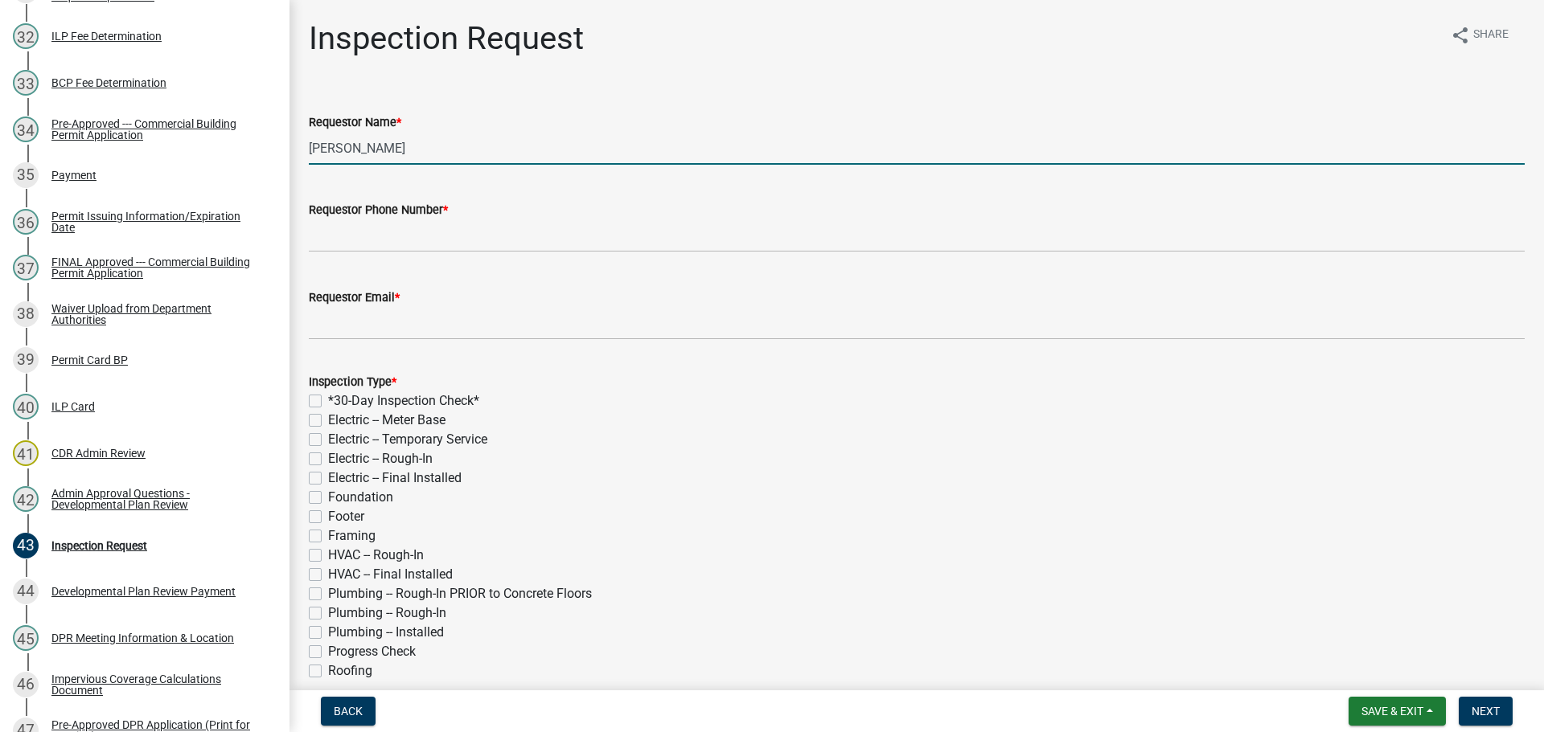
click at [436, 153] on input "[PERSON_NAME]" at bounding box center [917, 148] width 1216 height 33
type input "K"
type input "[PERSON_NAME]"
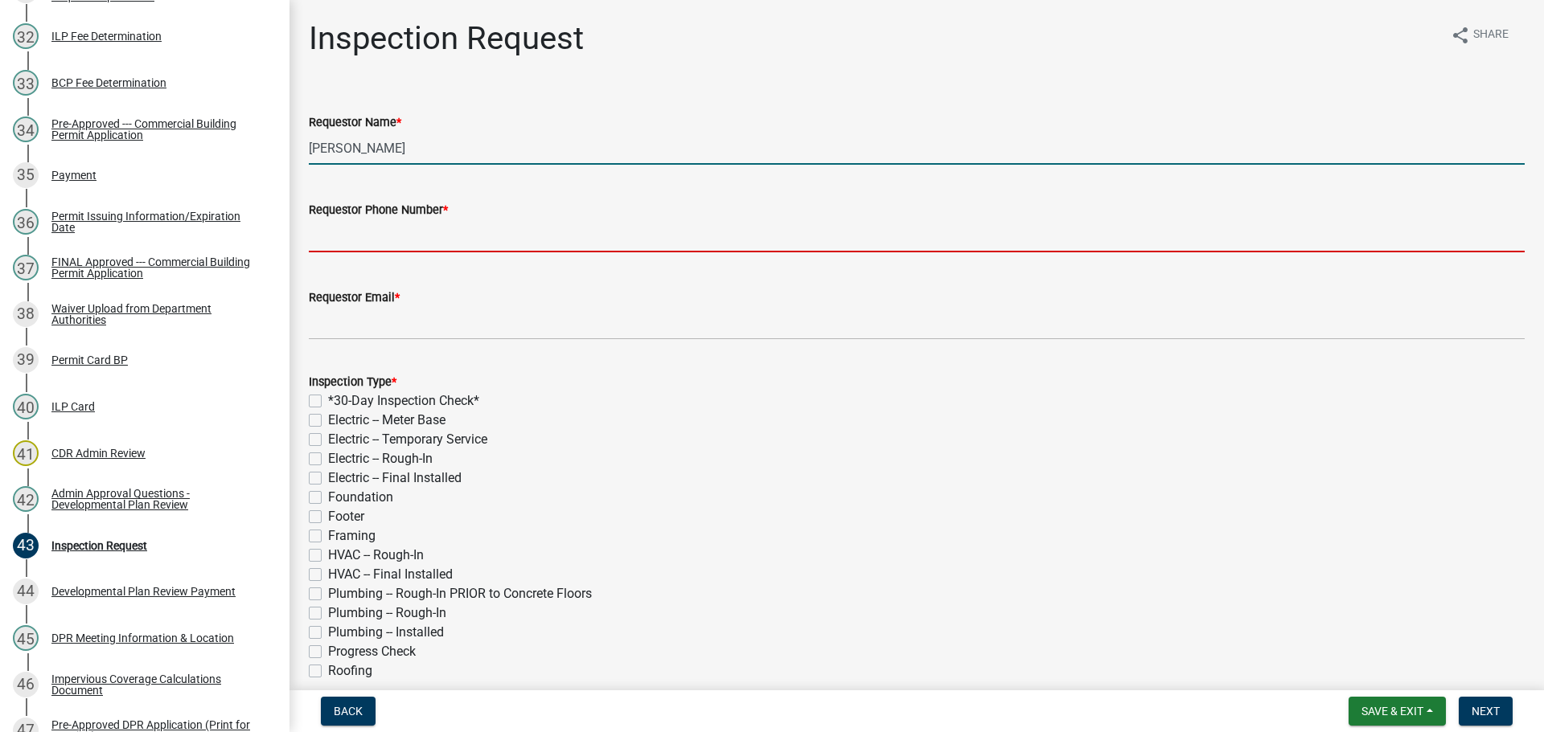
click at [378, 239] on input "Requestor Phone Number *" at bounding box center [917, 235] width 1216 height 33
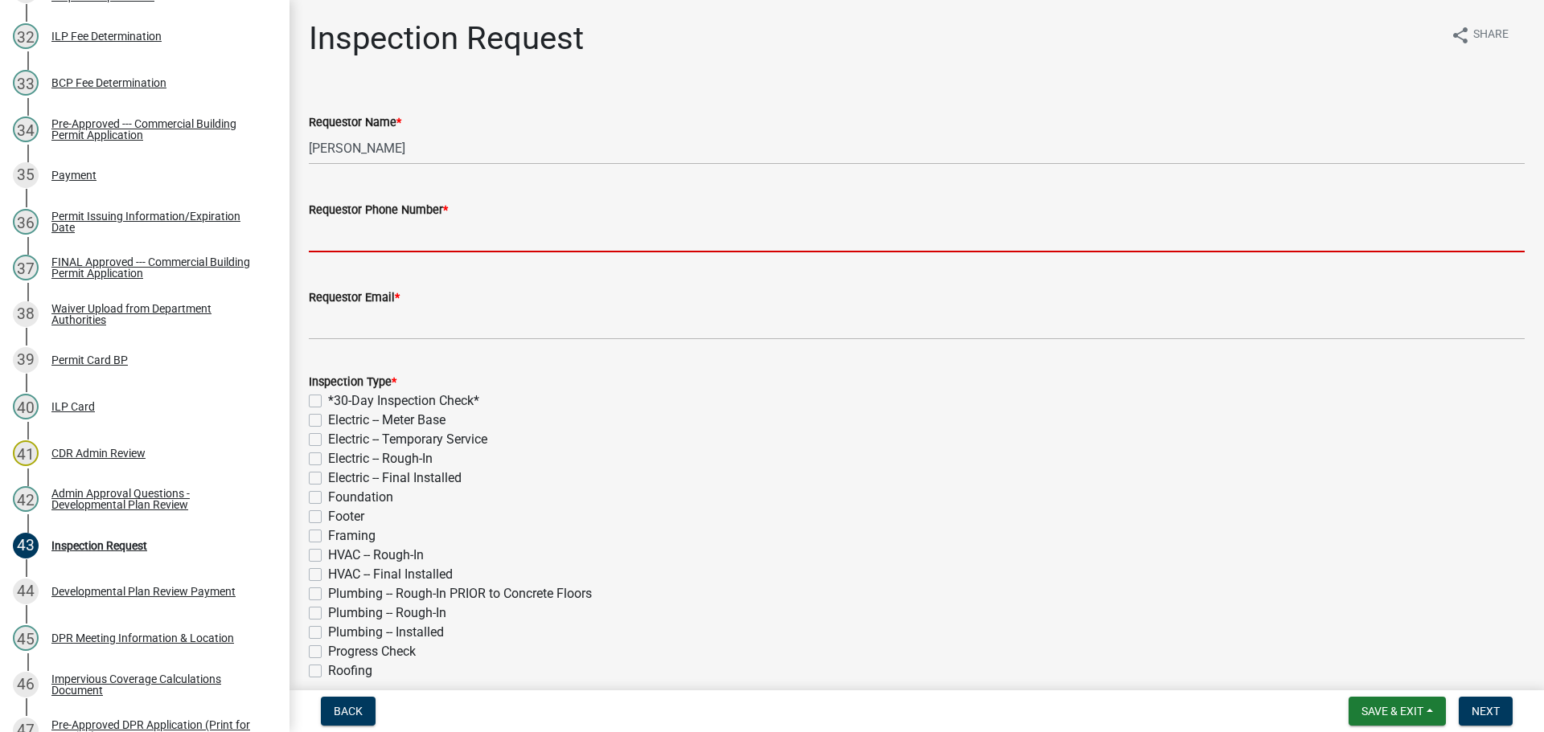
type input "000-000-0000"
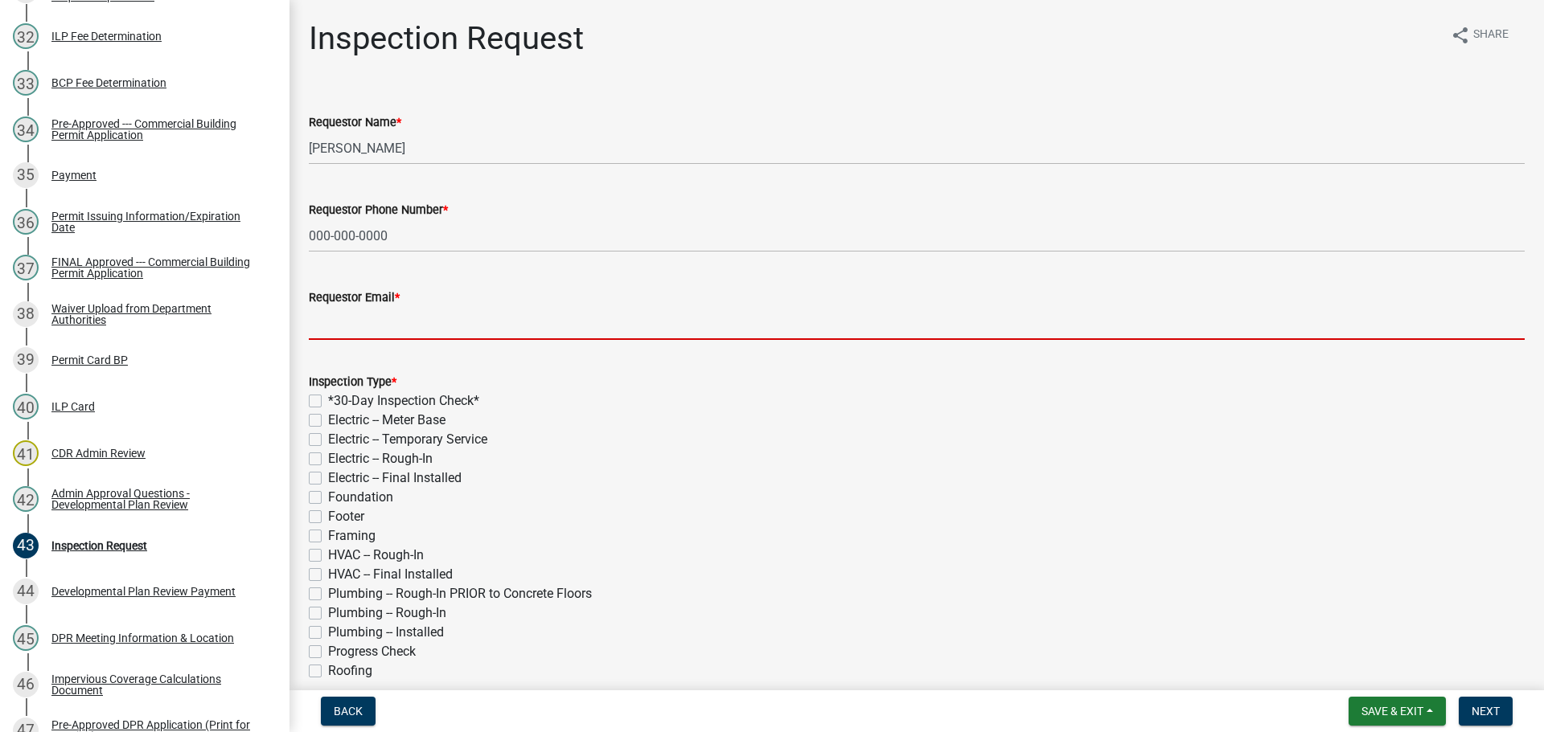
click at [410, 311] on input "Requestor Email *" at bounding box center [917, 323] width 1216 height 33
type input "[EMAIL_ADDRESS][DOMAIN_NAME]"
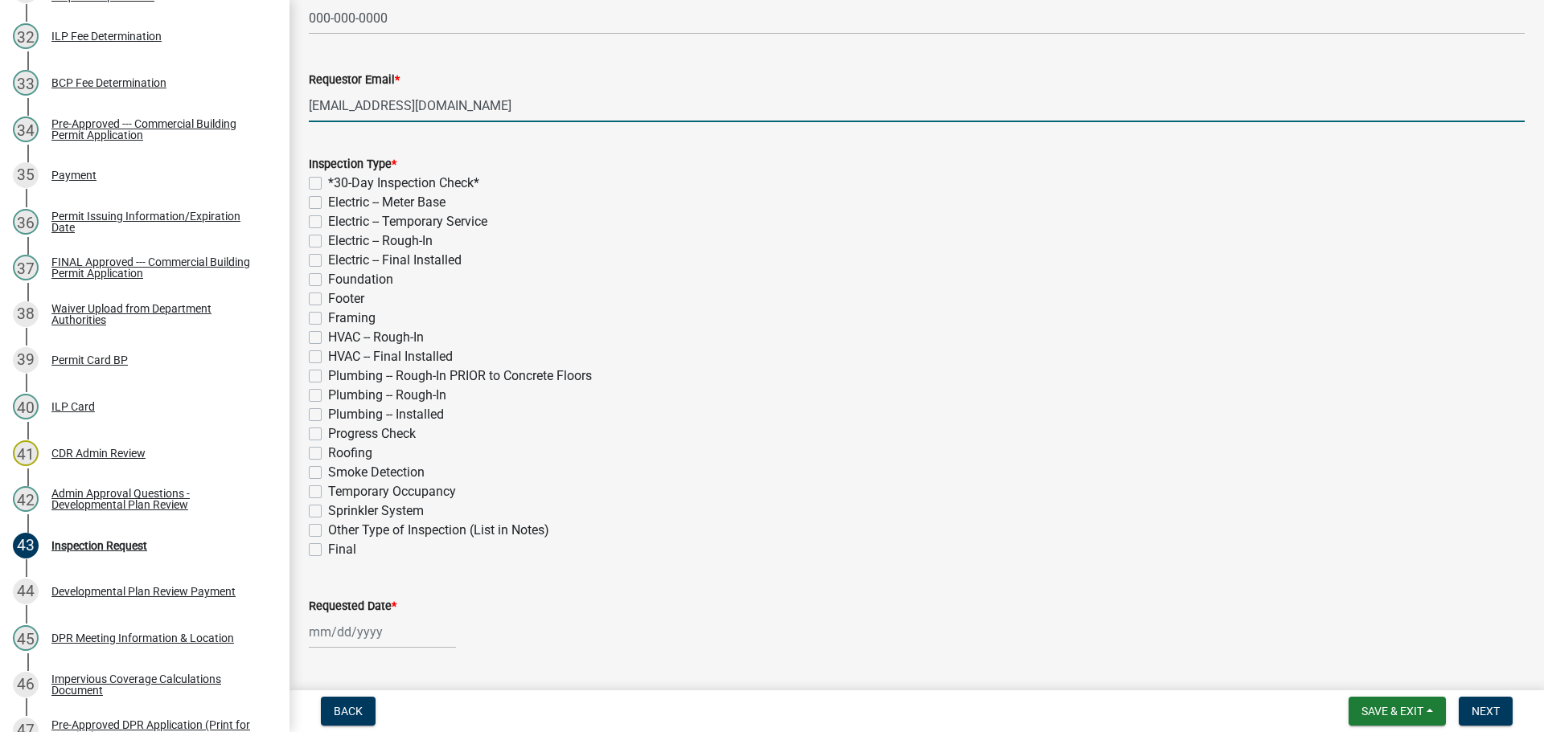
scroll to position [241, 0]
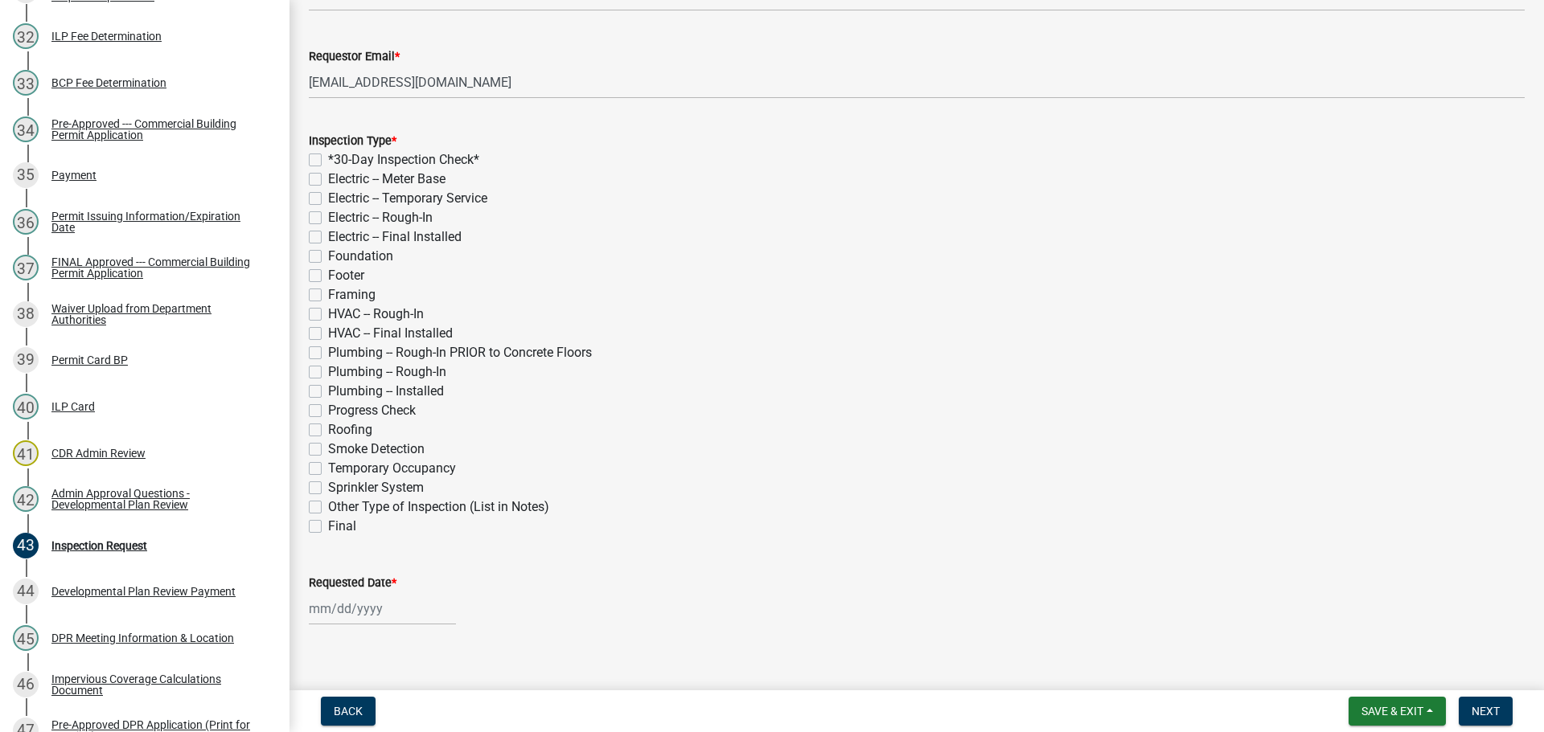
click at [328, 257] on label "Foundation" at bounding box center [360, 256] width 65 height 19
click at [328, 257] on input "Foundation" at bounding box center [333, 252] width 10 height 10
checkbox input "true"
checkbox input "false"
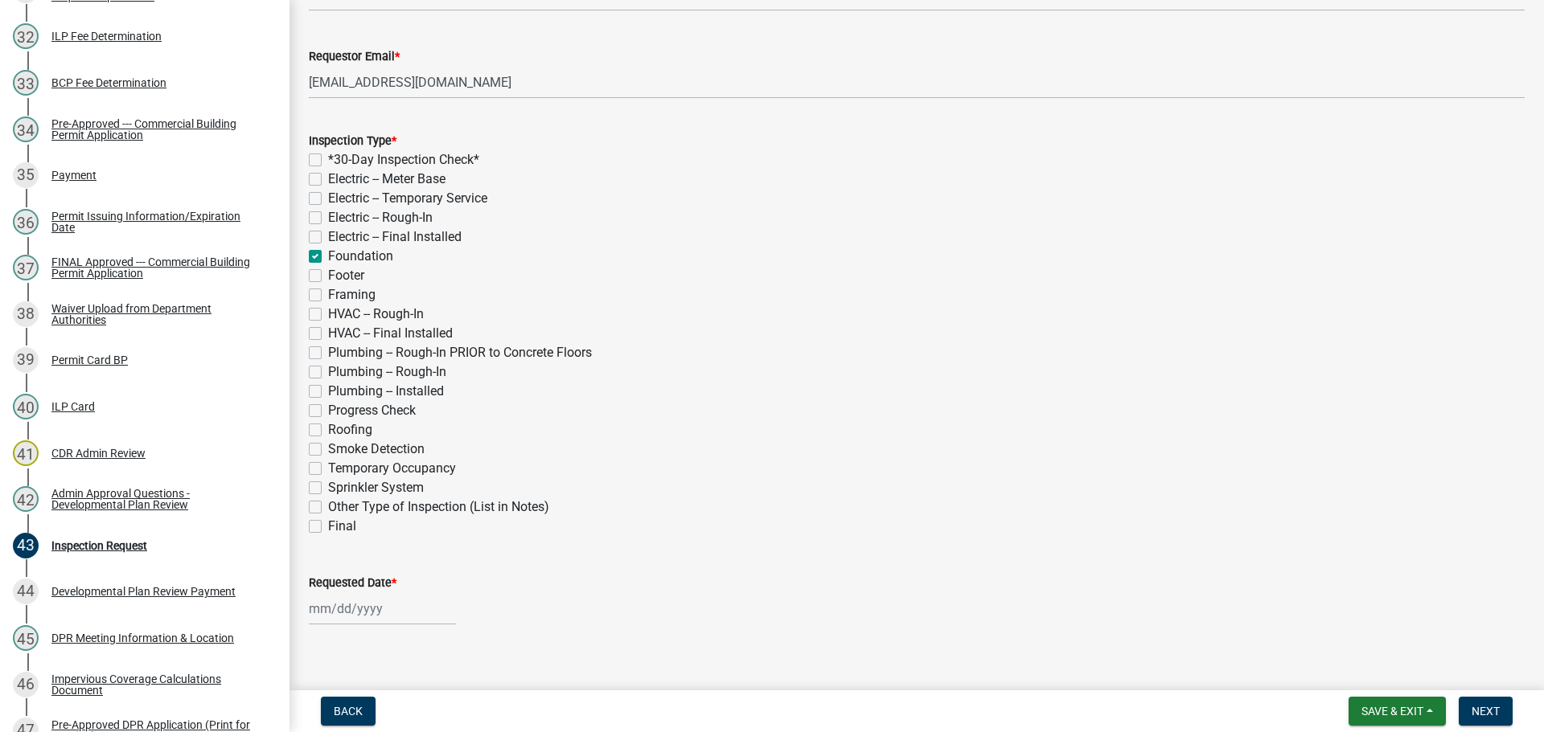
checkbox input "false"
checkbox input "true"
checkbox input "false"
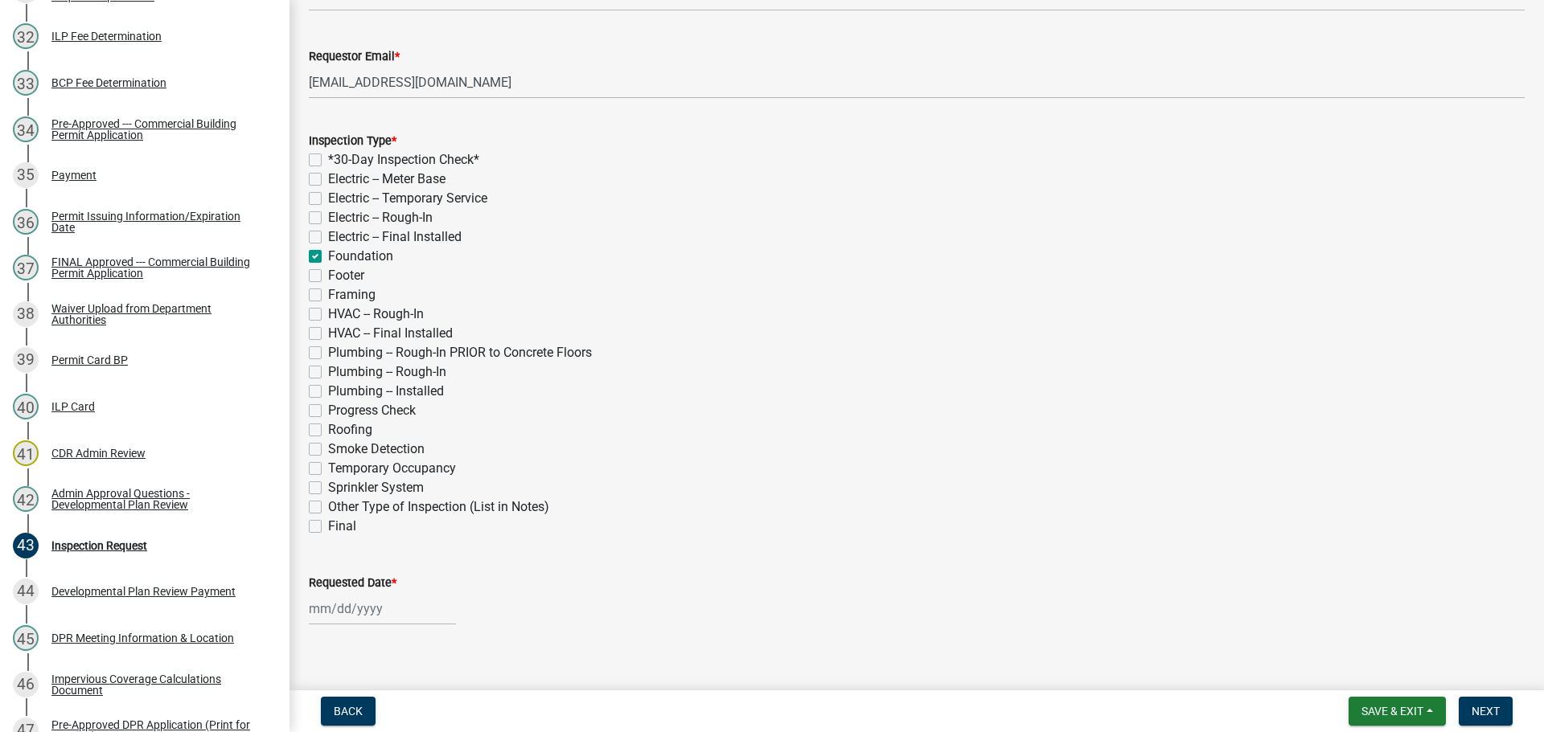
checkbox input "false"
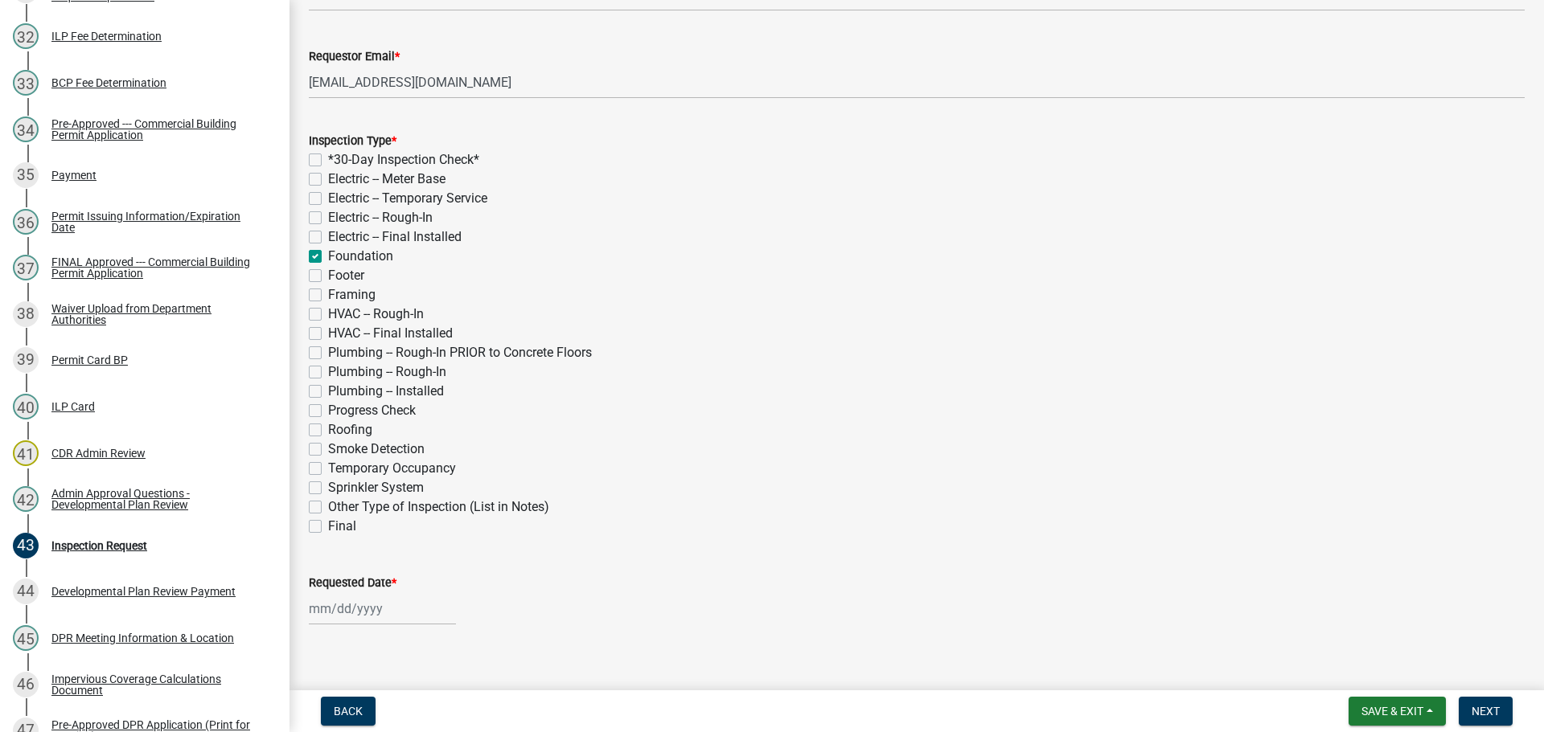
checkbox input "false"
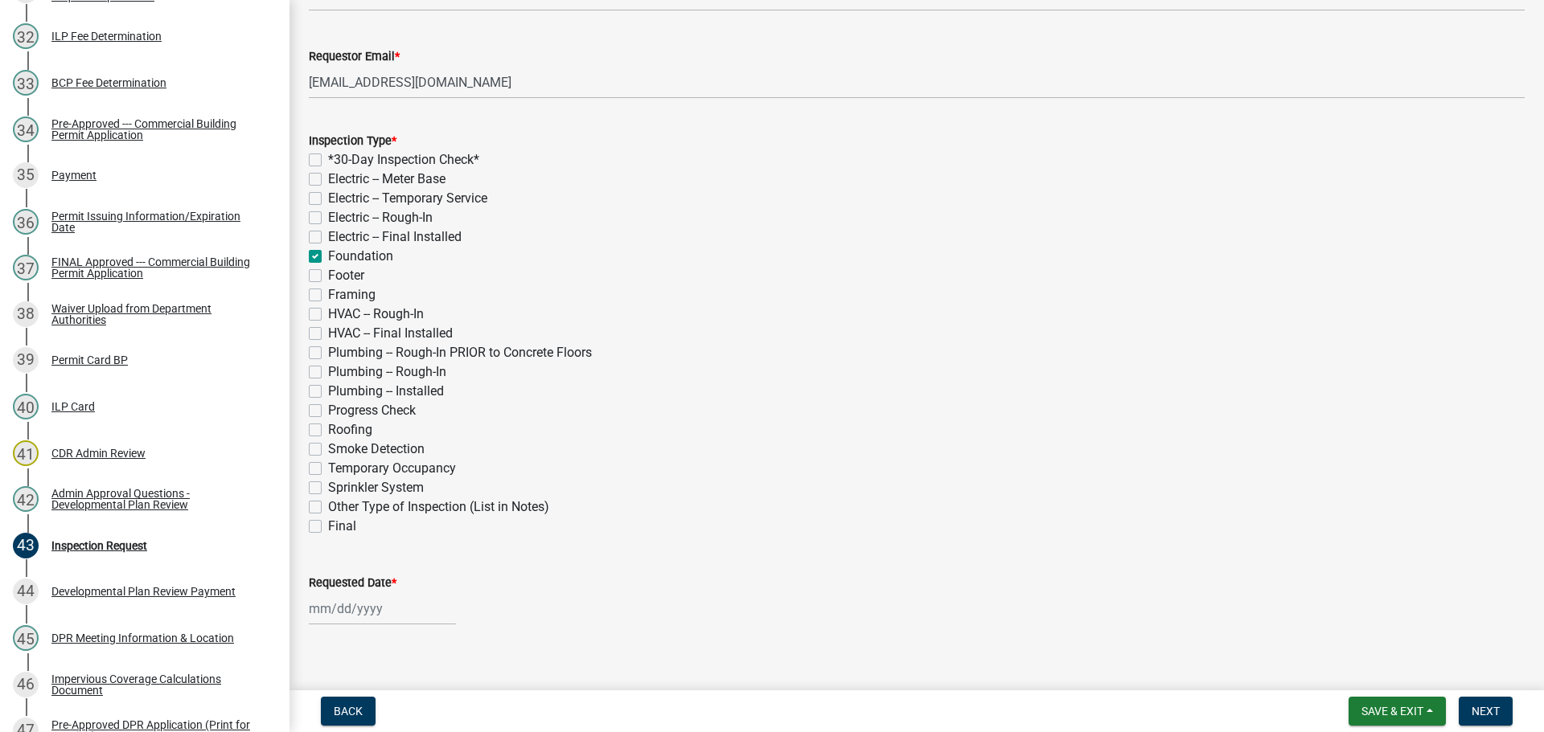
checkbox input "false"
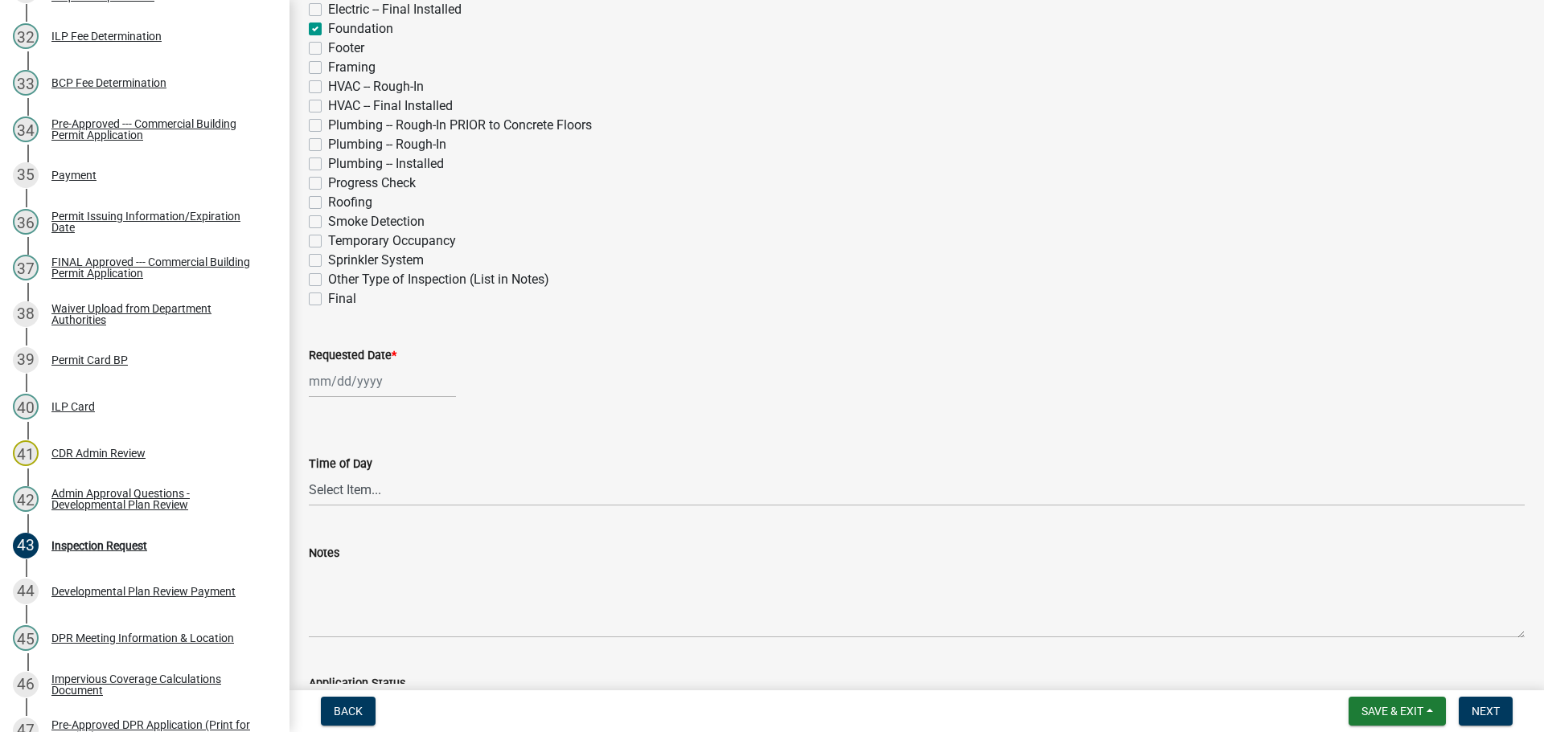
scroll to position [482, 0]
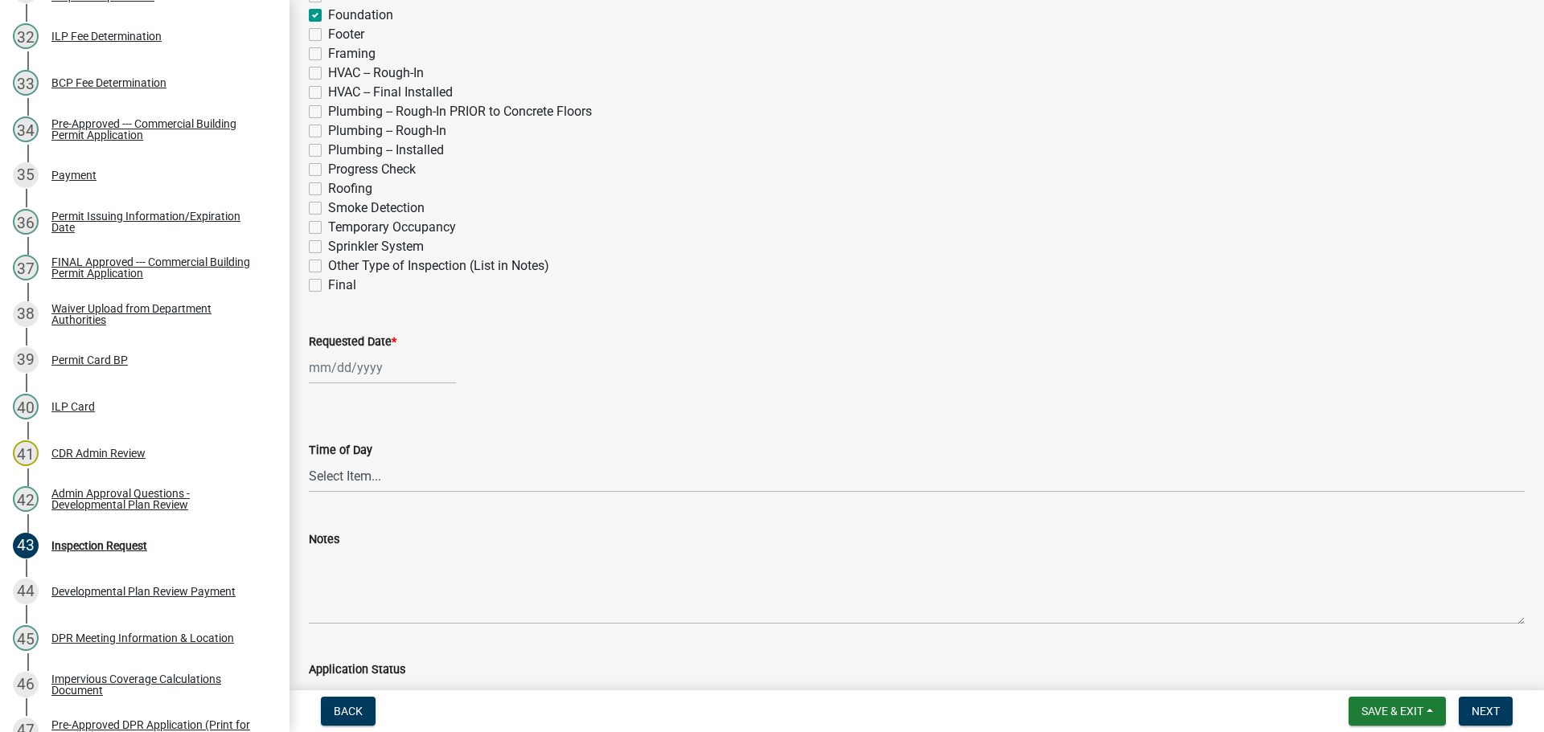
click at [351, 339] on label "Requested Date *" at bounding box center [353, 342] width 88 height 11
click at [351, 351] on input "Requested Date *" at bounding box center [382, 367] width 147 height 33
select select "8"
select select "2025"
click at [351, 502] on div "12" at bounding box center [351, 505] width 26 height 26
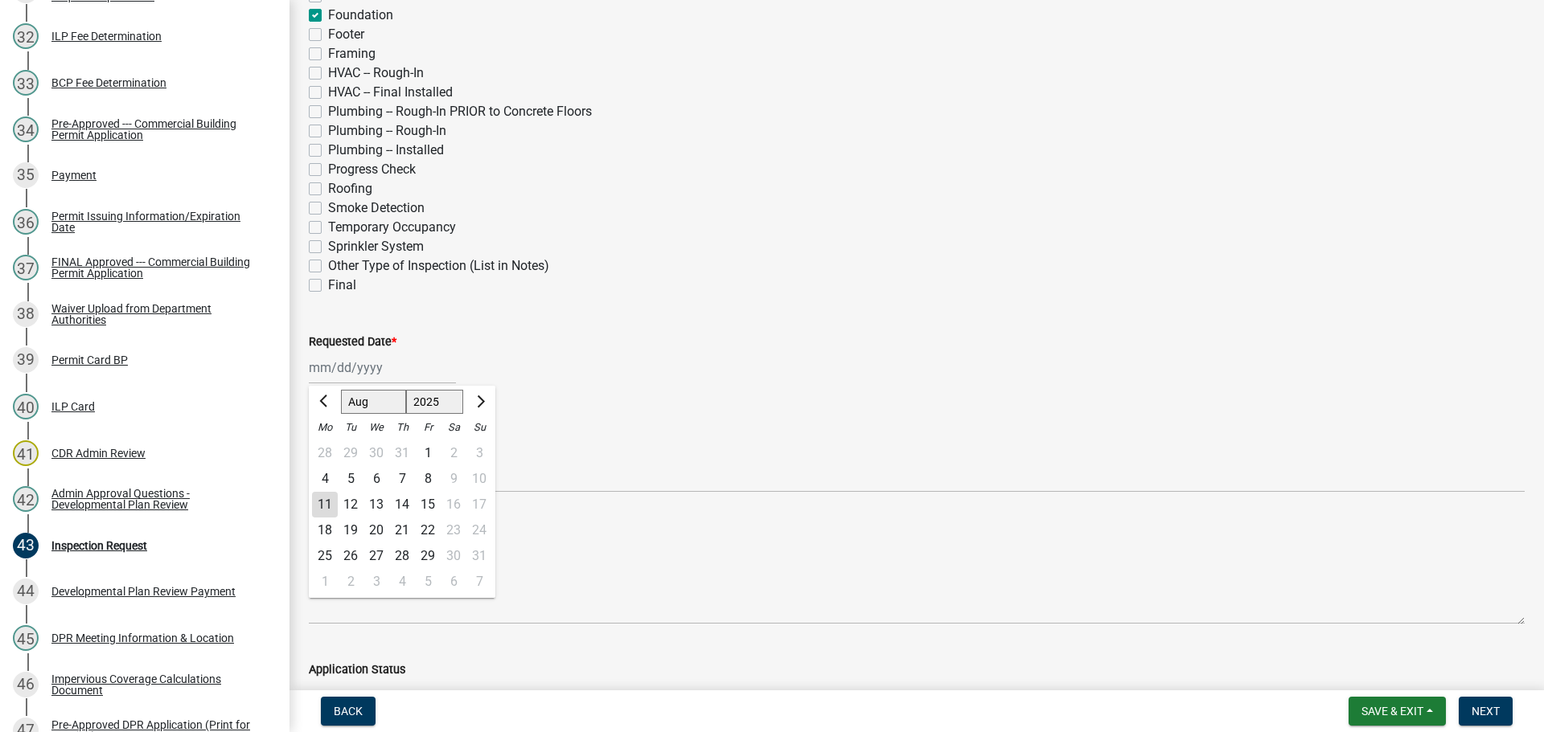
type input "[DATE]"
click at [1478, 705] on span "Next" at bounding box center [1485, 711] width 28 height 13
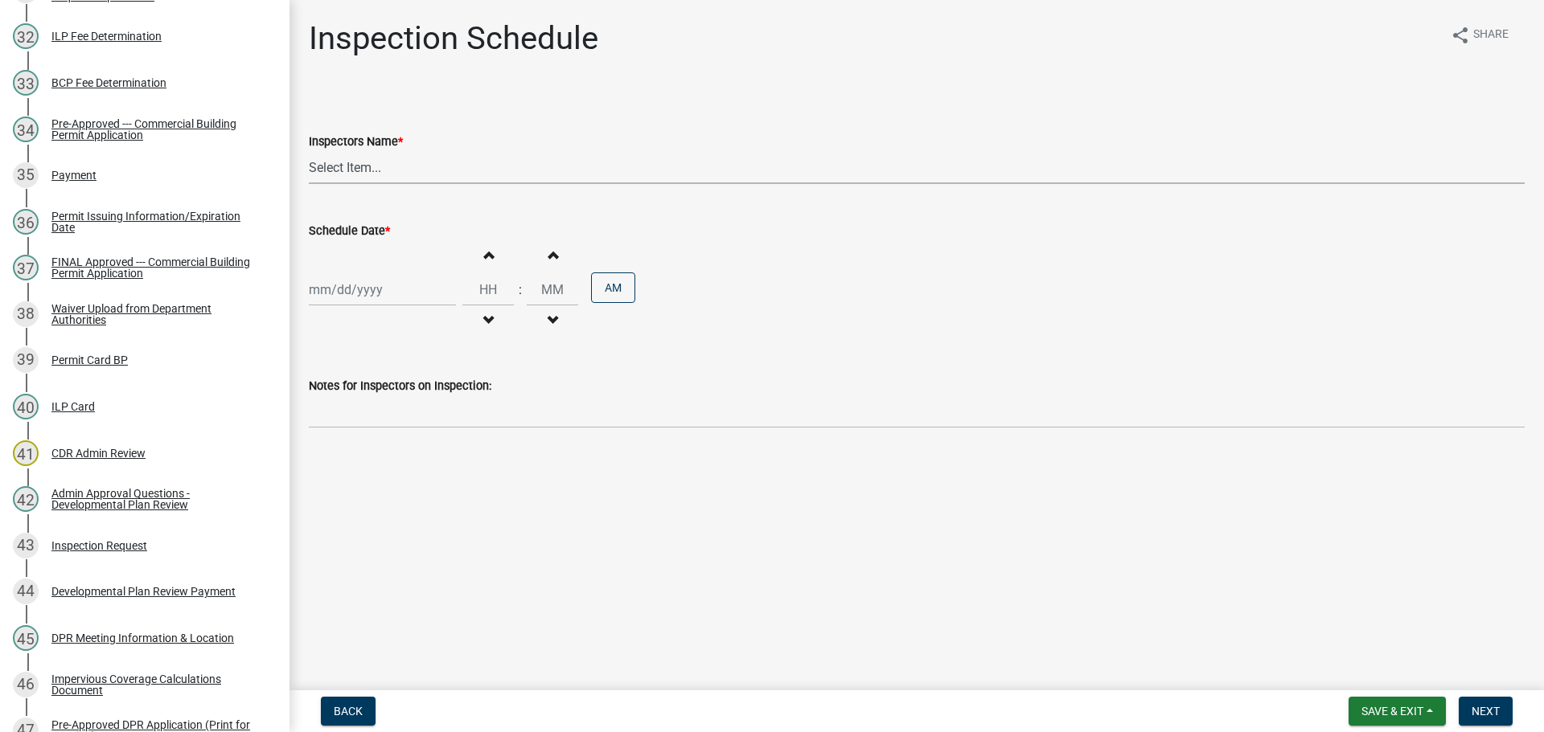
click at [434, 166] on select "Select Item... bmthomas ([PERSON_NAME]) croser ([PERSON_NAME]) [PERSON_NAME] ([…" at bounding box center [917, 167] width 1216 height 33
select select "25b75ae6-03c7-4280-9b34-fcf63005d5e5"
click at [309, 151] on select "Select Item... bmthomas ([PERSON_NAME]) croser ([PERSON_NAME]) [PERSON_NAME] ([…" at bounding box center [917, 167] width 1216 height 33
click at [367, 230] on label "Schedule Date *" at bounding box center [349, 231] width 81 height 11
click at [367, 273] on input "Schedule Date *" at bounding box center [382, 289] width 147 height 33
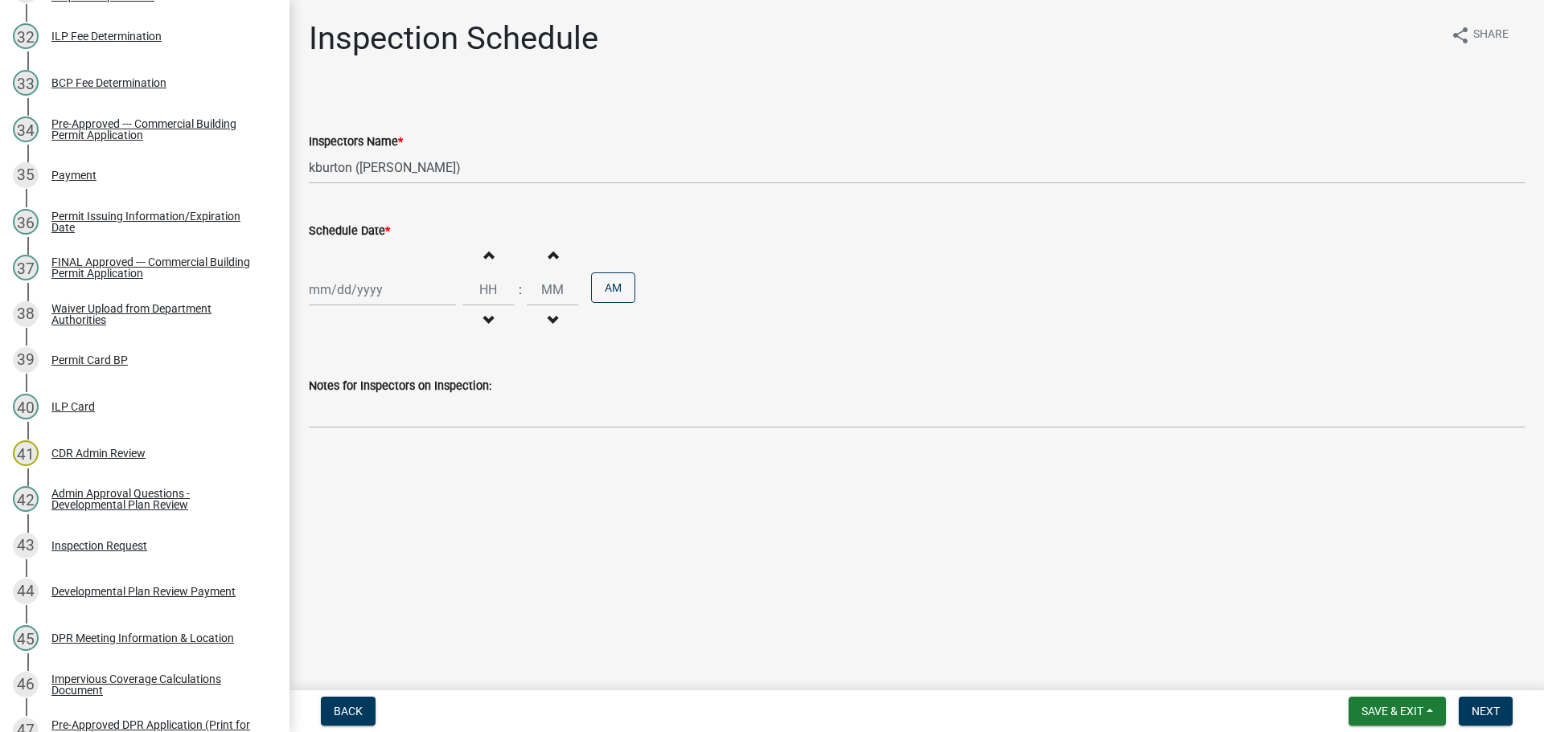
select select "8"
select select "2025"
click at [349, 422] on div "12" at bounding box center [351, 427] width 26 height 26
type input "[DATE]"
click at [1496, 705] on span "Next" at bounding box center [1485, 711] width 28 height 13
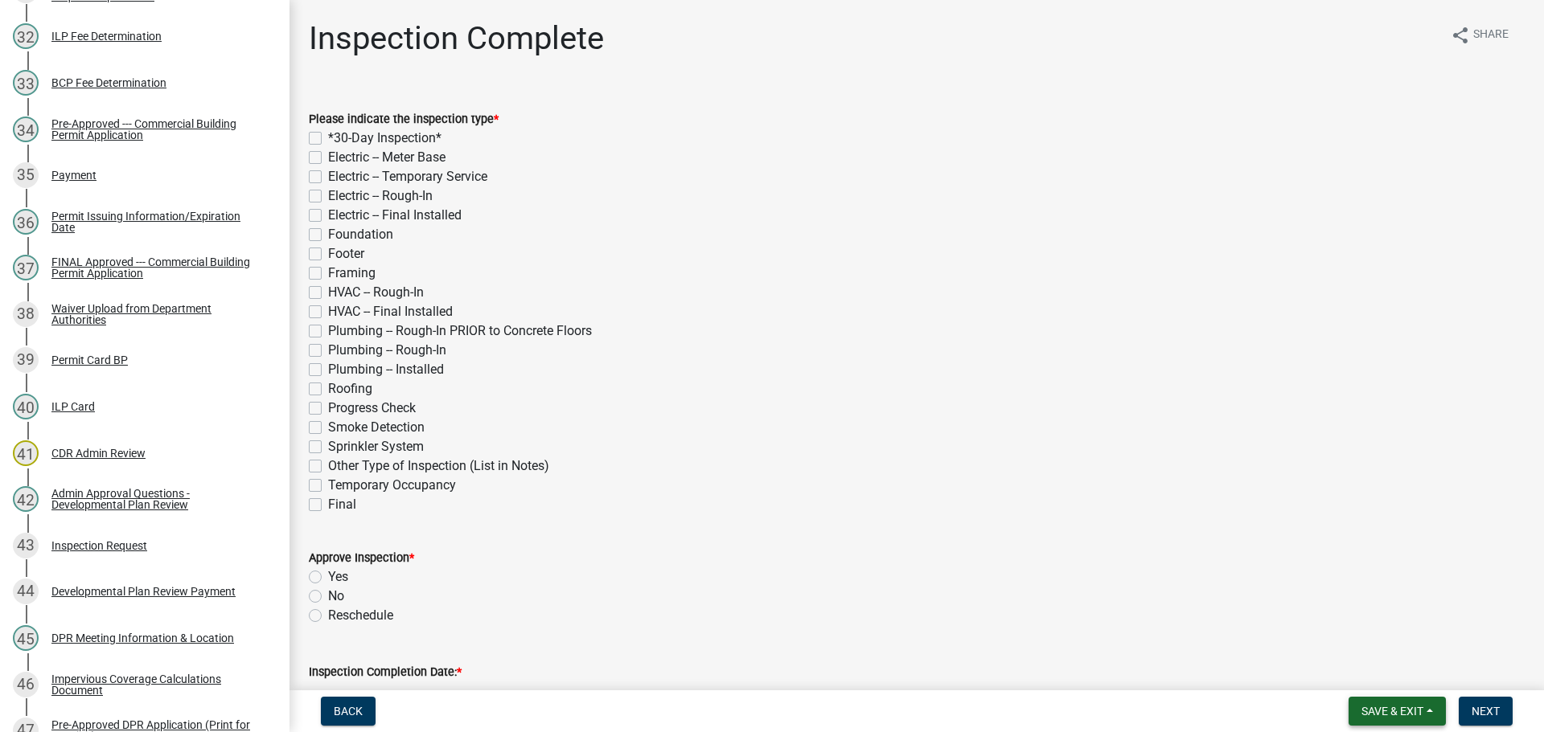
click at [1407, 709] on span "Save & Exit" at bounding box center [1392, 711] width 62 height 13
click at [1402, 685] on button "Save & Exit" at bounding box center [1381, 669] width 129 height 39
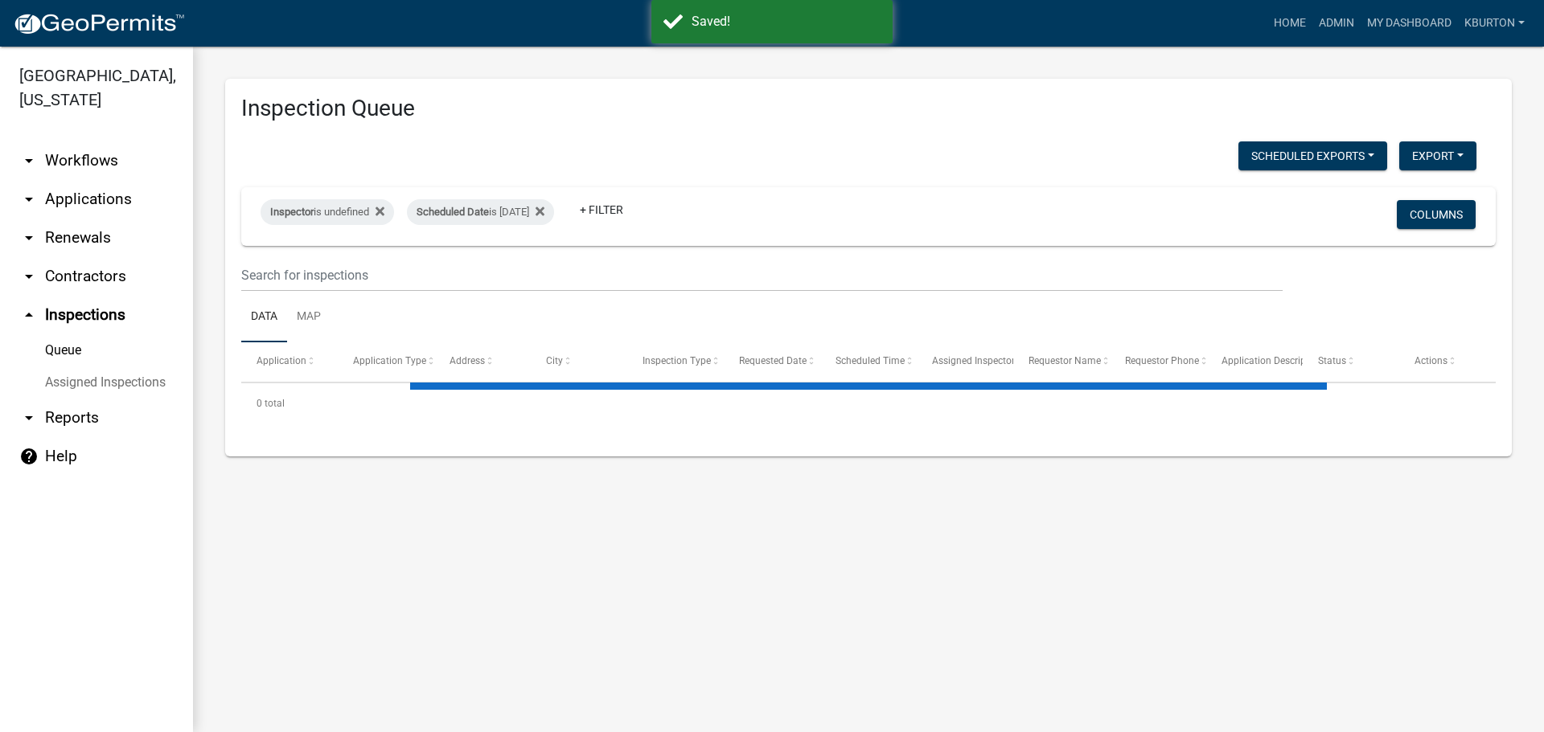
select select "1: 25"
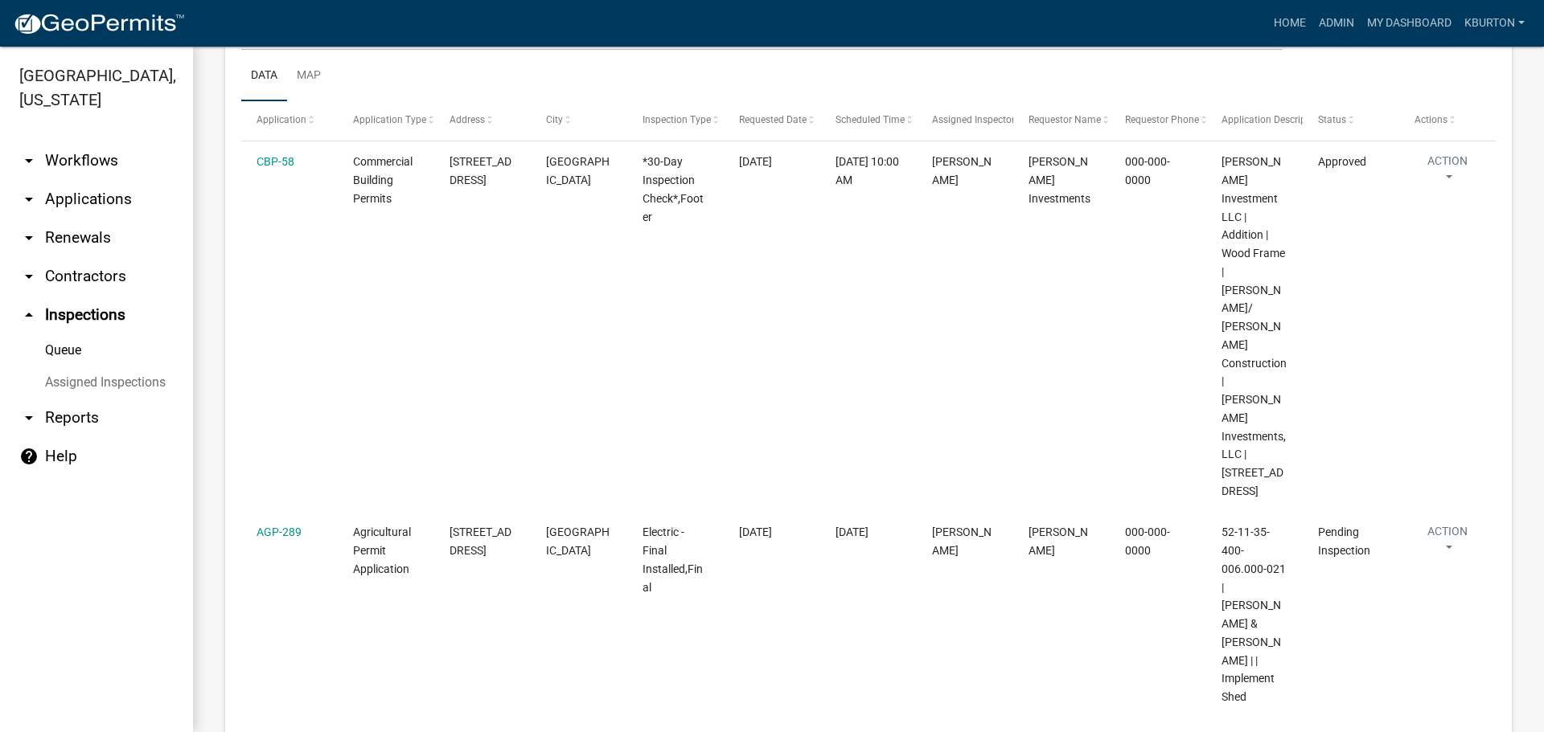
scroll to position [322, 0]
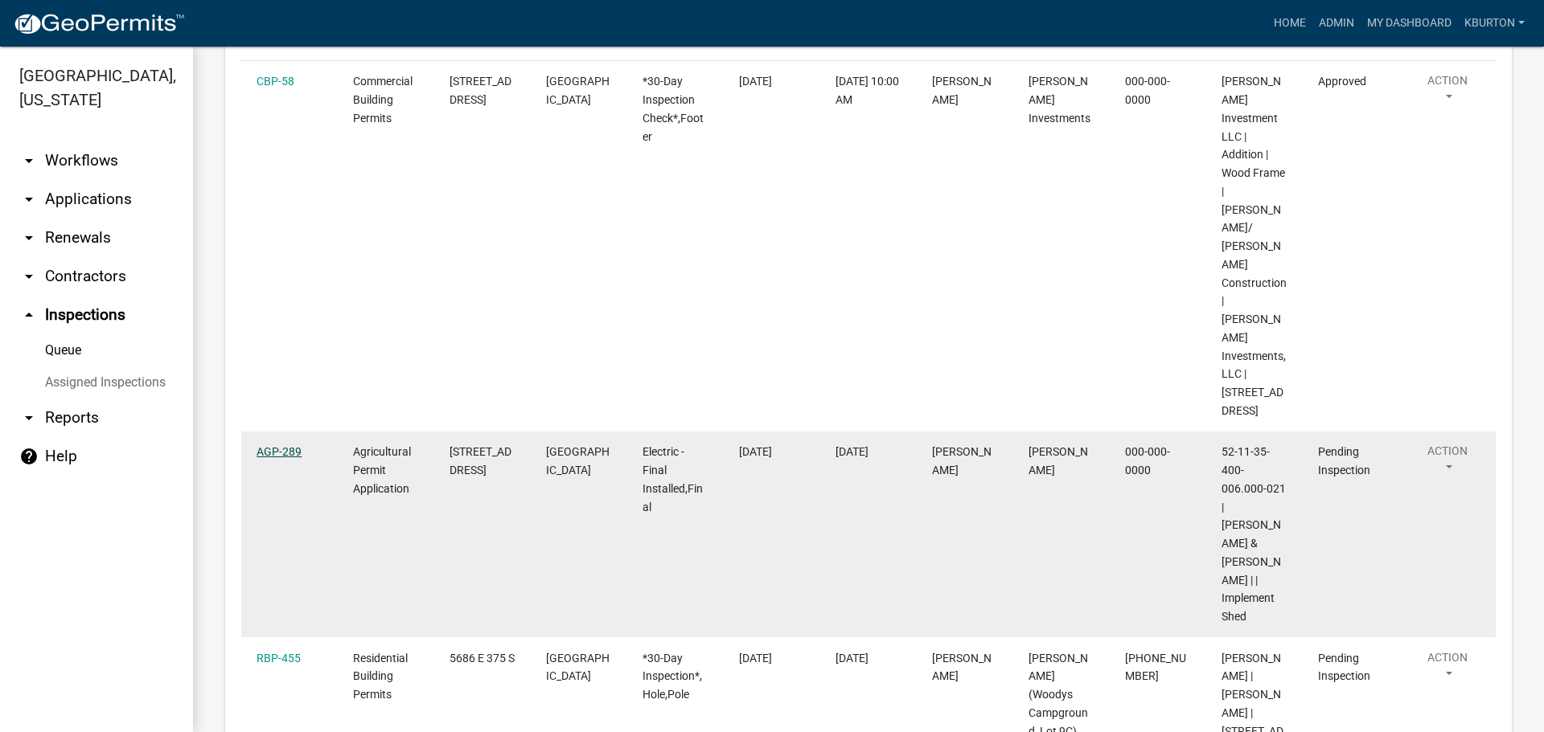
click at [279, 445] on link "AGP-289" at bounding box center [278, 451] width 45 height 13
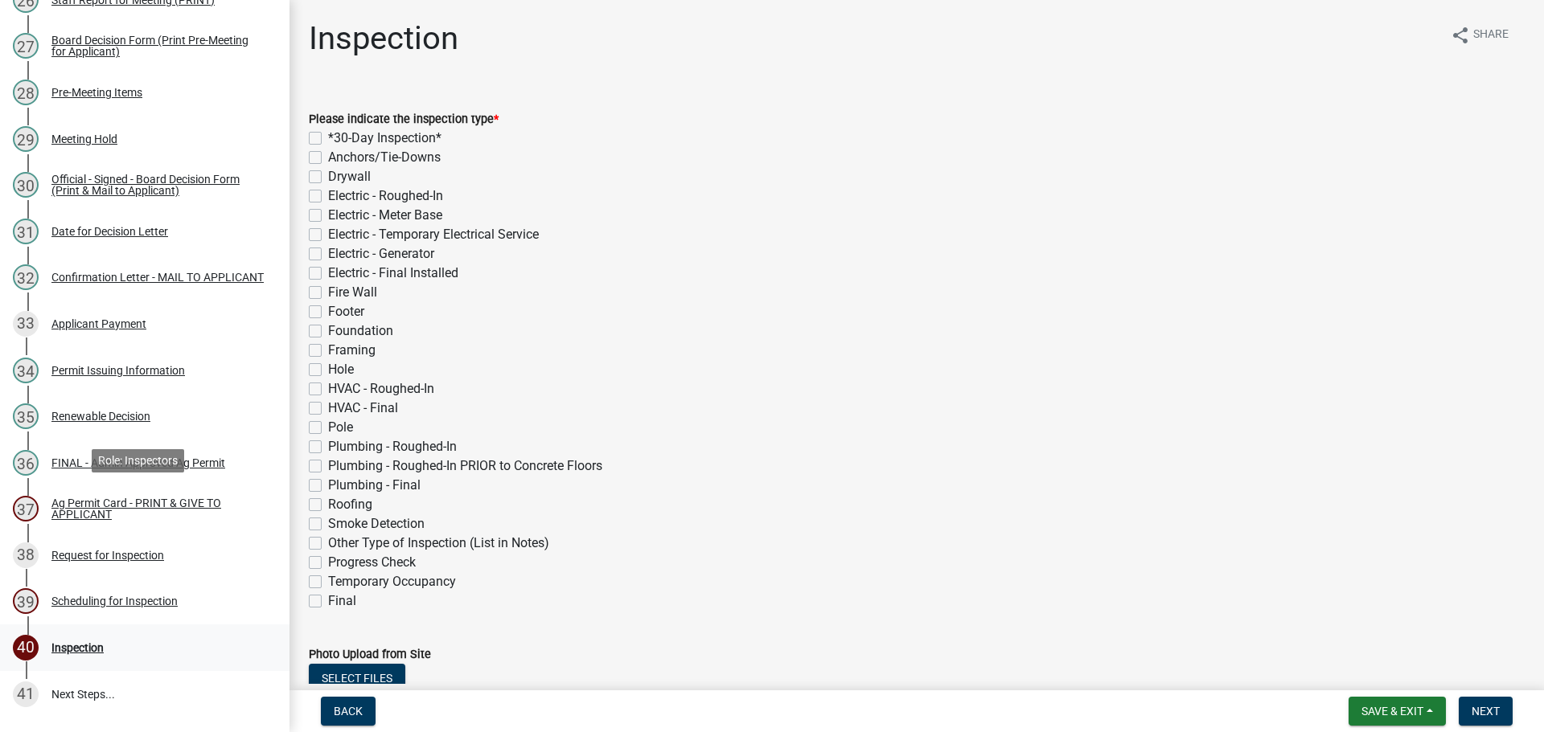
scroll to position [1578, 0]
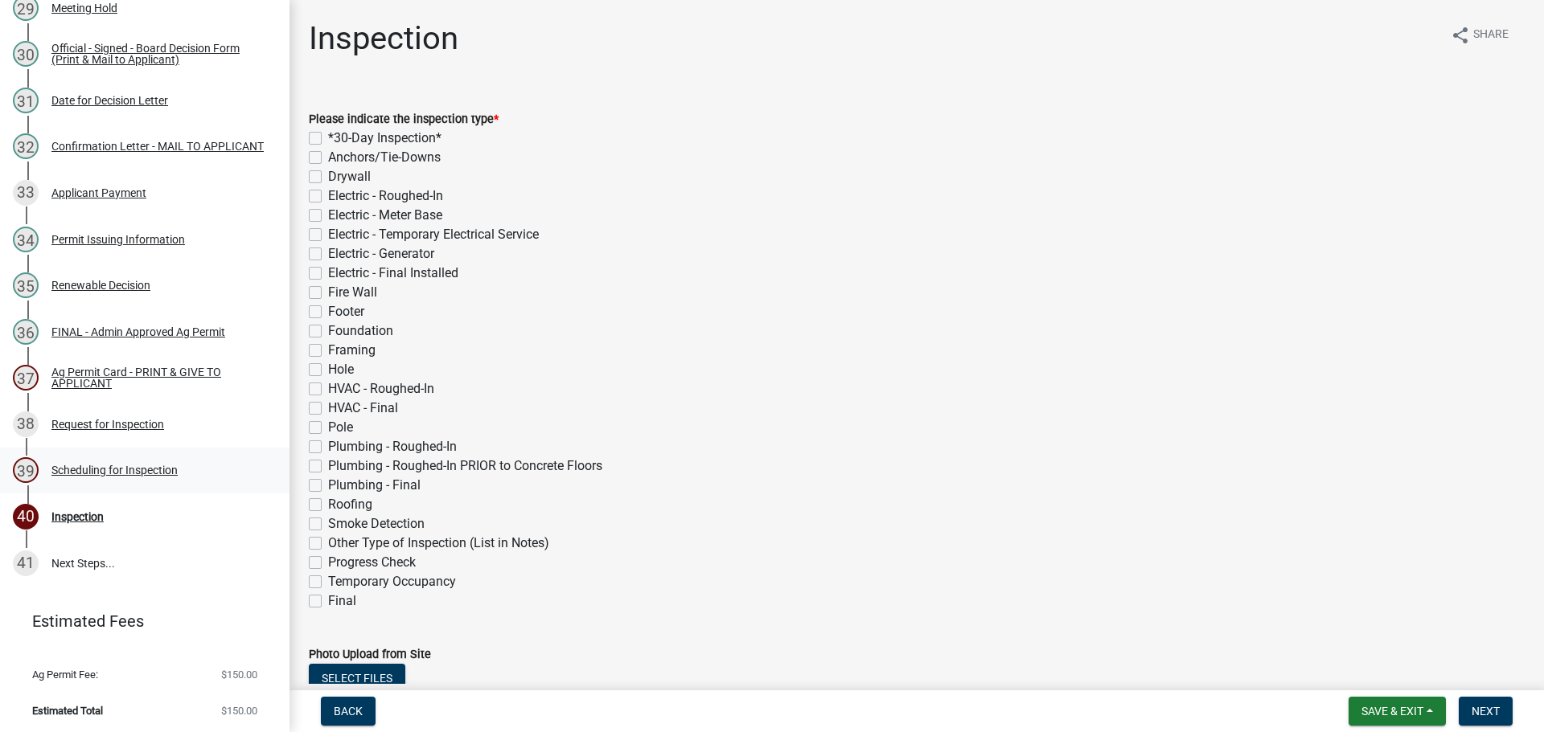
click at [158, 465] on div "Scheduling for Inspection" at bounding box center [114, 470] width 126 height 11
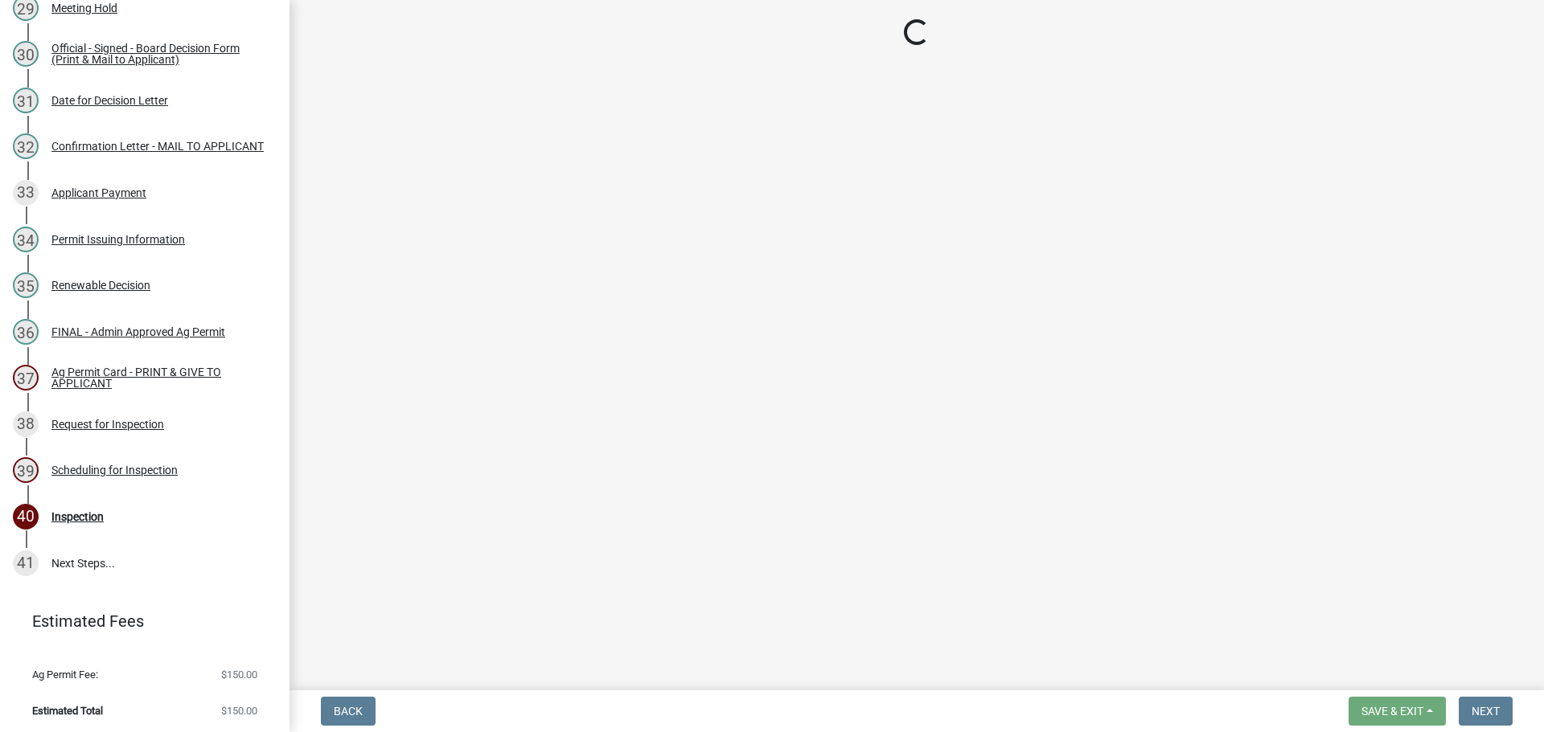
select select "25b75ae6-03c7-4280-9b34-fcf63005d5e5"
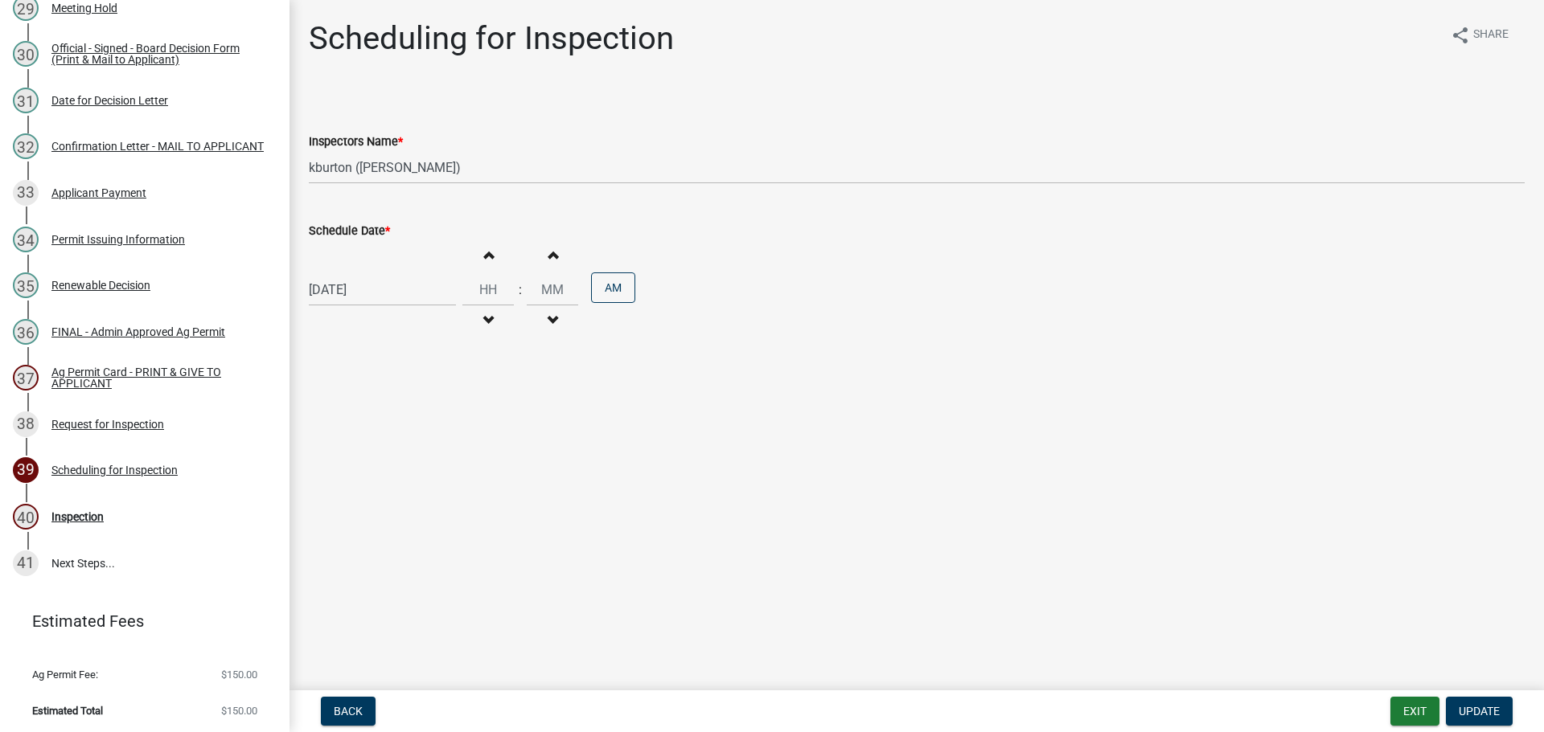
click at [365, 232] on label "Schedule Date *" at bounding box center [349, 231] width 81 height 11
click at [365, 273] on input "[DATE]" at bounding box center [382, 289] width 147 height 33
select select "8"
select select "2025"
click at [355, 429] on div "12" at bounding box center [351, 427] width 26 height 26
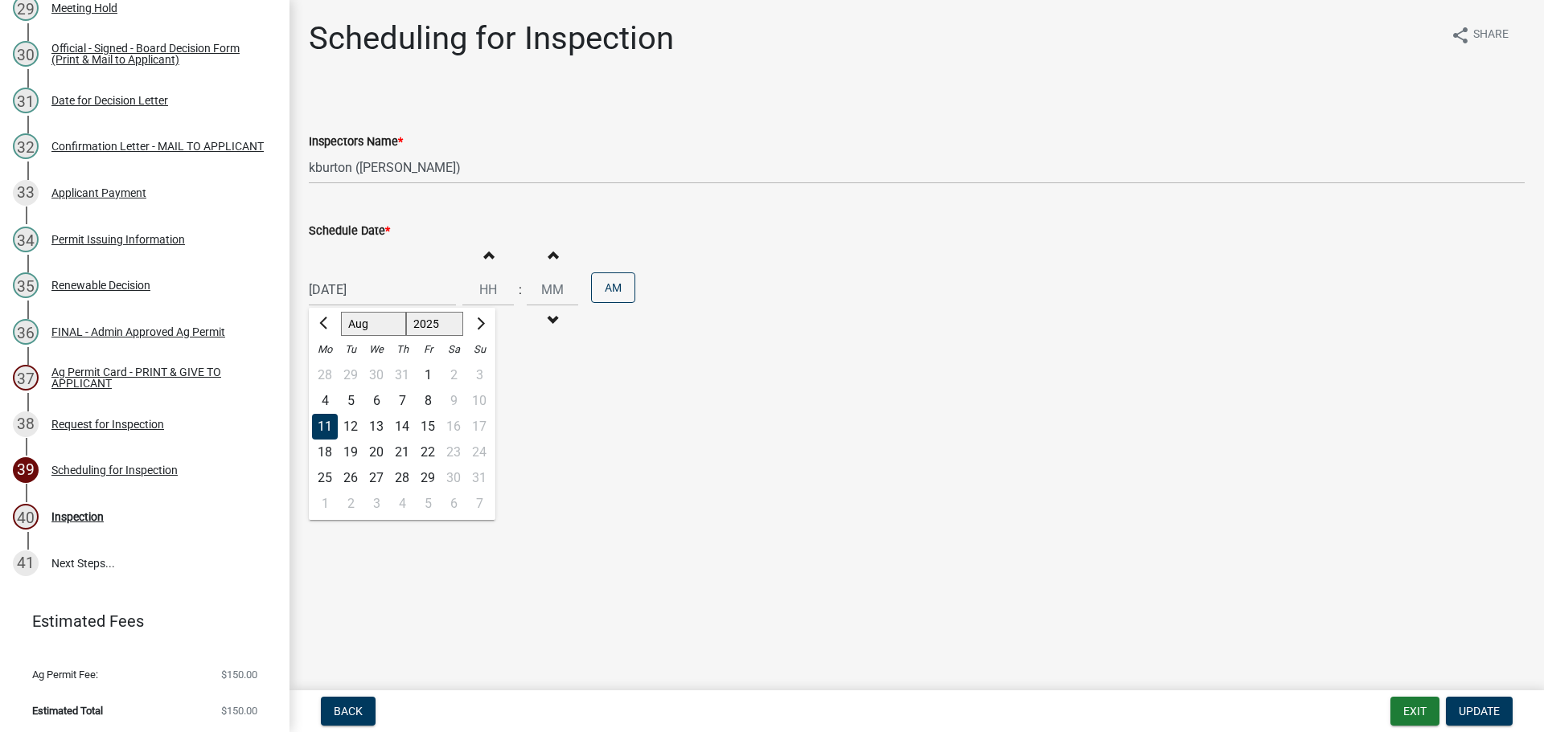
type input "[DATE]"
click at [1474, 702] on button "Update" at bounding box center [1478, 711] width 67 height 29
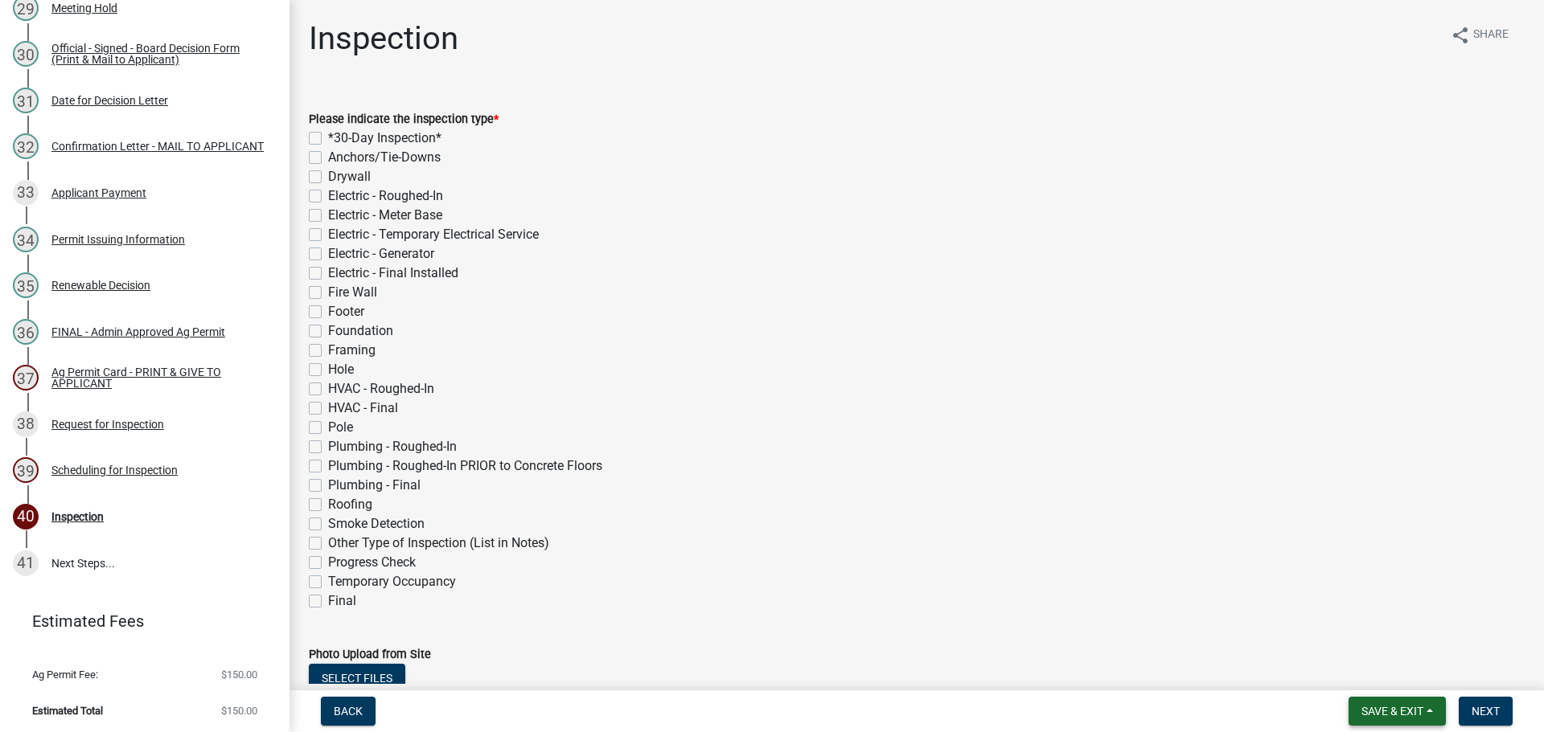
click at [1412, 708] on span "Save & Exit" at bounding box center [1392, 711] width 62 height 13
click at [1395, 676] on button "Save & Exit" at bounding box center [1381, 669] width 129 height 39
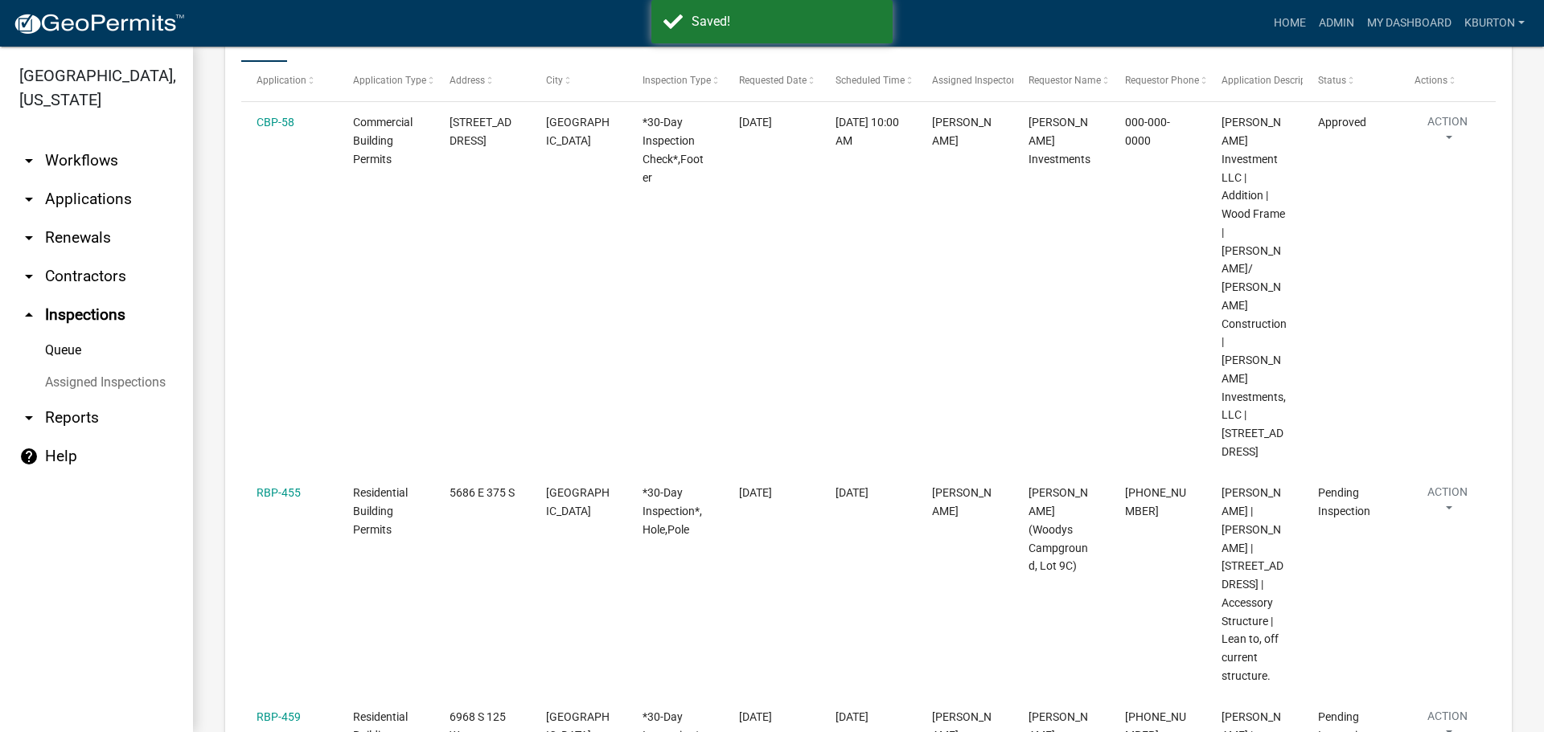
scroll to position [322, 0]
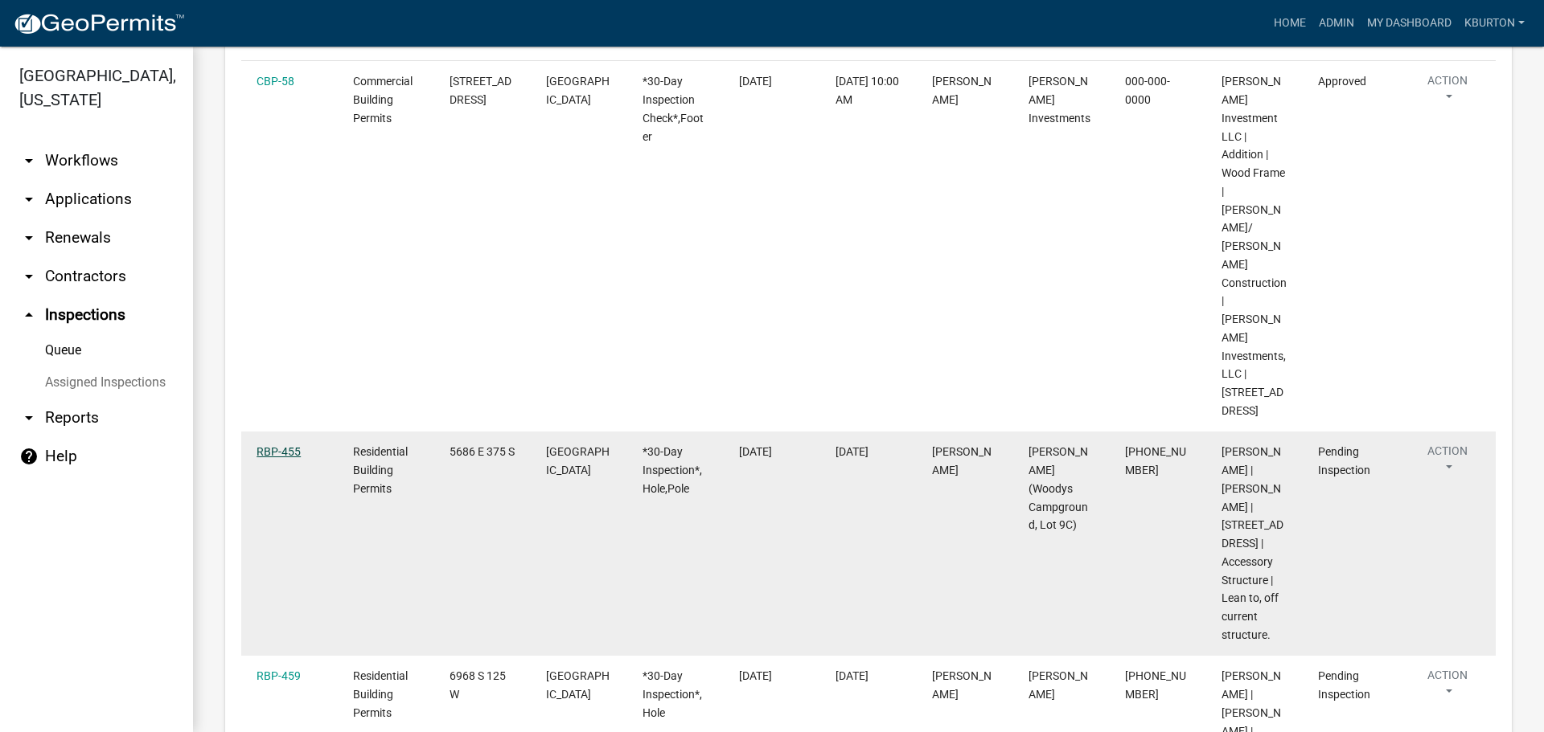
click at [282, 445] on link "RBP-455" at bounding box center [278, 451] width 44 height 13
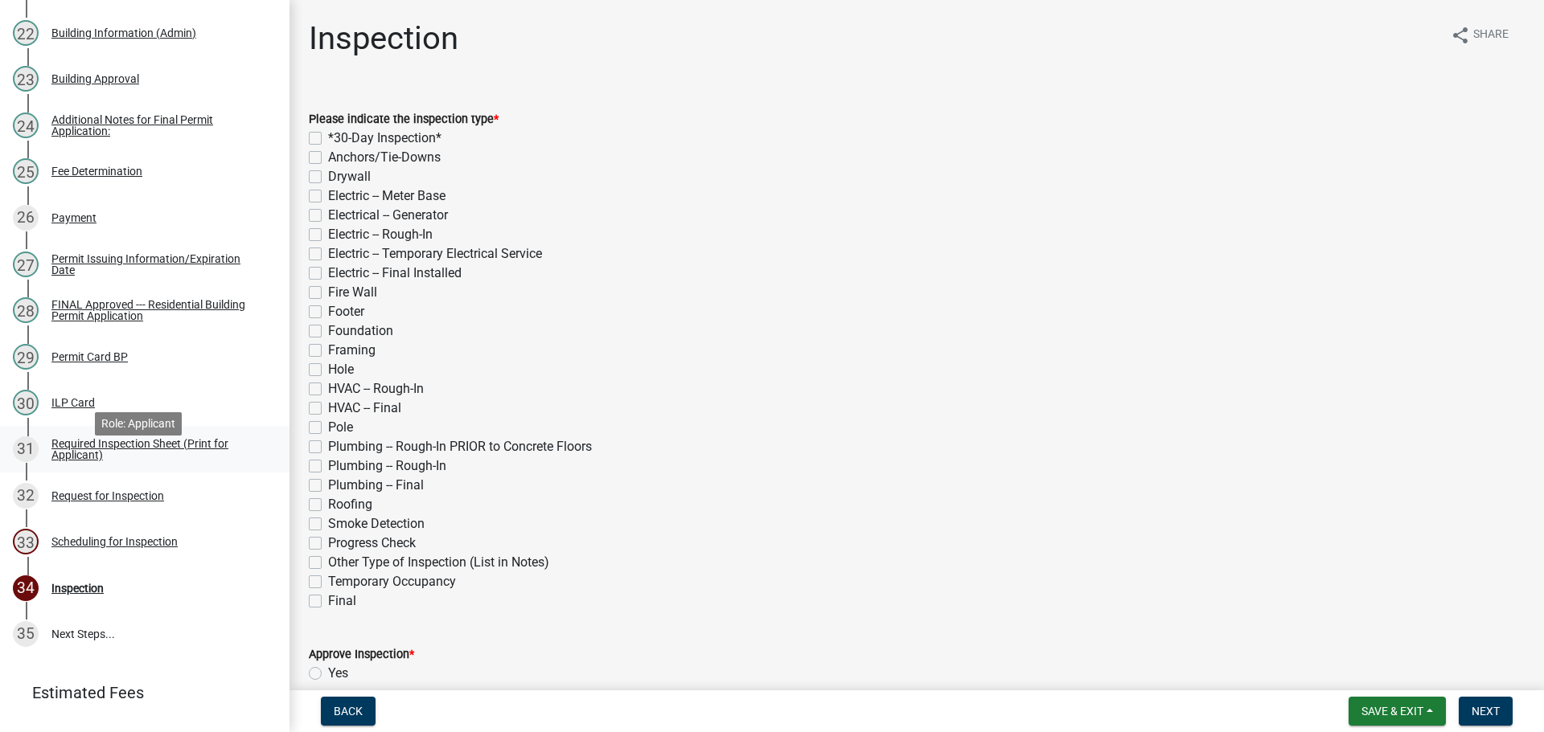
scroll to position [1336, 0]
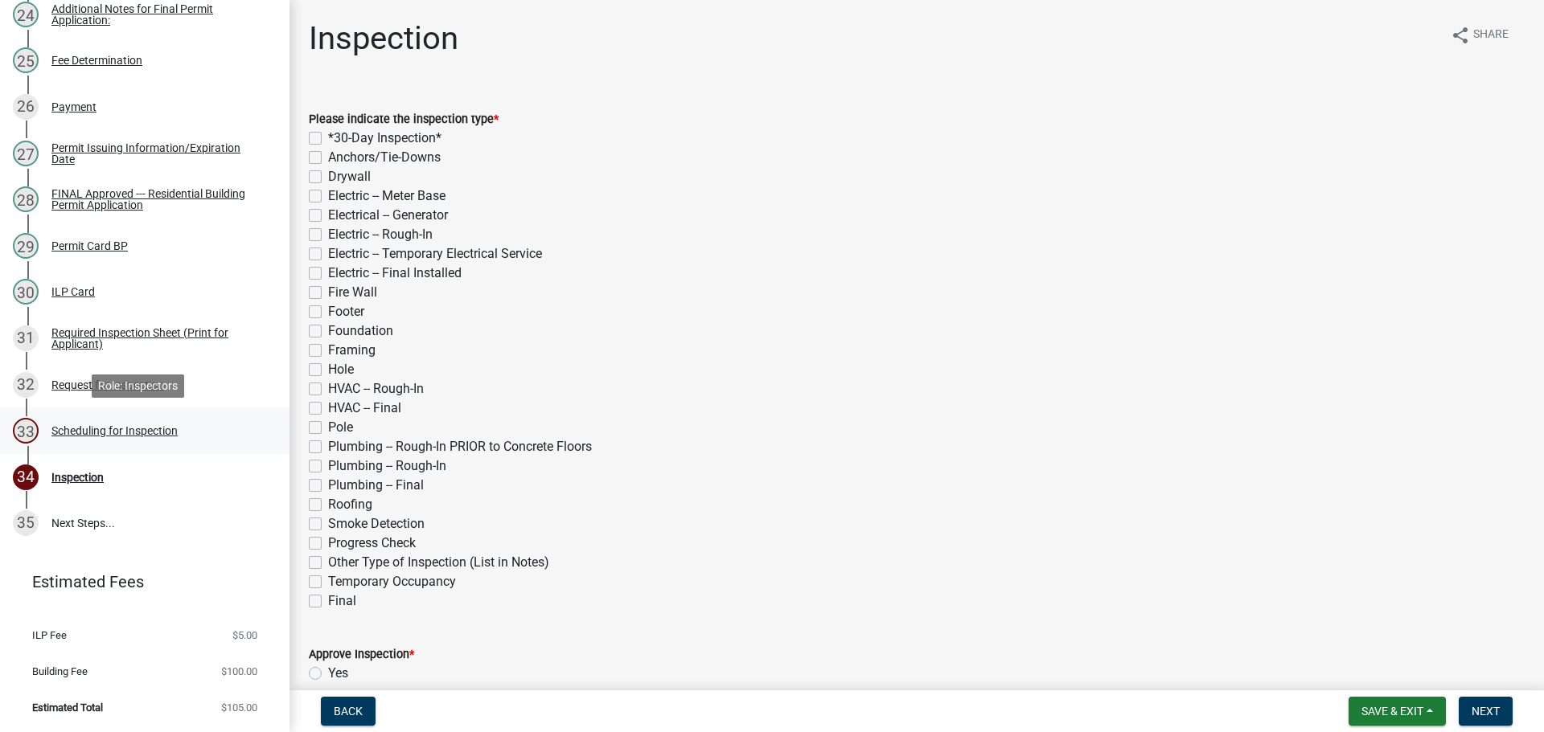
click at [174, 435] on div "Scheduling for Inspection" at bounding box center [114, 430] width 126 height 11
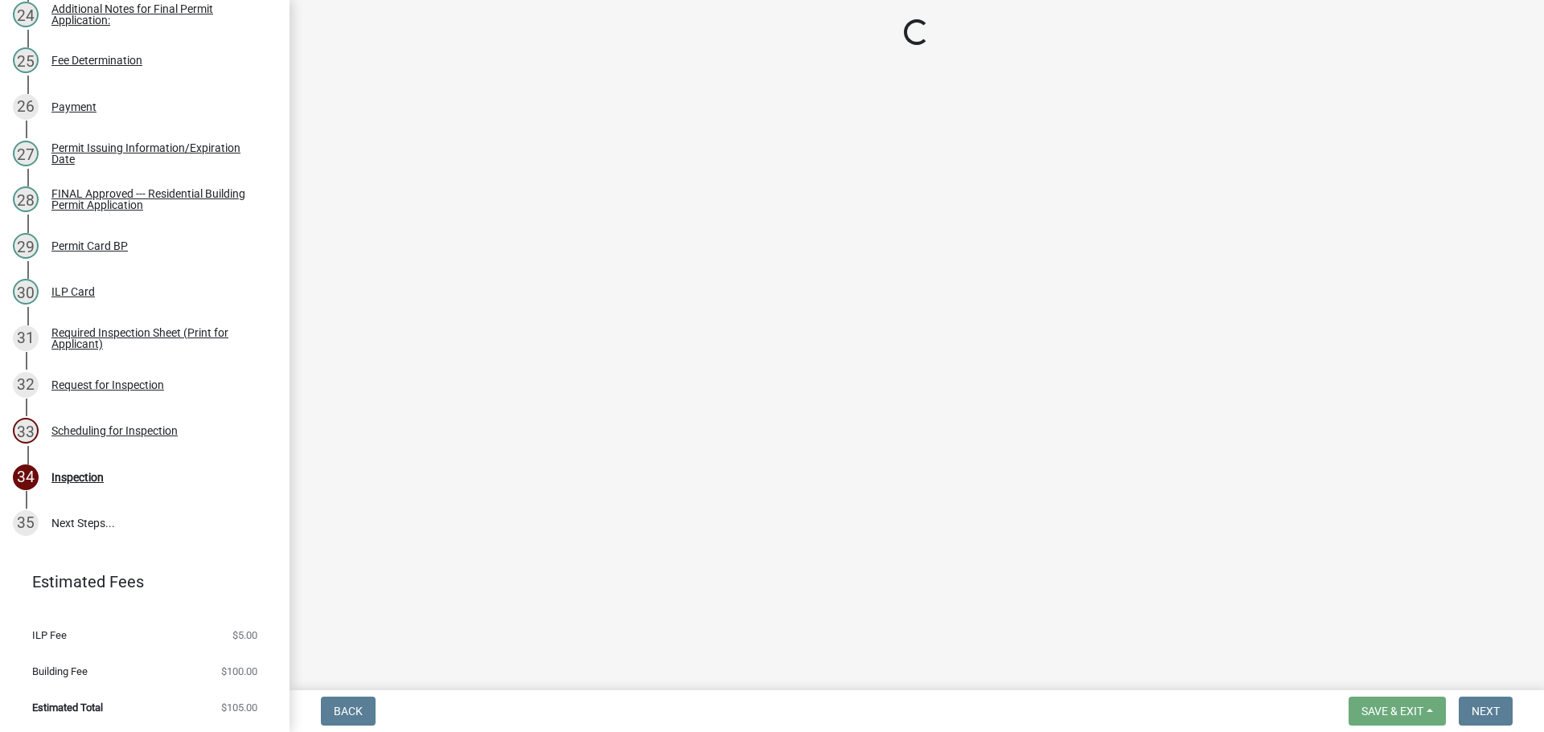
select select "25b75ae6-03c7-4280-9b34-fcf63005d5e5"
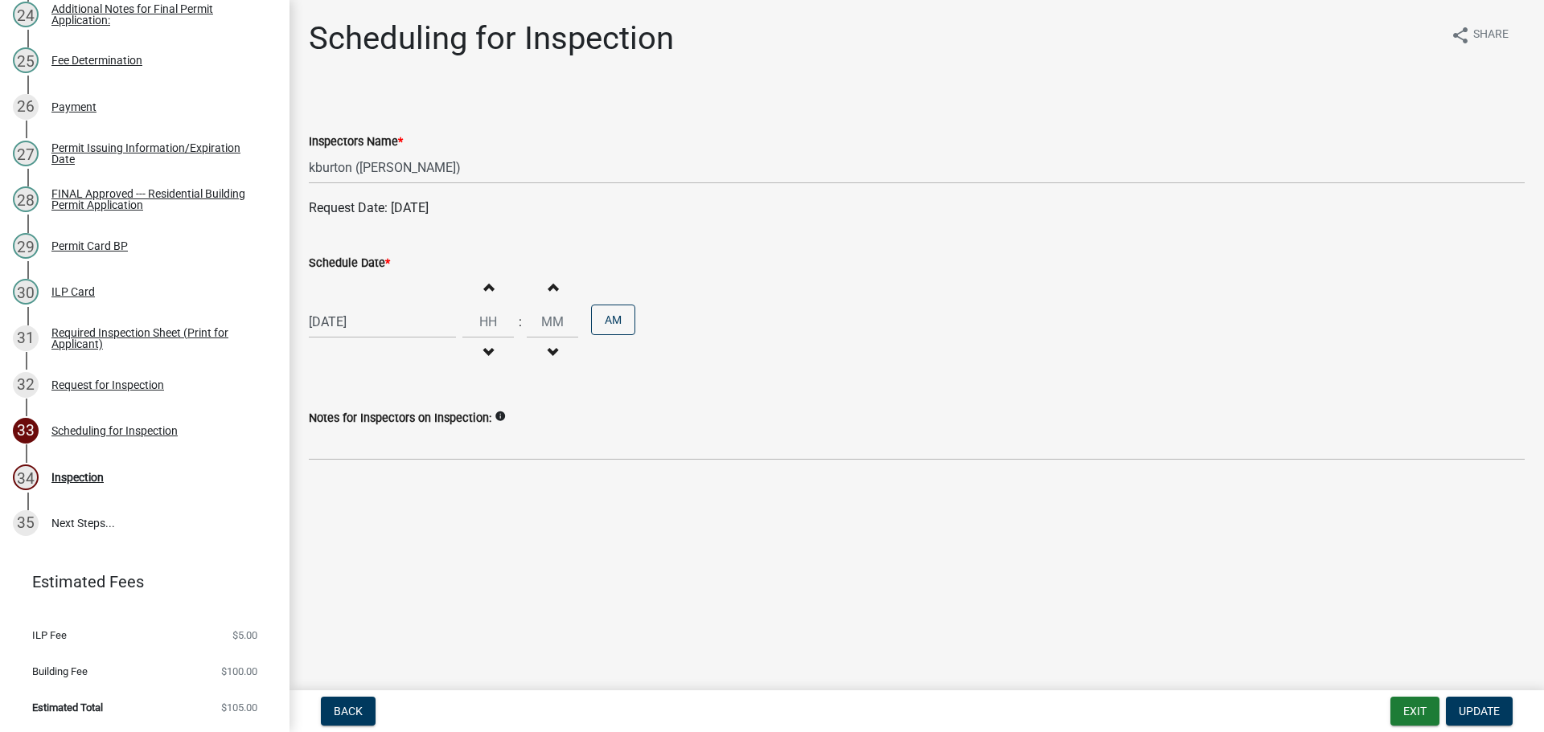
click at [353, 259] on label "Schedule Date *" at bounding box center [349, 263] width 81 height 11
click at [353, 305] on input "[DATE]" at bounding box center [382, 321] width 147 height 33
select select "8"
select select "2025"
click at [402, 461] on div "14" at bounding box center [402, 459] width 26 height 26
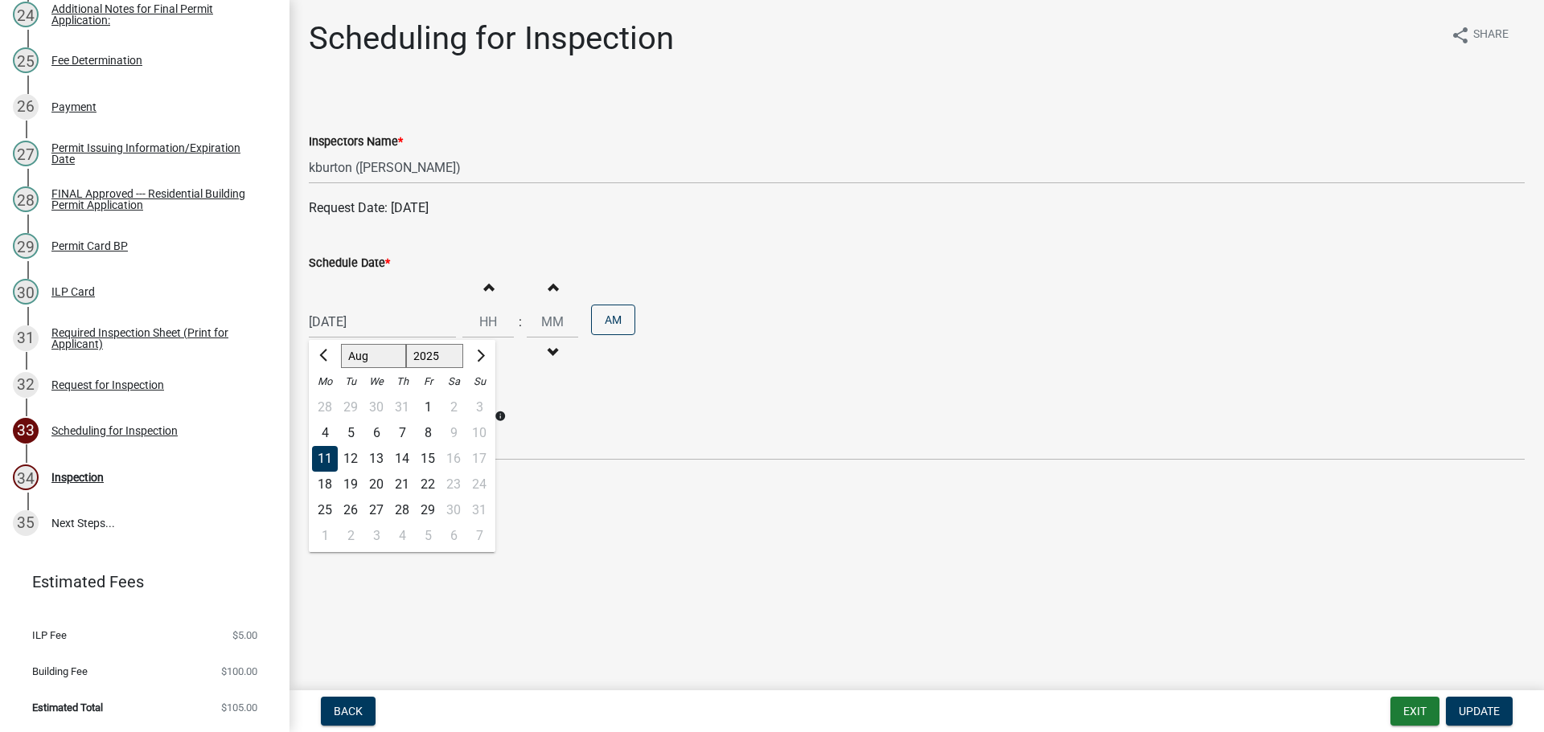
type input "[DATE]"
click at [1492, 708] on span "Update" at bounding box center [1478, 711] width 41 height 13
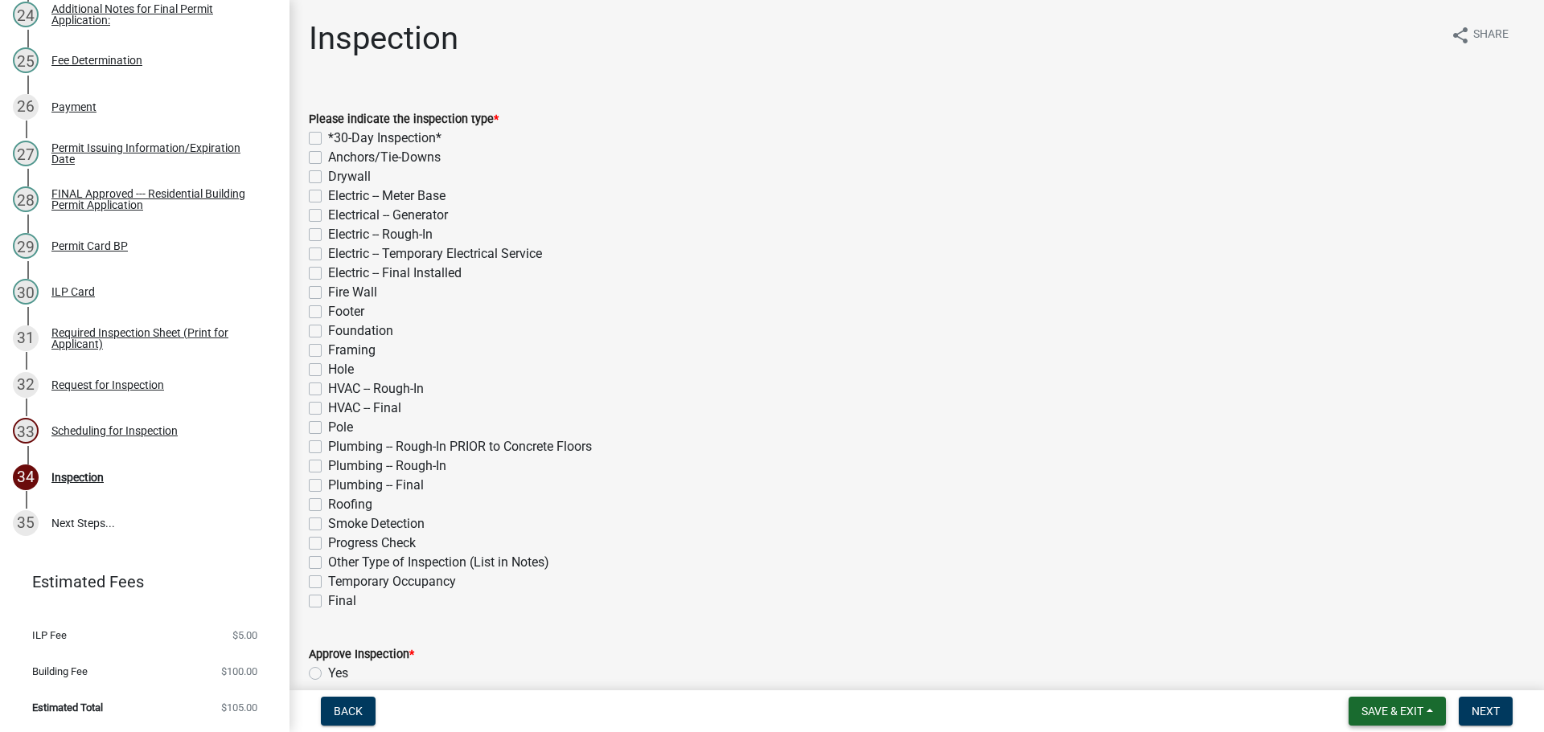
click at [1411, 711] on span "Save & Exit" at bounding box center [1392, 711] width 62 height 13
click at [1419, 671] on button "Save & Exit" at bounding box center [1381, 669] width 129 height 39
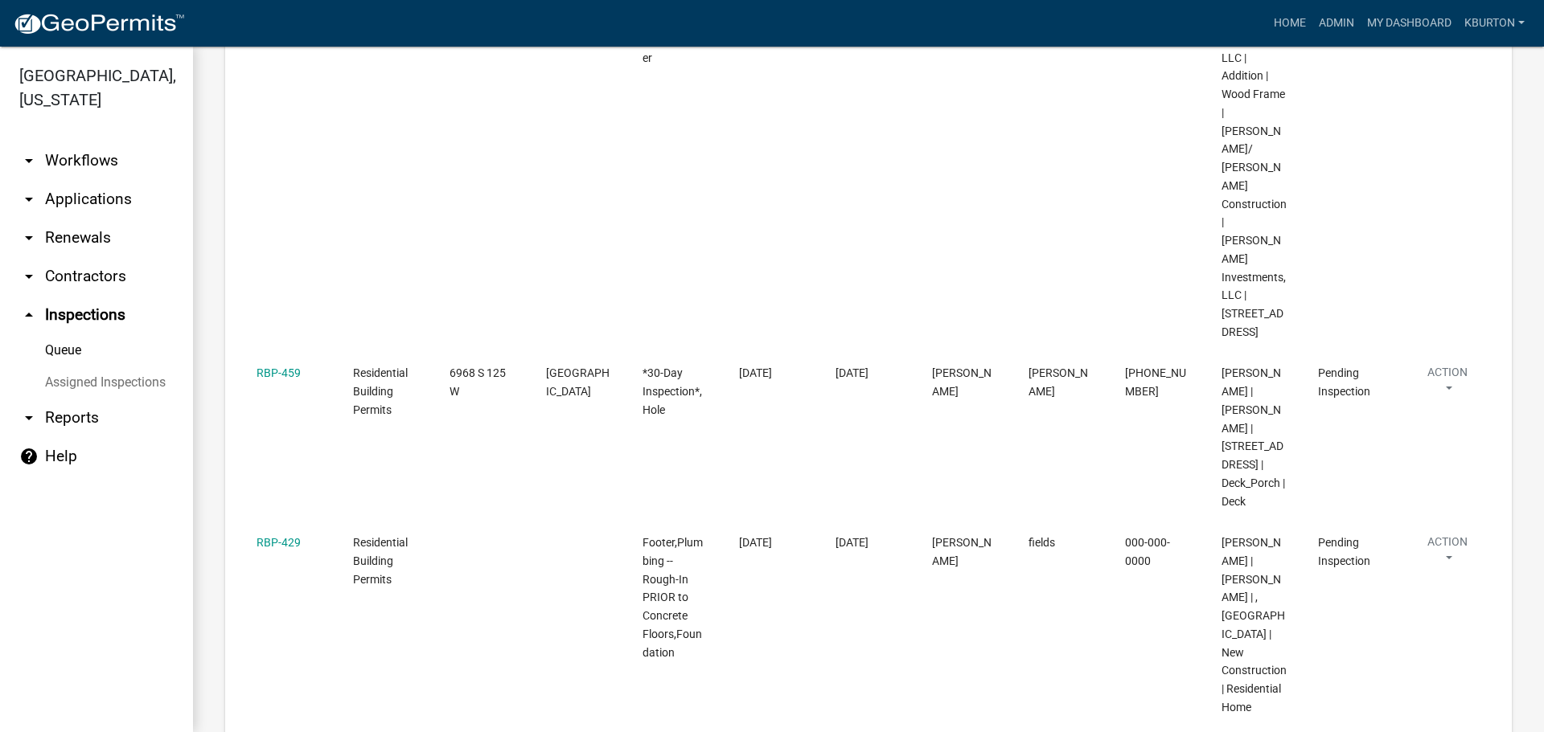
scroll to position [402, 0]
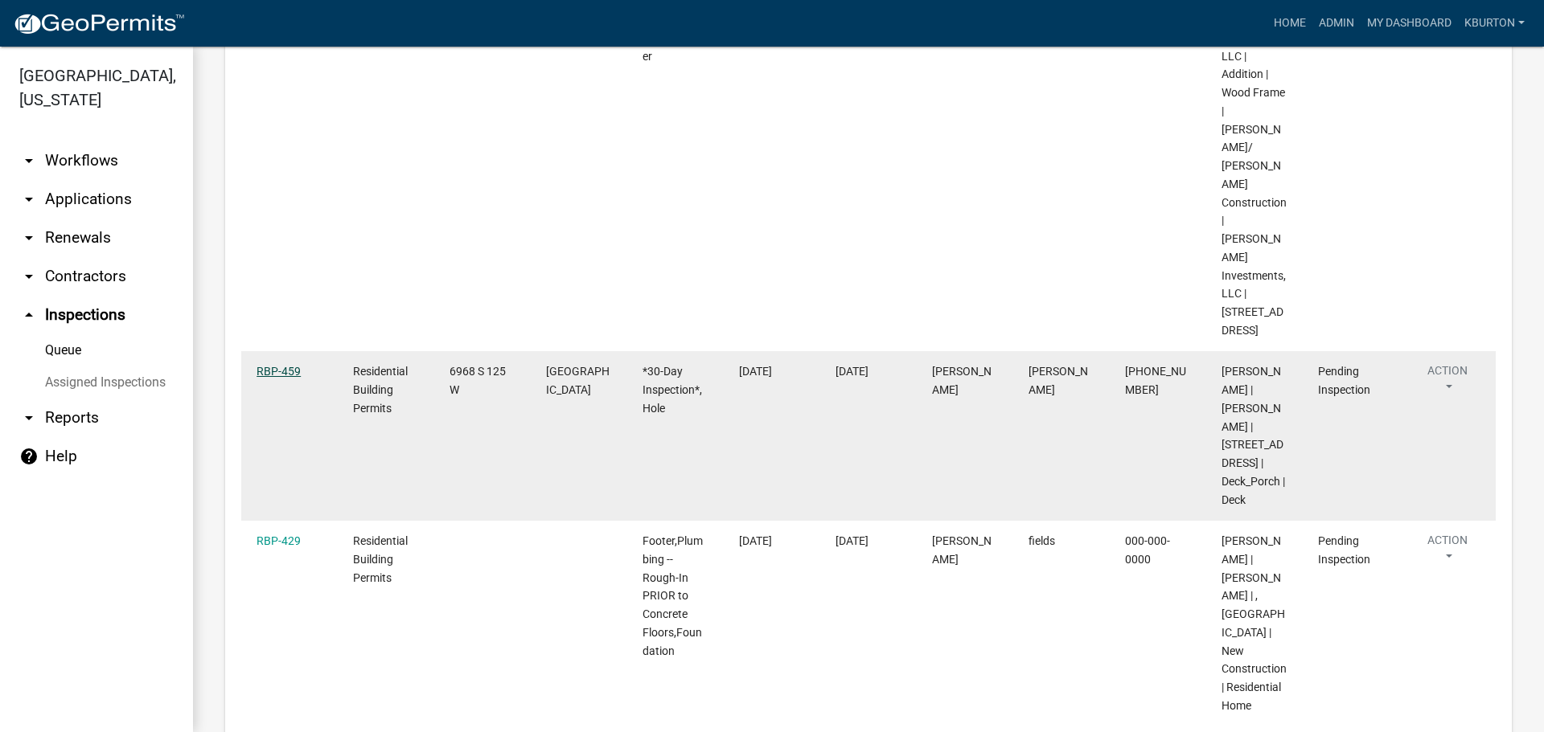
click at [287, 365] on link "RBP-459" at bounding box center [278, 371] width 44 height 13
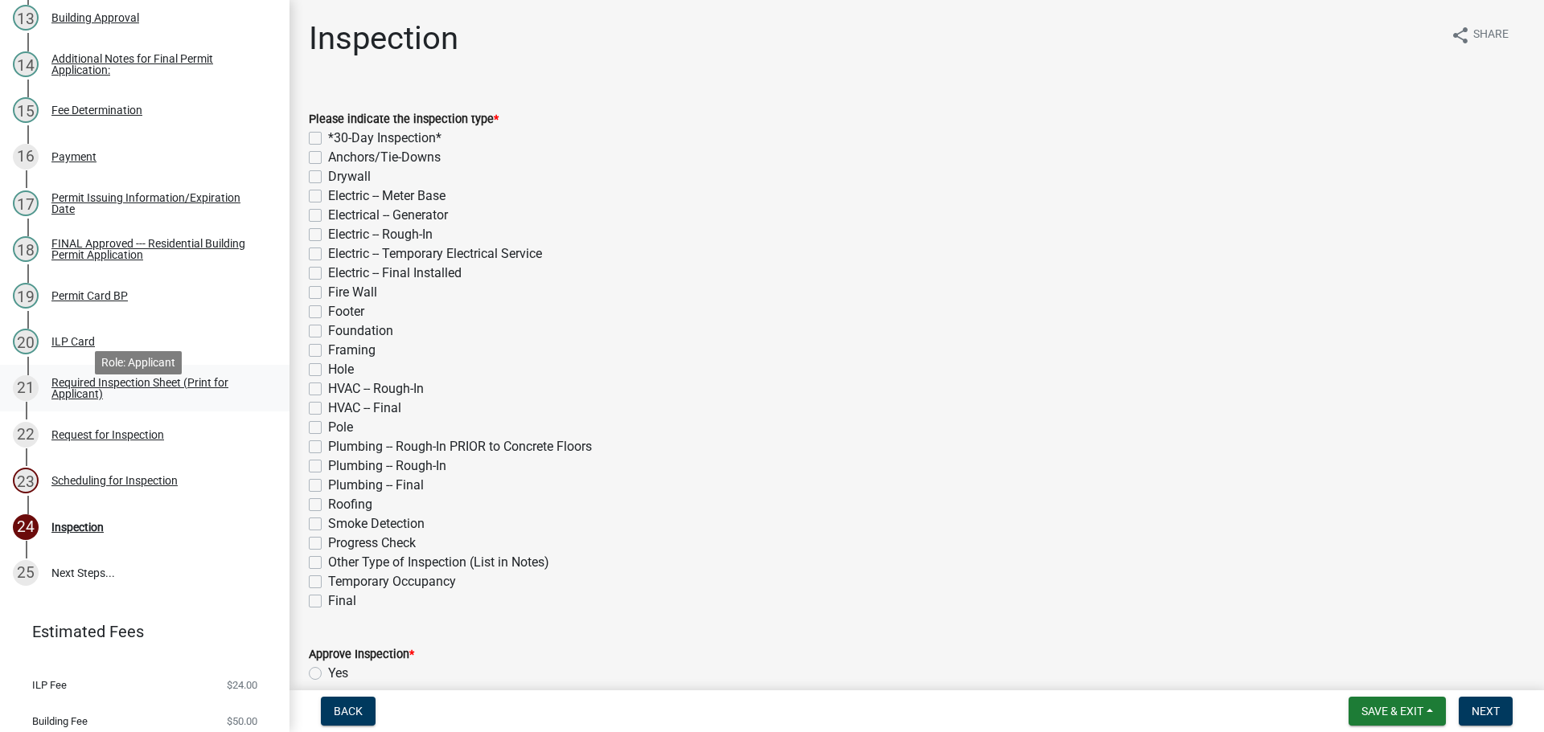
scroll to position [873, 0]
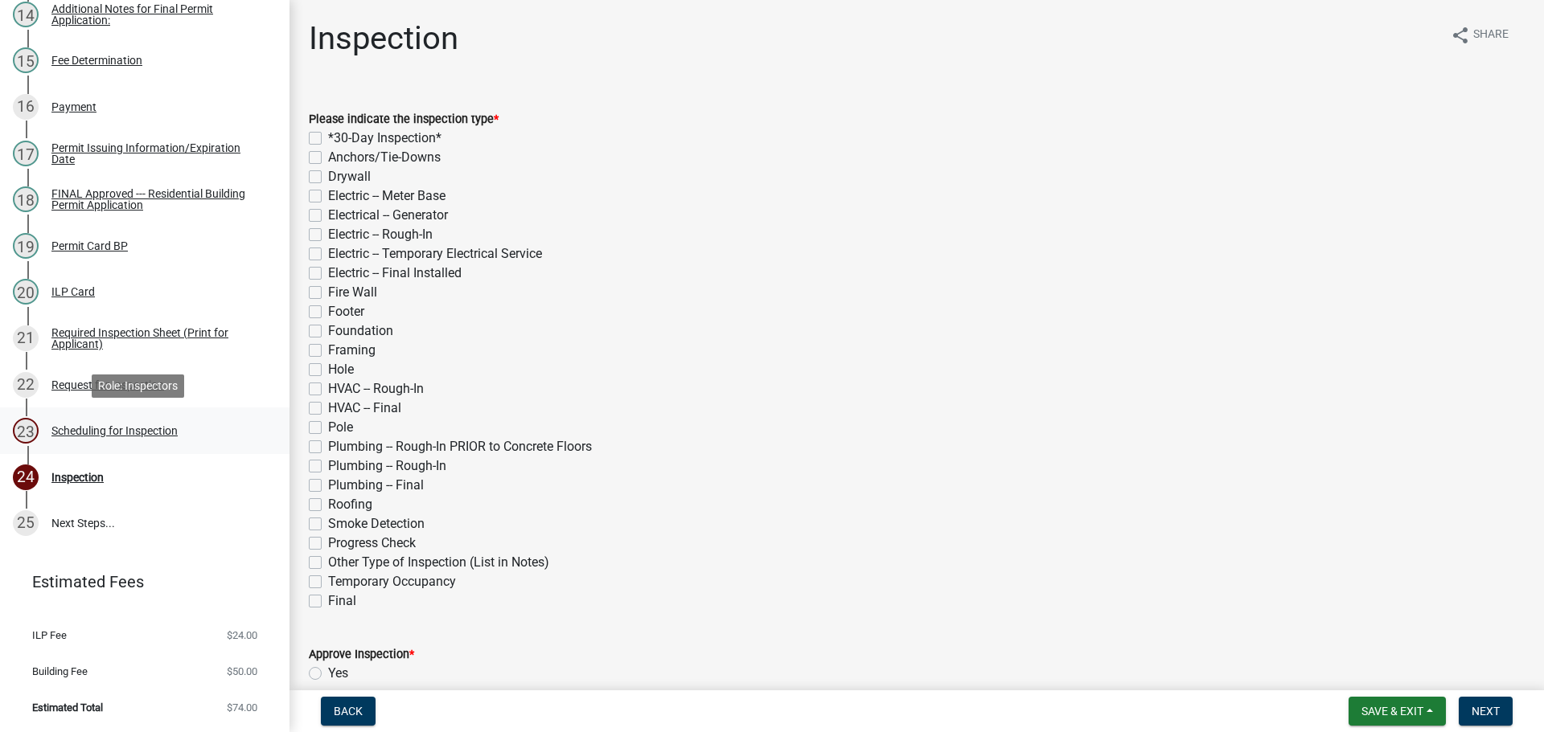
click at [160, 430] on div "Scheduling for Inspection" at bounding box center [114, 430] width 126 height 11
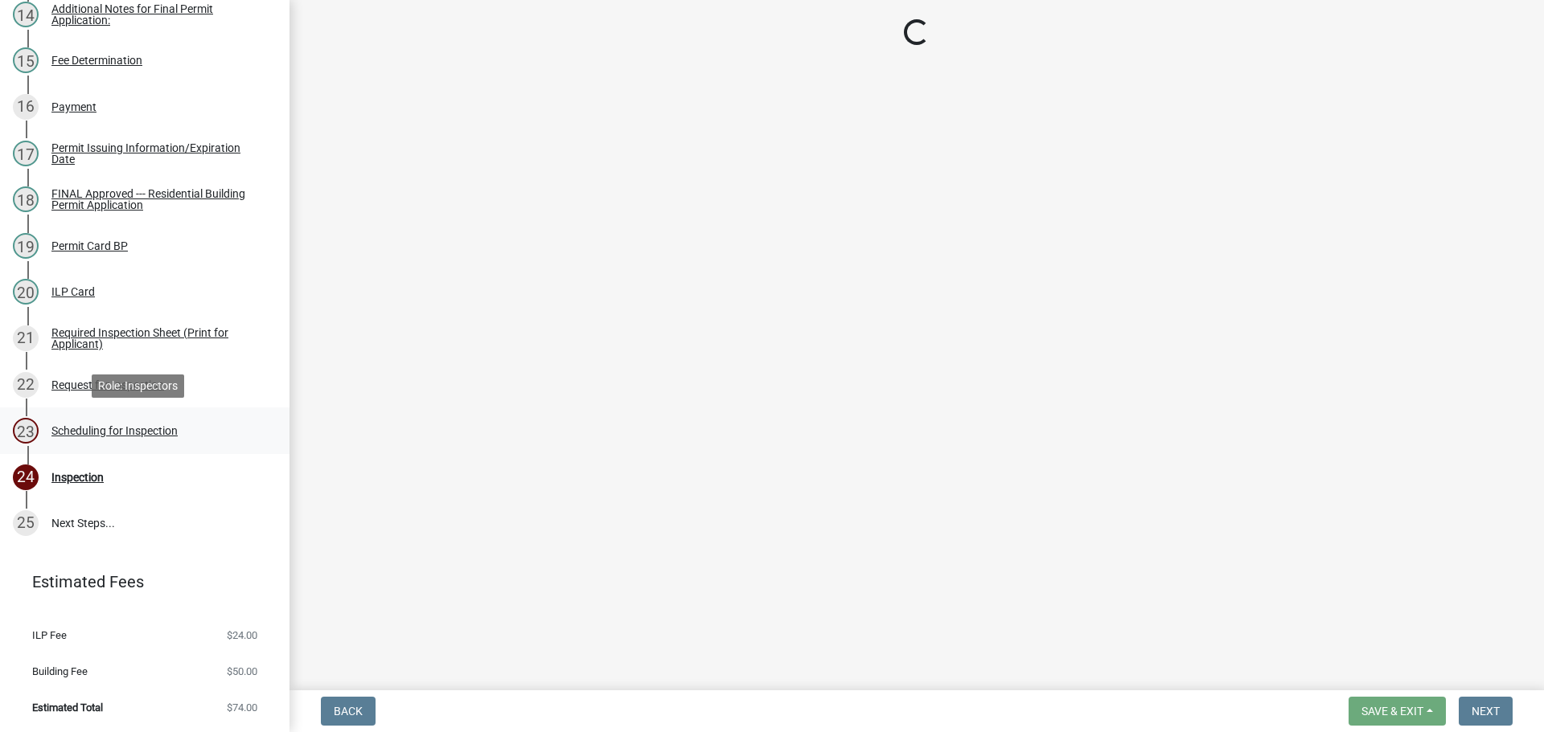
select select "25b75ae6-03c7-4280-9b34-fcf63005d5e5"
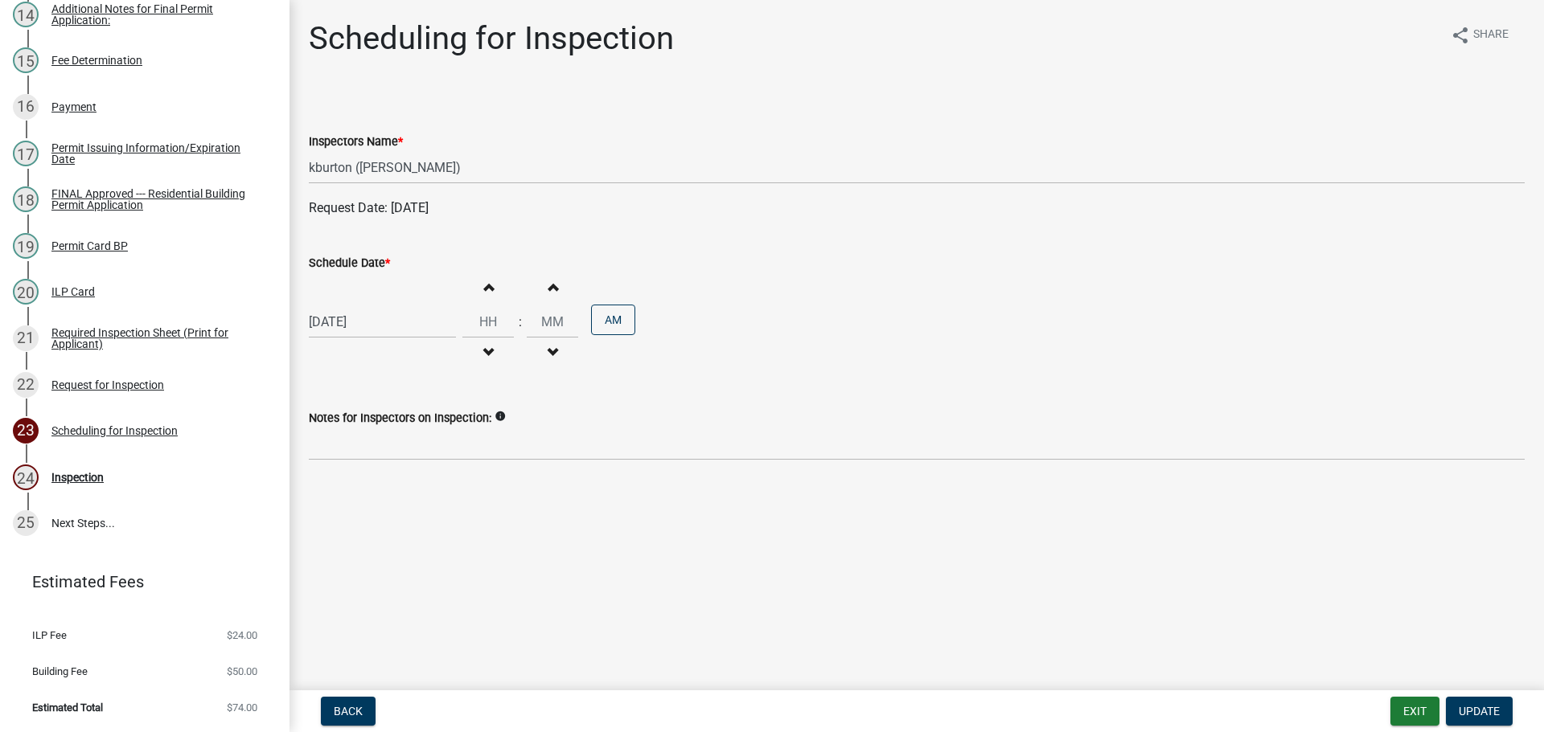
click at [353, 263] on label "Schedule Date *" at bounding box center [349, 263] width 81 height 11
click at [353, 305] on input "[DATE]" at bounding box center [382, 321] width 147 height 33
select select "8"
select select "2025"
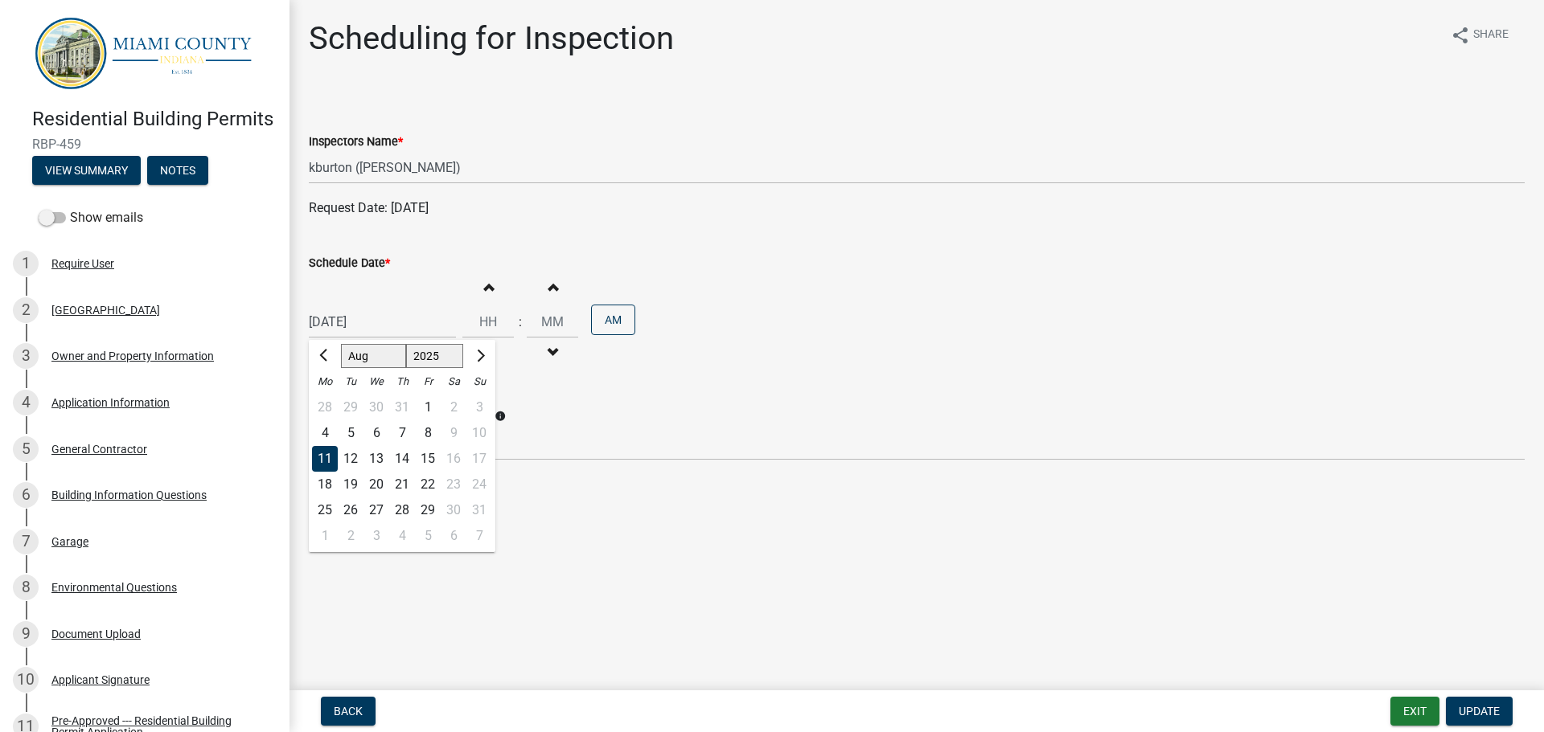
scroll to position [0, 0]
click at [379, 461] on div "13" at bounding box center [376, 459] width 26 height 26
type input "[DATE]"
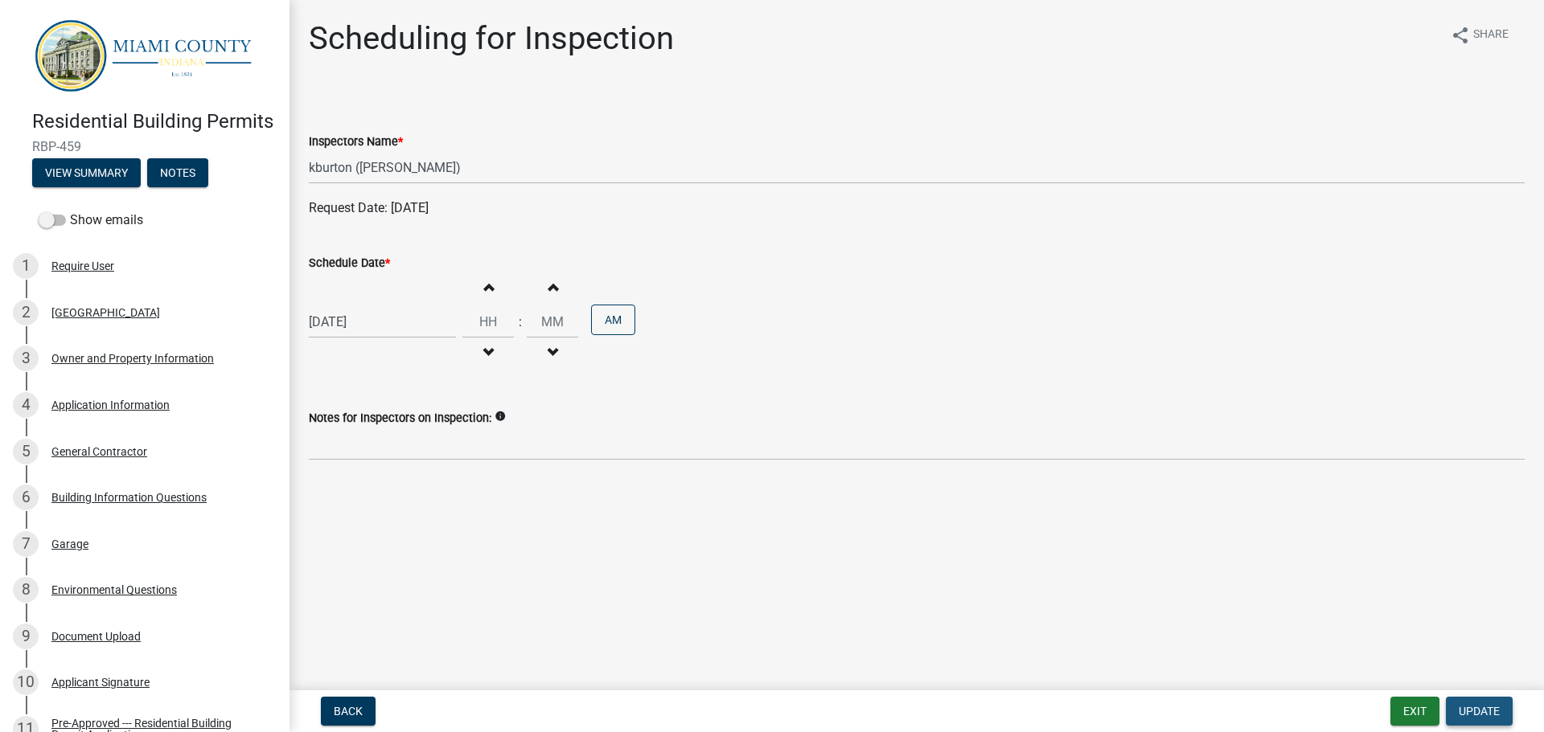
click at [1478, 706] on span "Update" at bounding box center [1478, 711] width 41 height 13
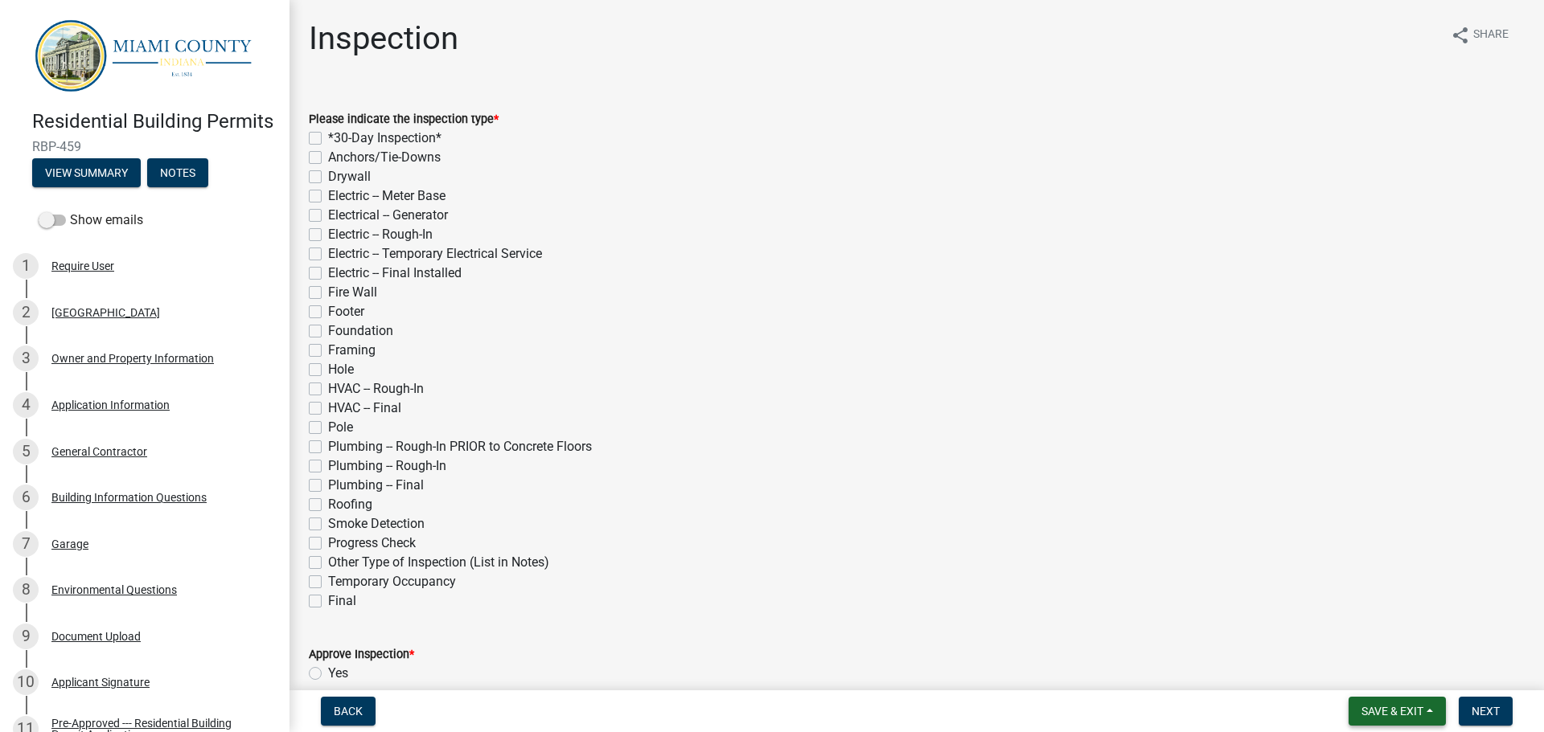
click at [1401, 711] on span "Save & Exit" at bounding box center [1392, 711] width 62 height 13
click at [1411, 677] on button "Save & Exit" at bounding box center [1381, 669] width 129 height 39
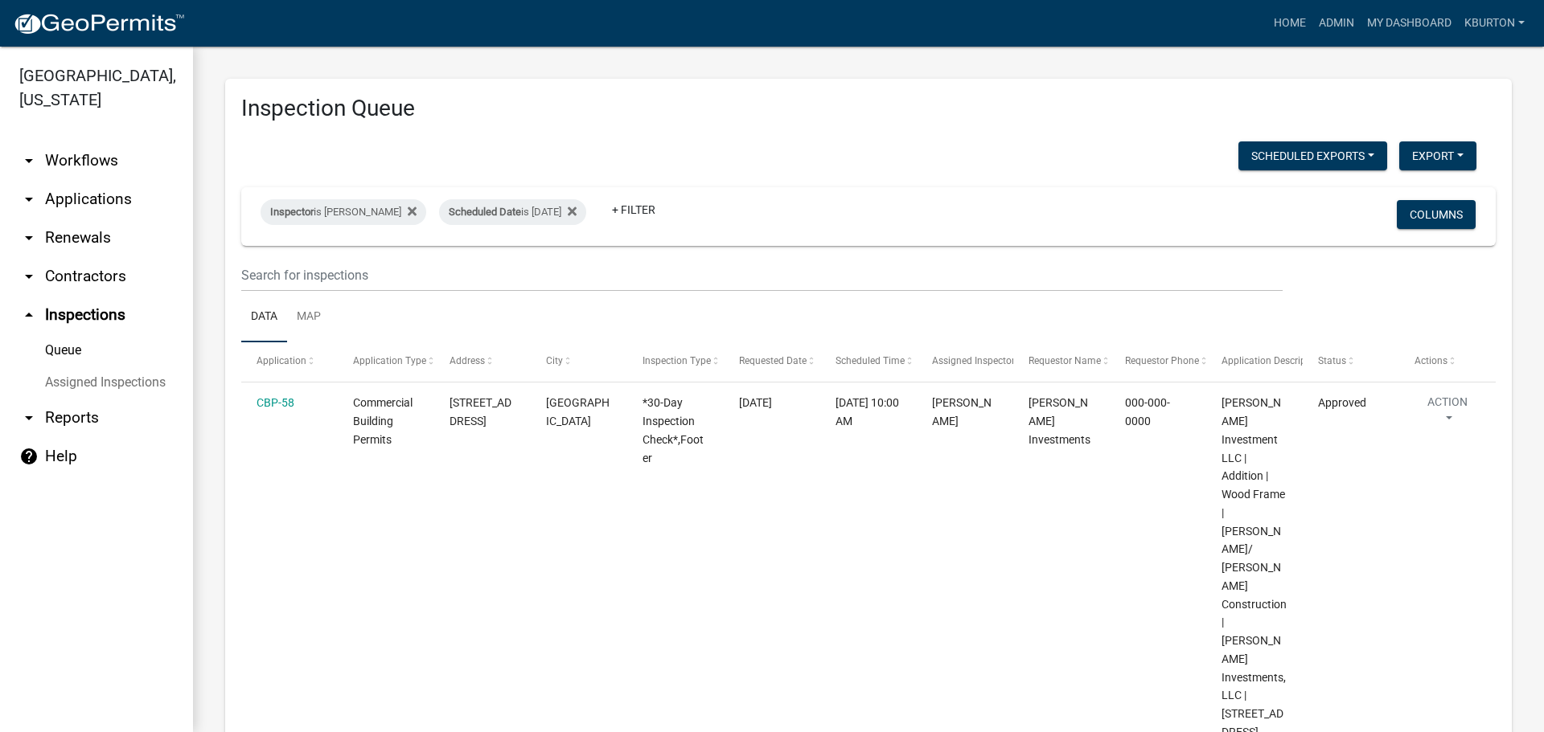
scroll to position [322, 0]
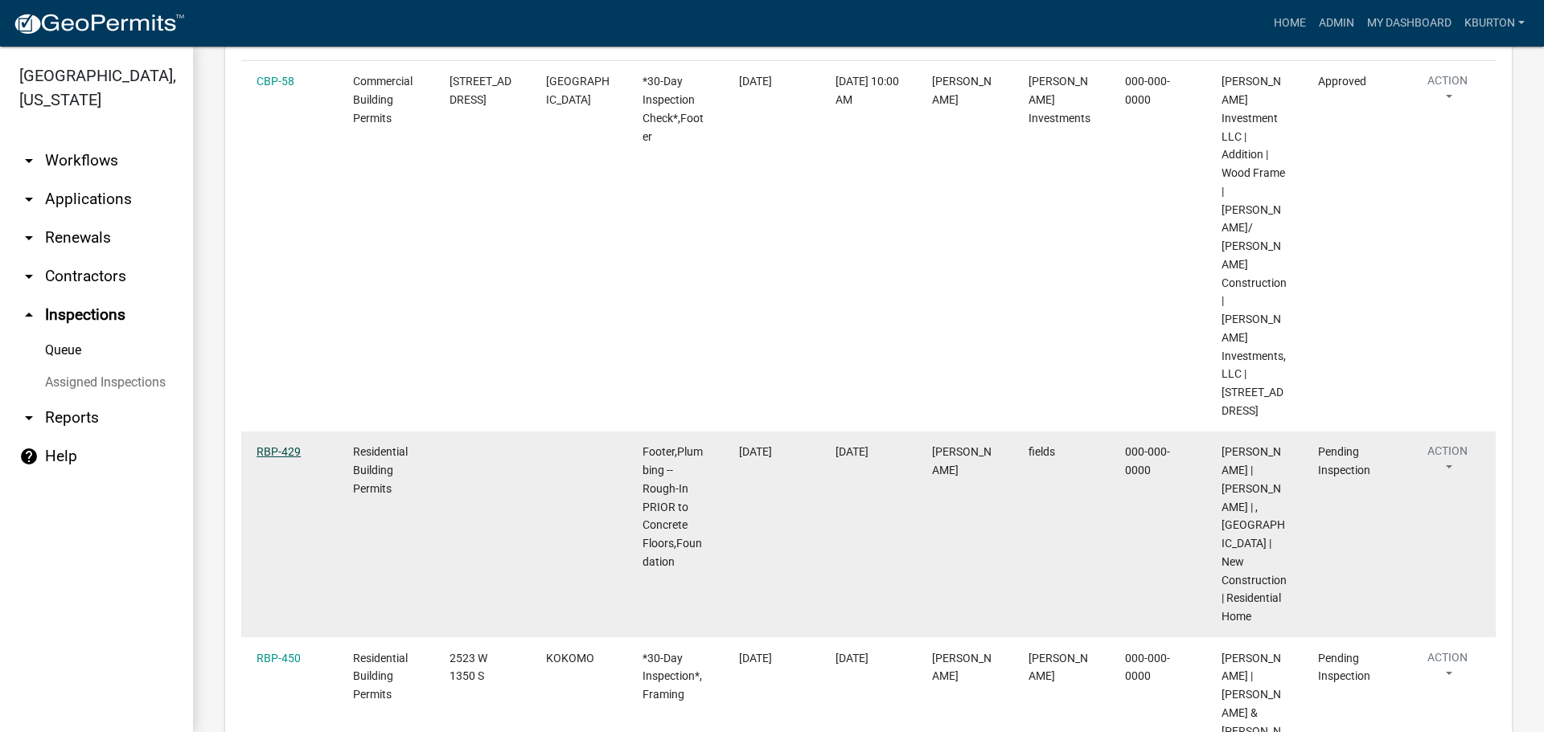
click at [279, 445] on link "RBP-429" at bounding box center [278, 451] width 44 height 13
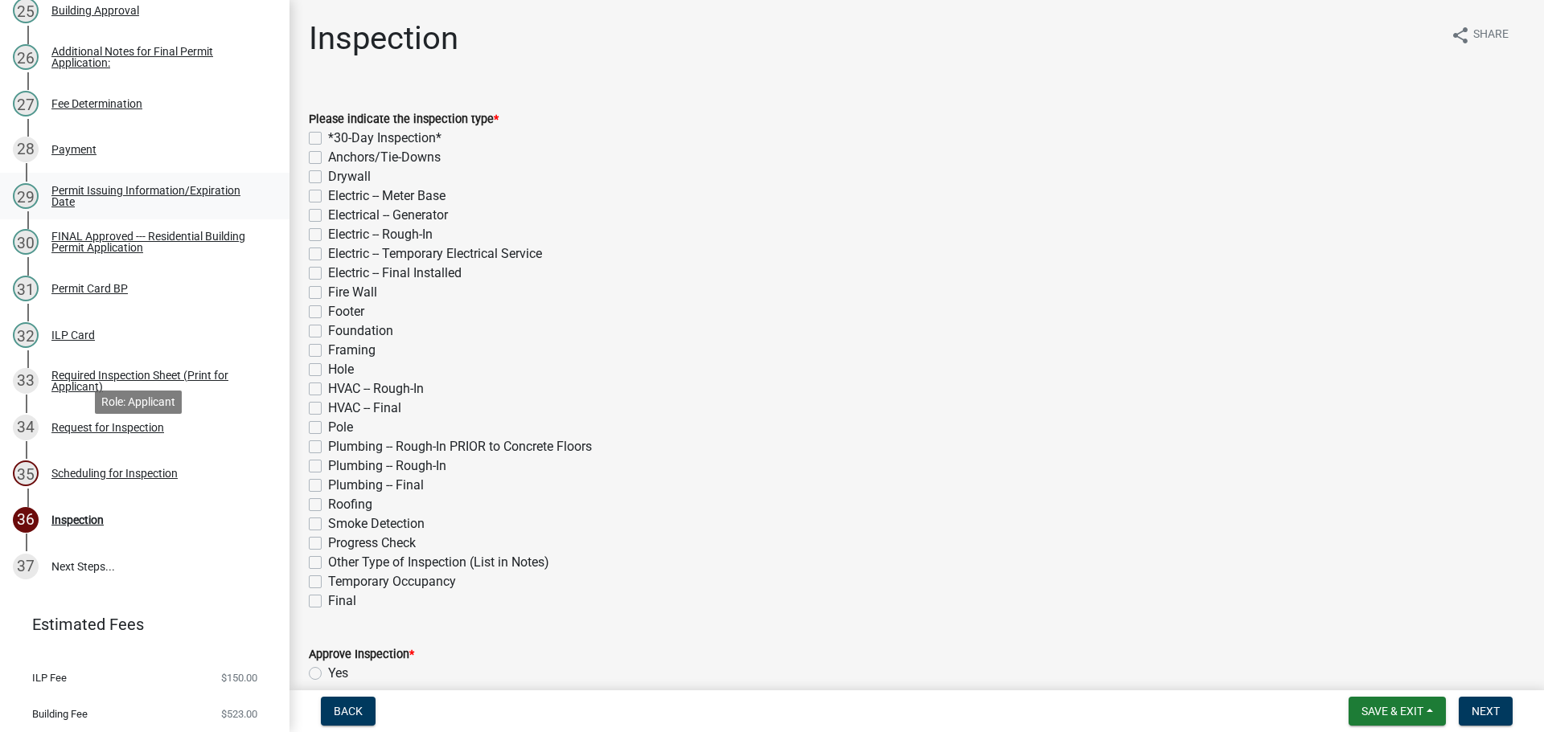
scroll to position [1429, 0]
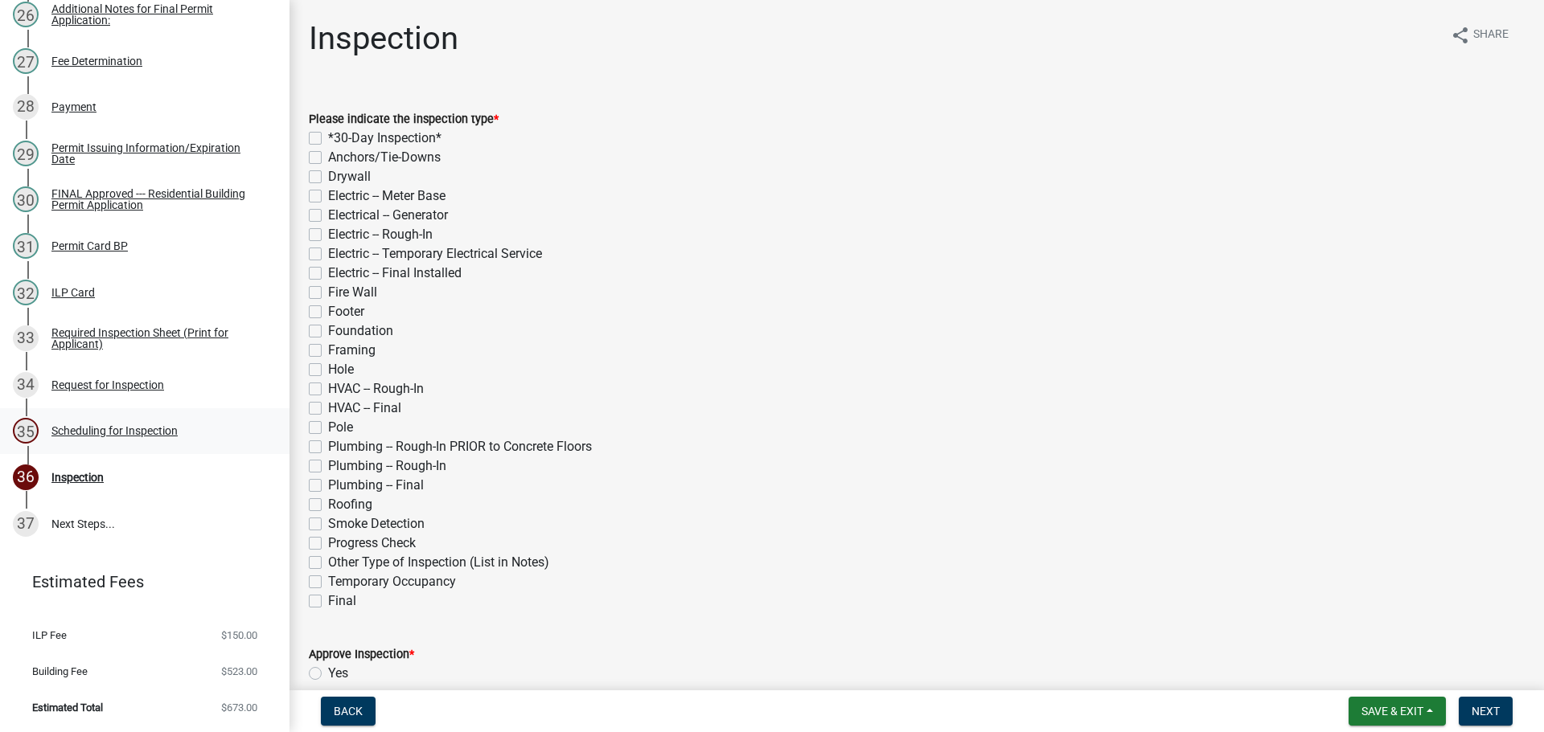
click at [109, 427] on div "Scheduling for Inspection" at bounding box center [114, 430] width 126 height 11
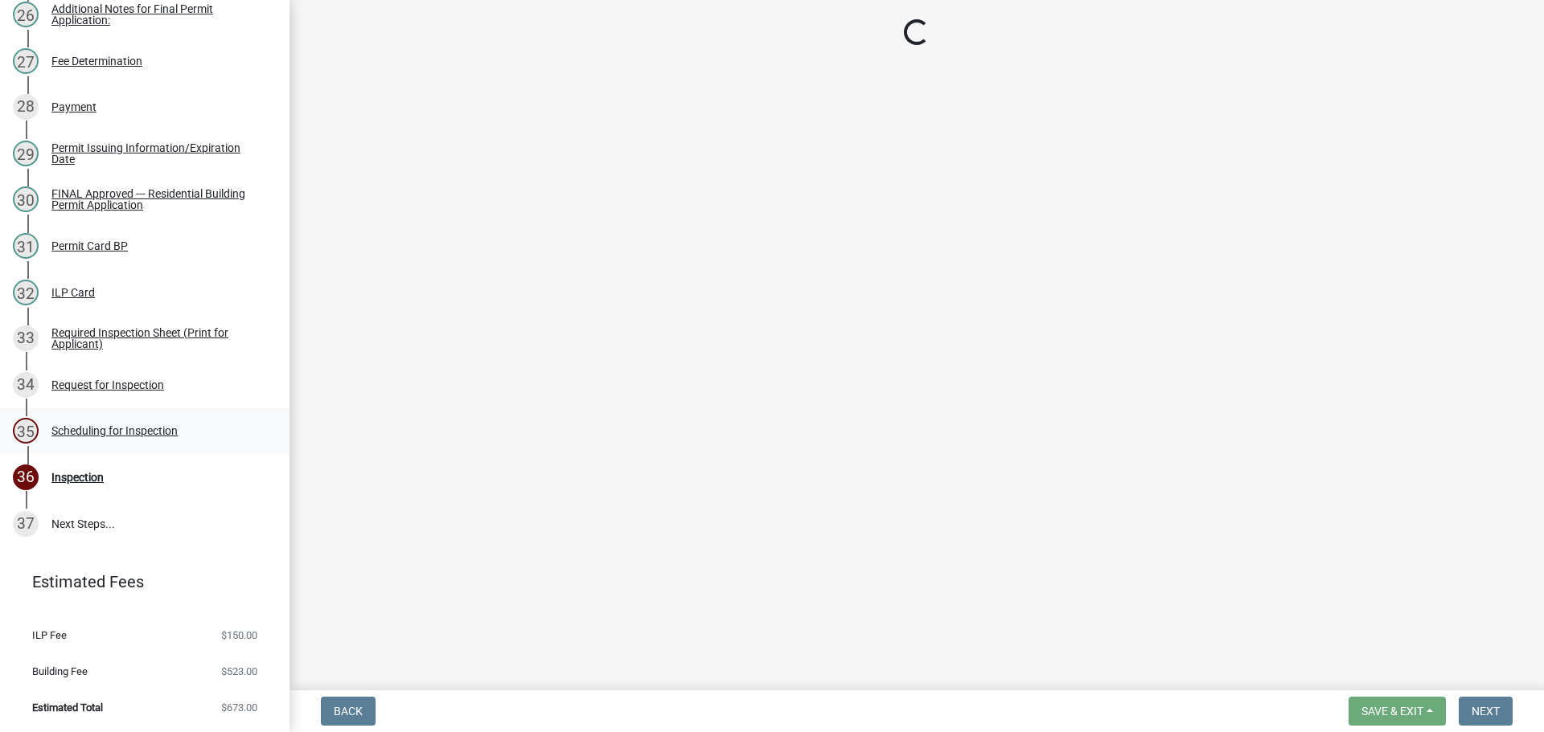
select select "25b75ae6-03c7-4280-9b34-fcf63005d5e5"
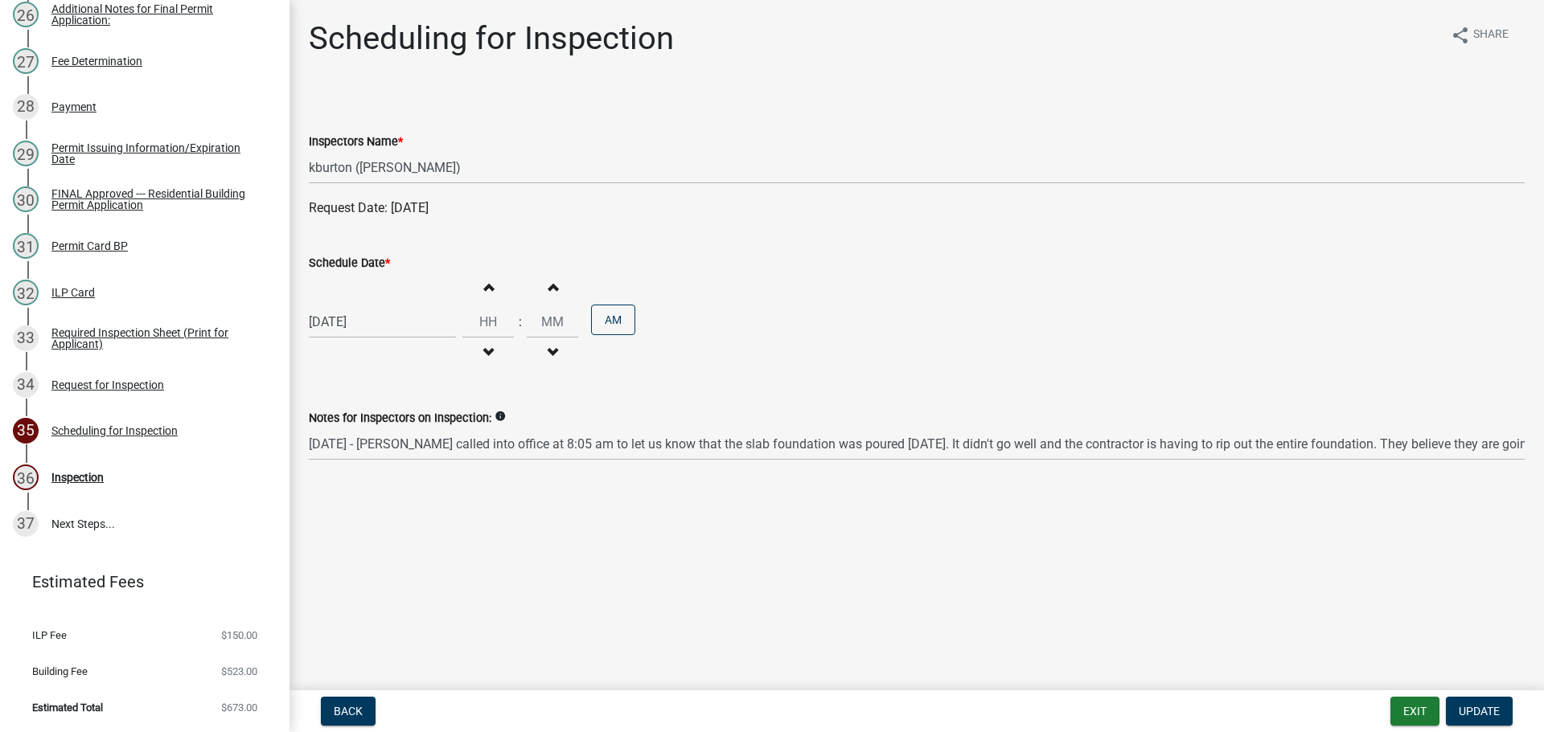
click at [357, 268] on label "Schedule Date *" at bounding box center [349, 263] width 81 height 11
click at [357, 305] on input "[DATE]" at bounding box center [382, 321] width 147 height 33
select select "8"
select select "2025"
click at [407, 456] on div "14" at bounding box center [402, 459] width 26 height 26
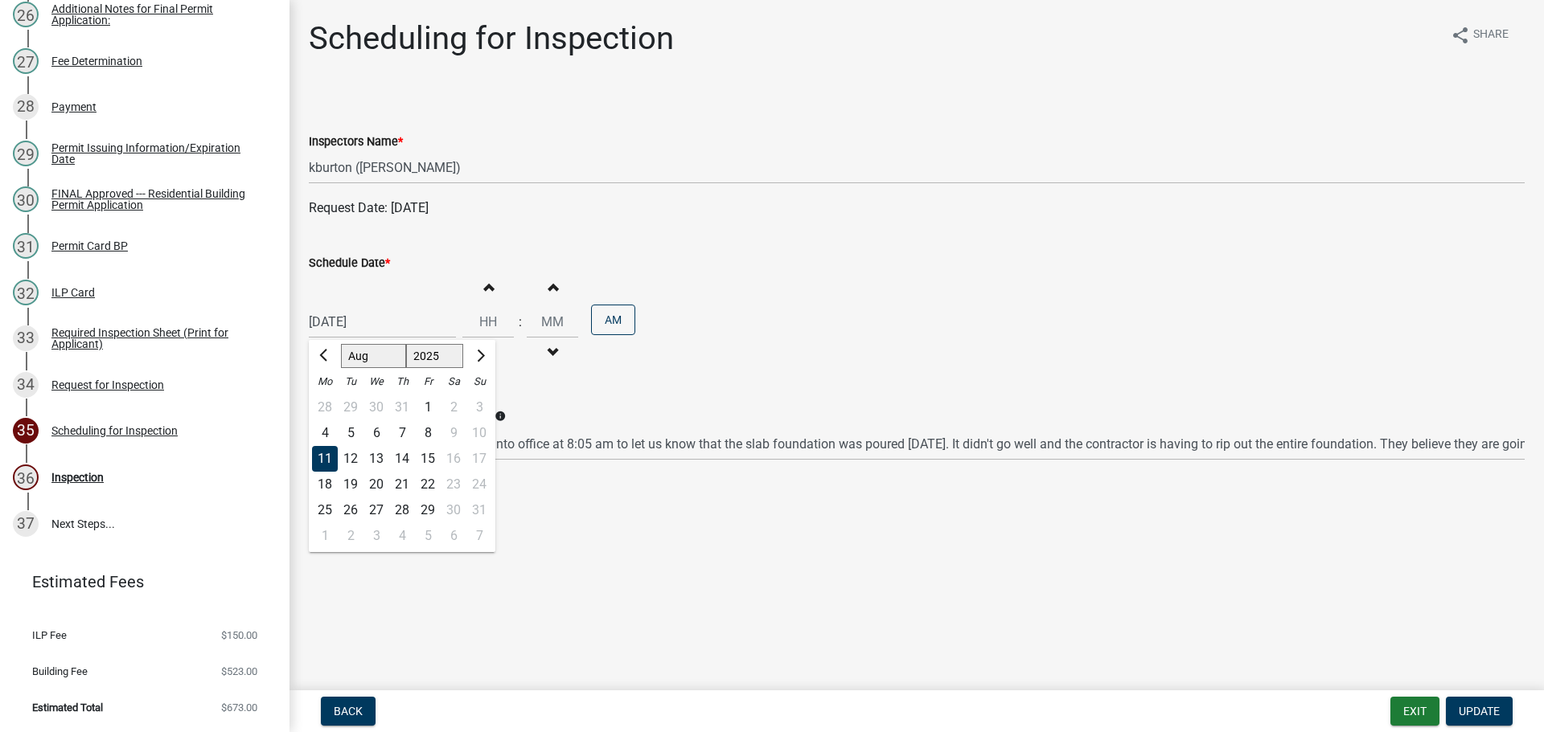
type input "[DATE]"
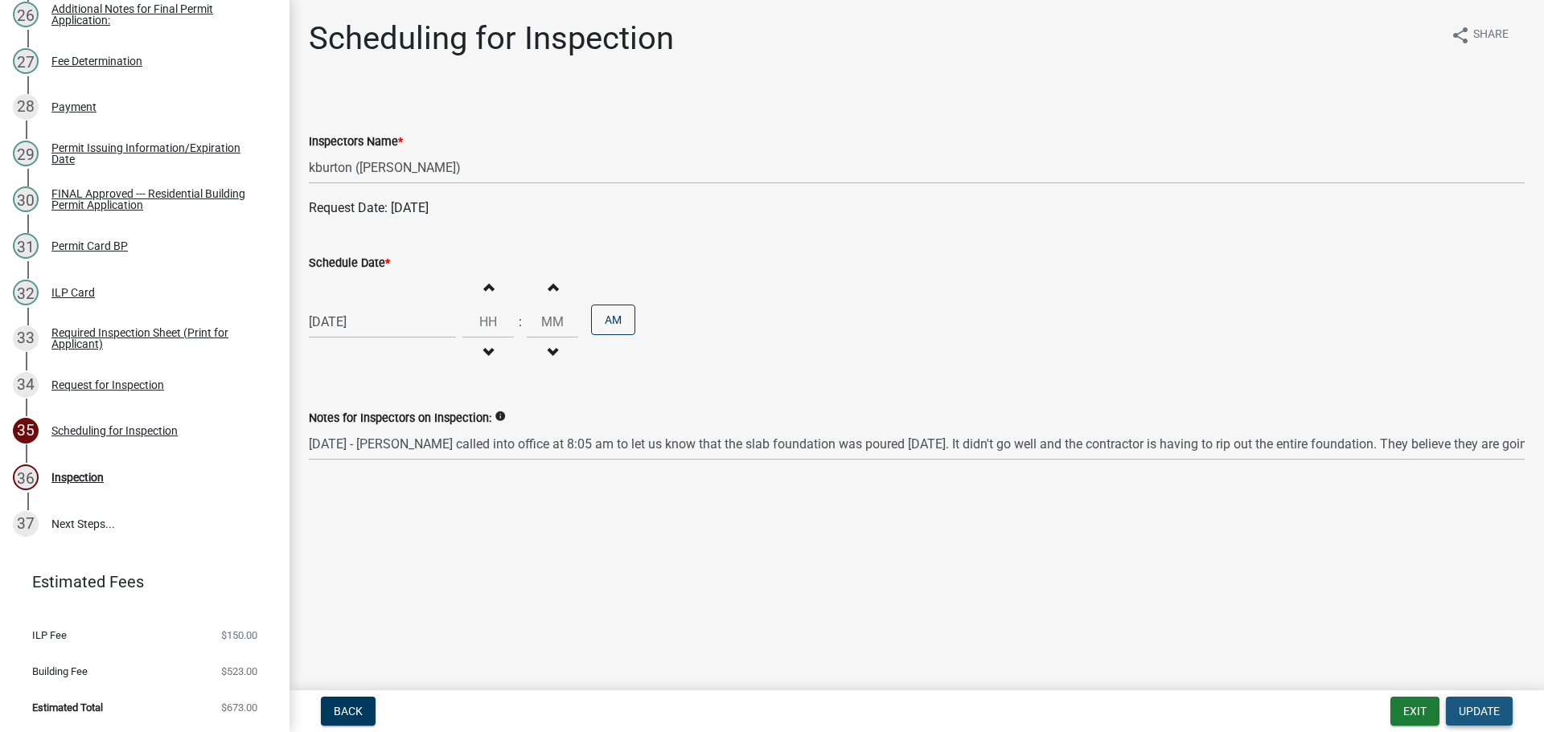
click at [1499, 703] on button "Update" at bounding box center [1478, 711] width 67 height 29
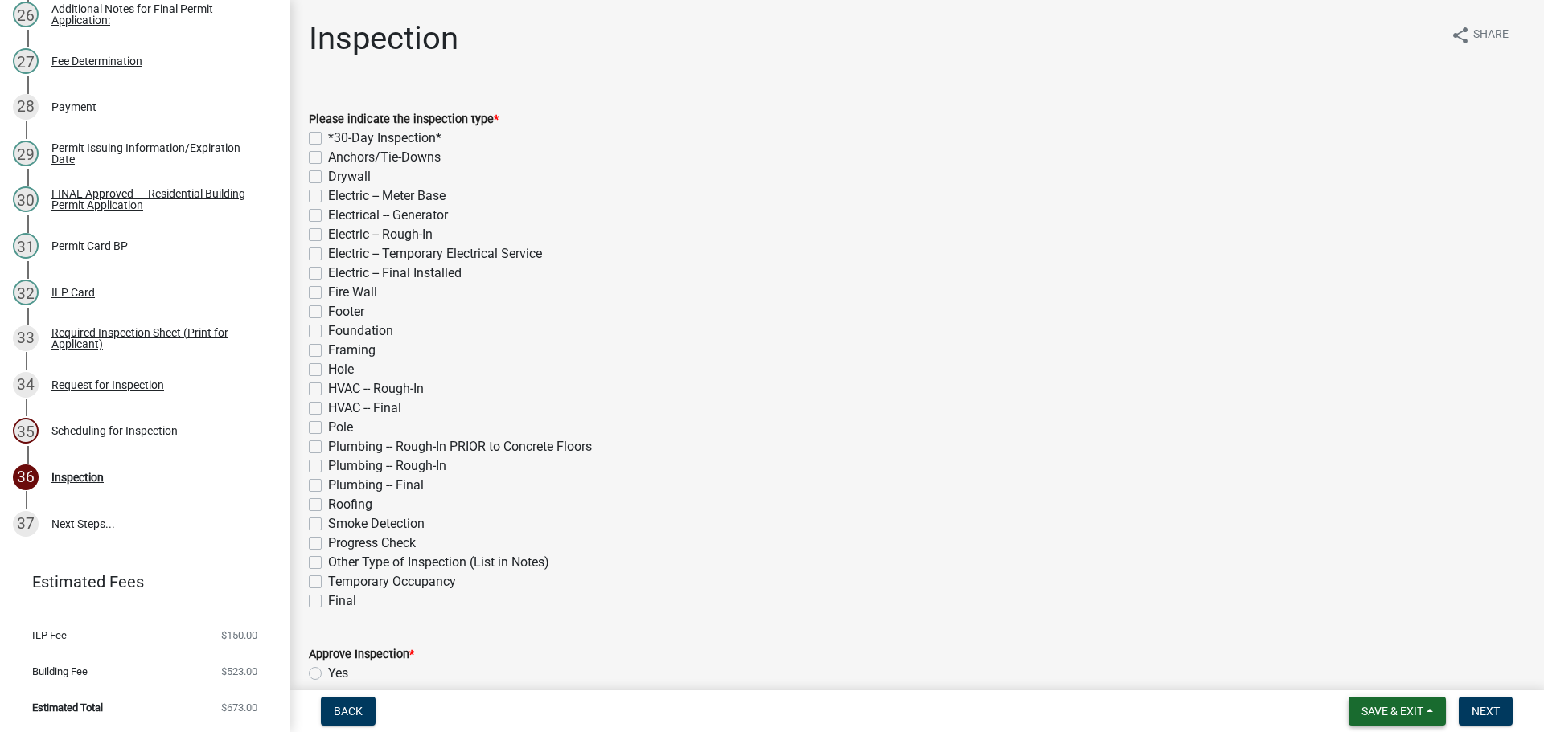
click at [1390, 708] on span "Save & Exit" at bounding box center [1392, 711] width 62 height 13
click at [1382, 674] on button "Save & Exit" at bounding box center [1381, 669] width 129 height 39
